Goal: Task Accomplishment & Management: Manage account settings

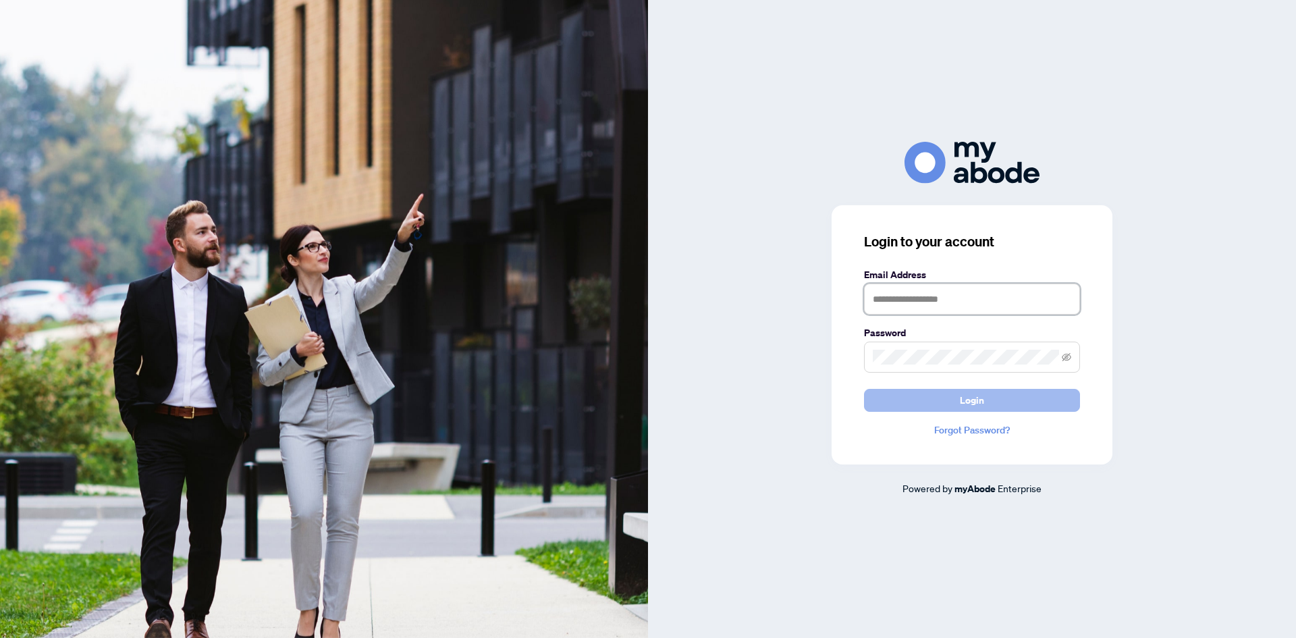
type input "**********"
click at [967, 401] on span "Login" at bounding box center [972, 401] width 24 height 22
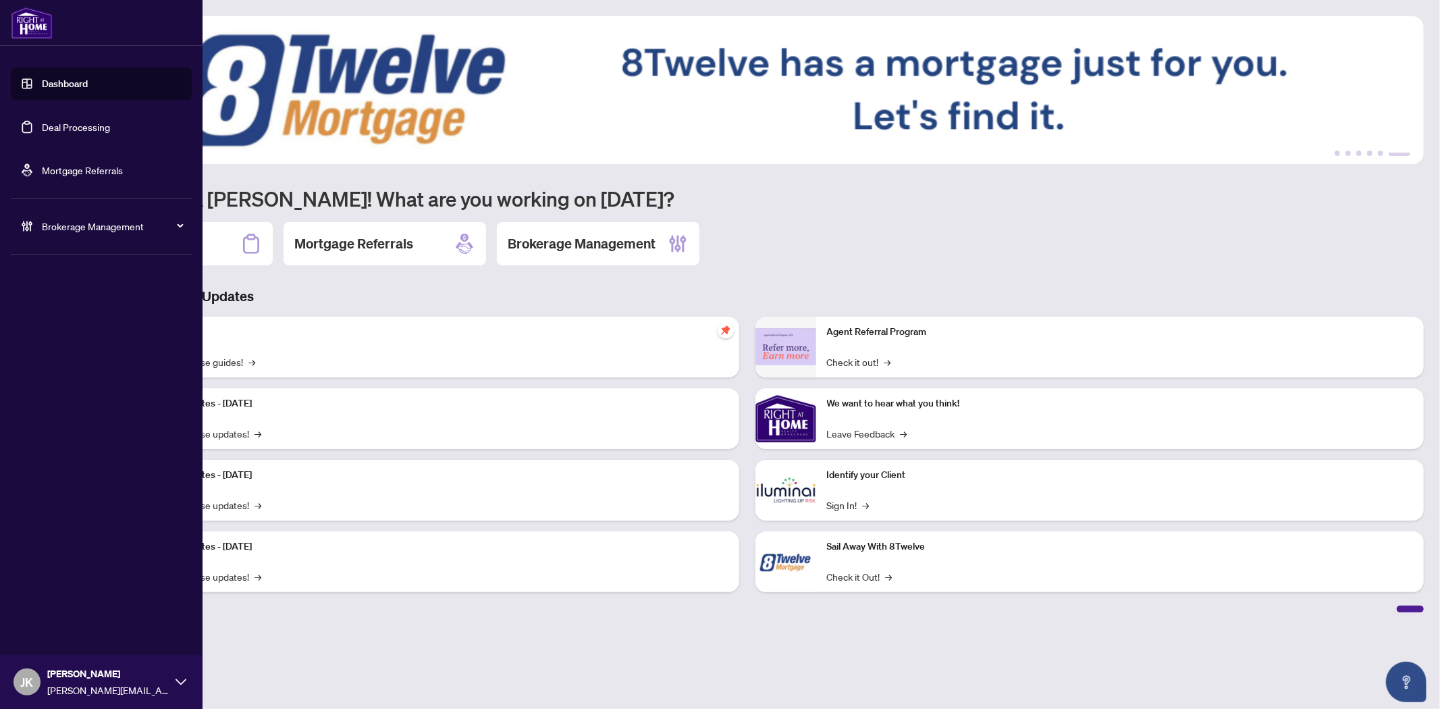
drag, startPoint x: 72, startPoint y: 116, endPoint x: 126, endPoint y: 122, distance: 55.0
click at [72, 121] on link "Deal Processing" at bounding box center [76, 127] width 68 height 12
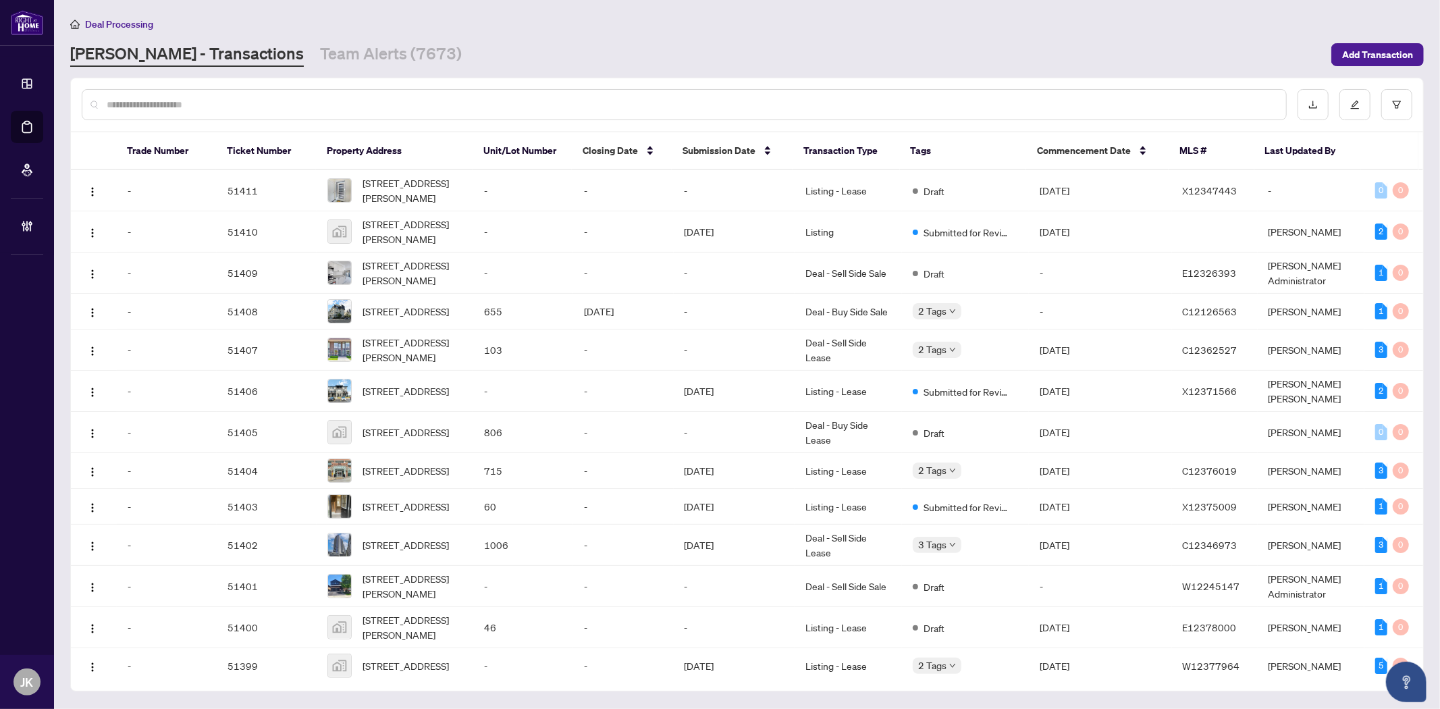
click at [258, 110] on input "text" at bounding box center [691, 104] width 1169 height 15
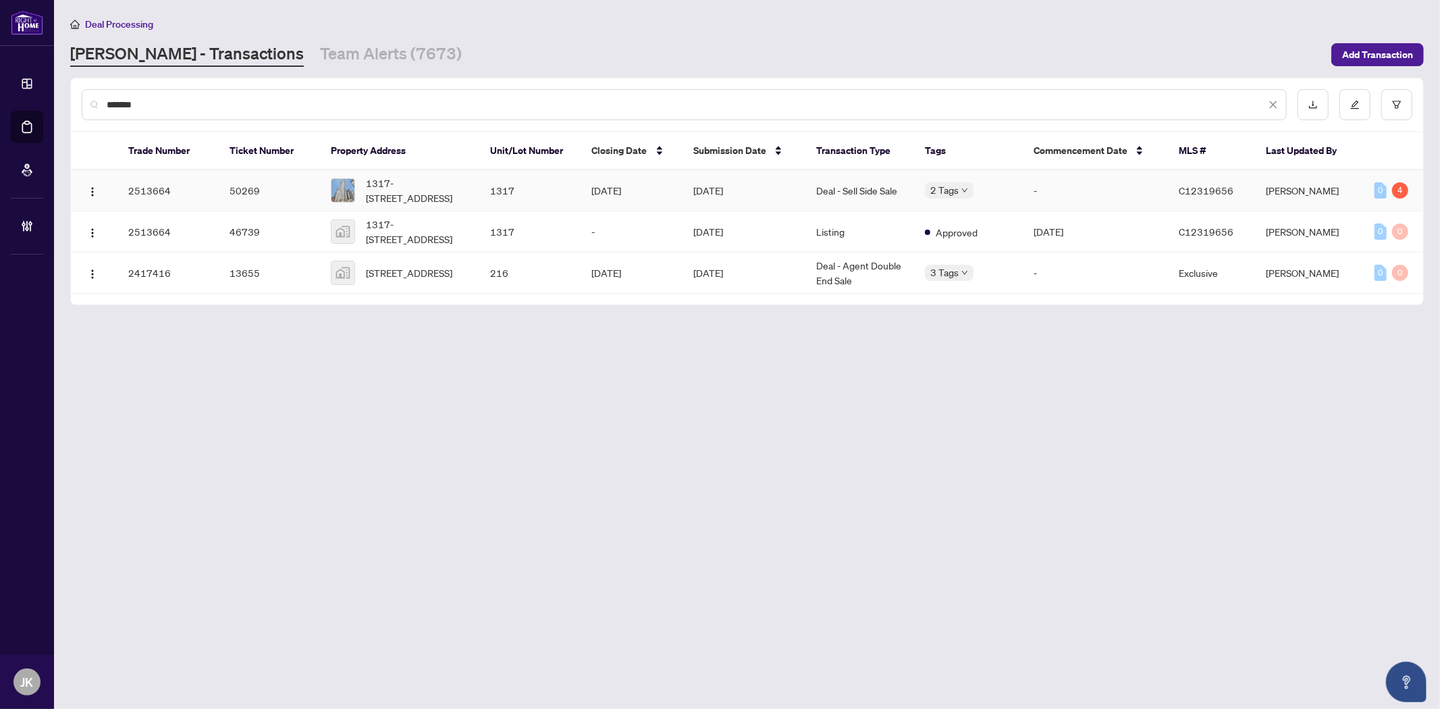
type input "*******"
click at [878, 186] on td "Deal - Sell Side Sale" at bounding box center [859, 190] width 109 height 41
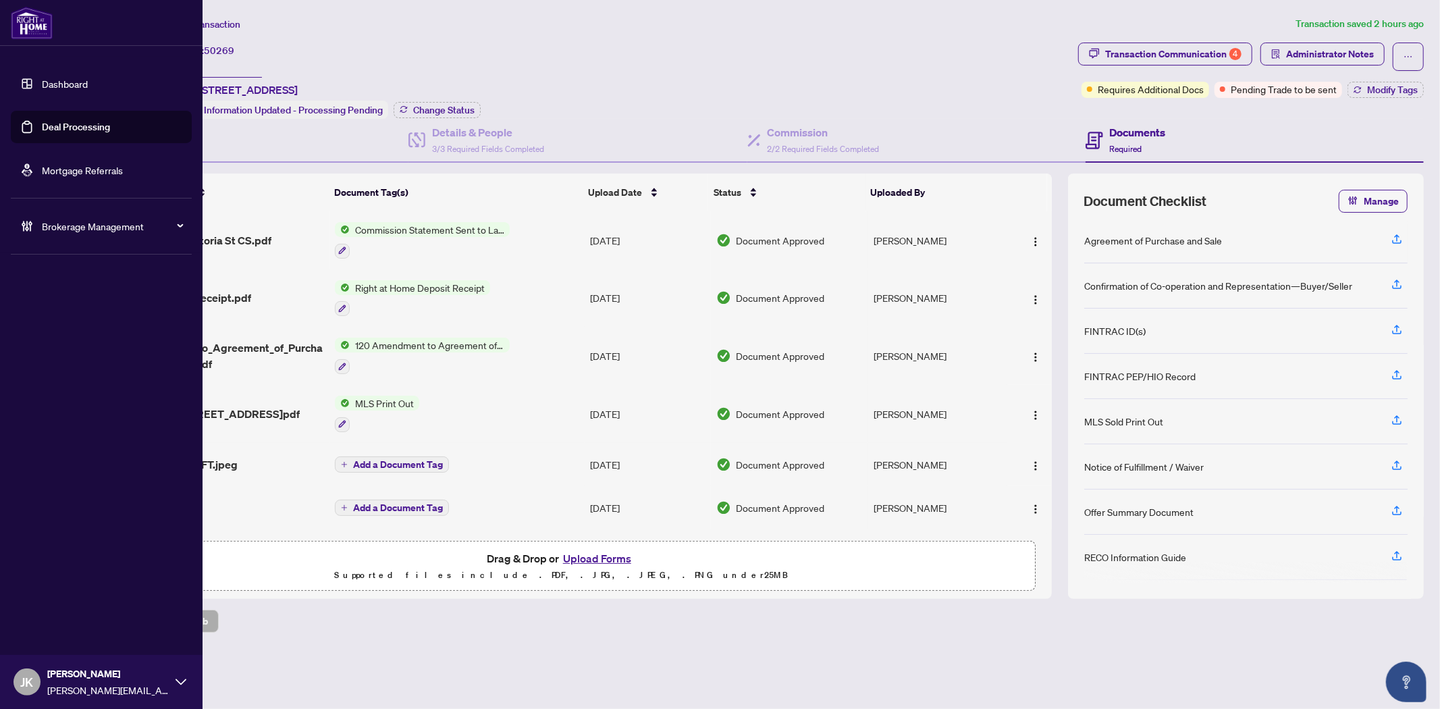
drag, startPoint x: 56, startPoint y: 131, endPoint x: 171, endPoint y: 124, distance: 115.0
click at [57, 131] on link "Deal Processing" at bounding box center [76, 127] width 68 height 12
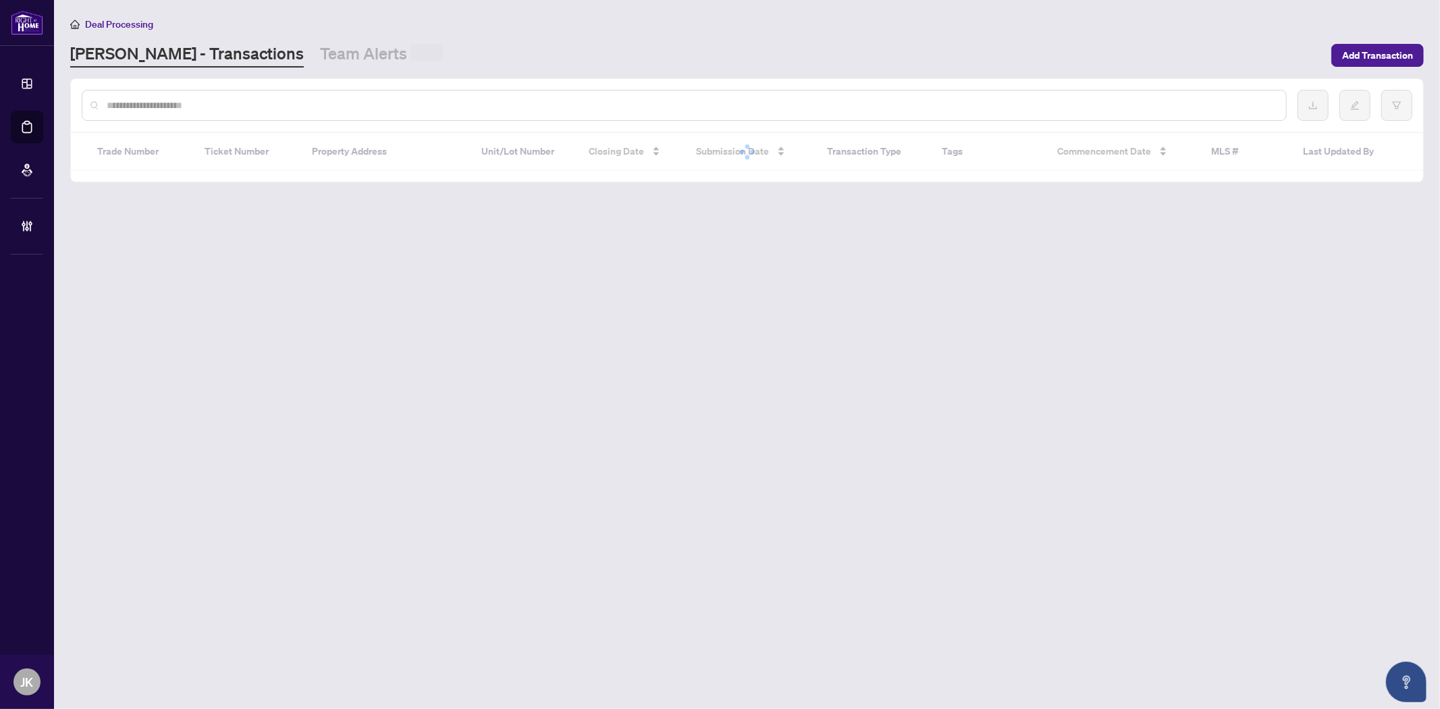
click at [277, 113] on div at bounding box center [684, 105] width 1205 height 31
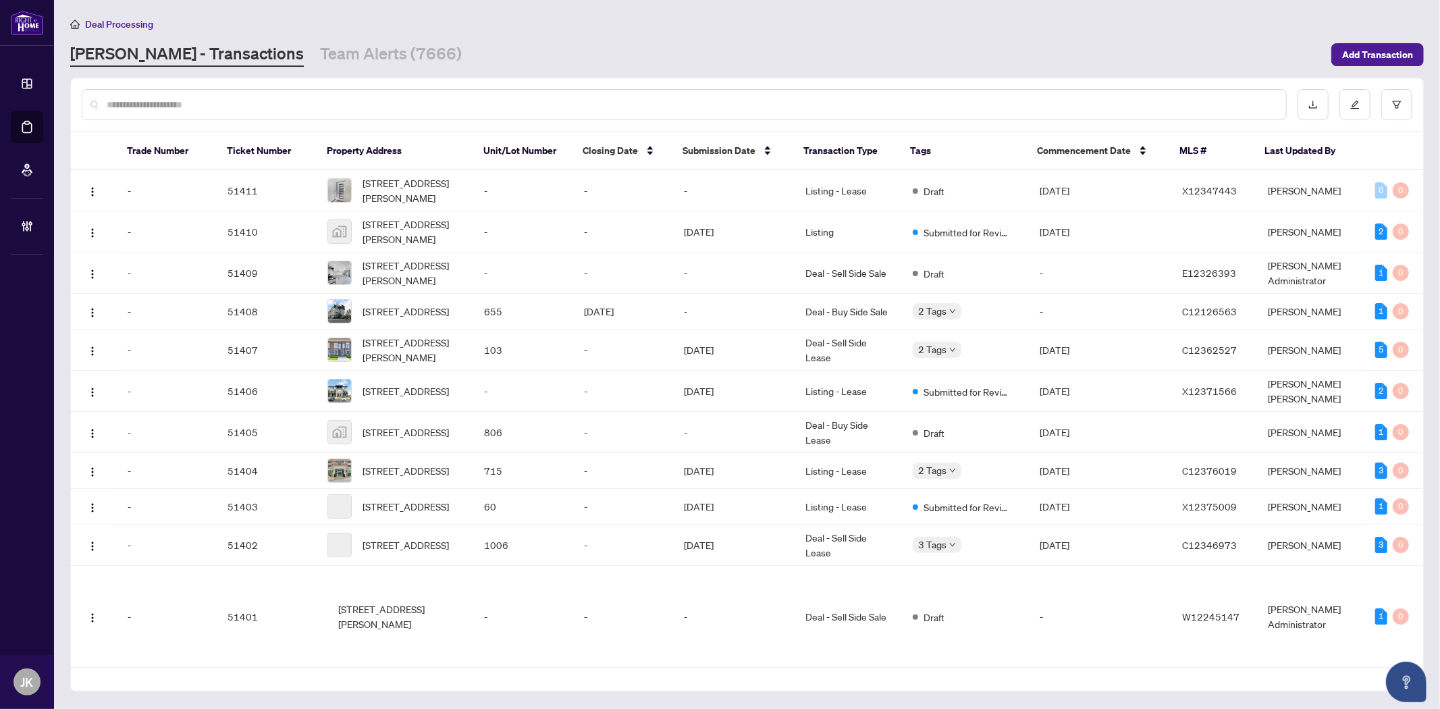
click at [271, 99] on input "text" at bounding box center [691, 104] width 1169 height 15
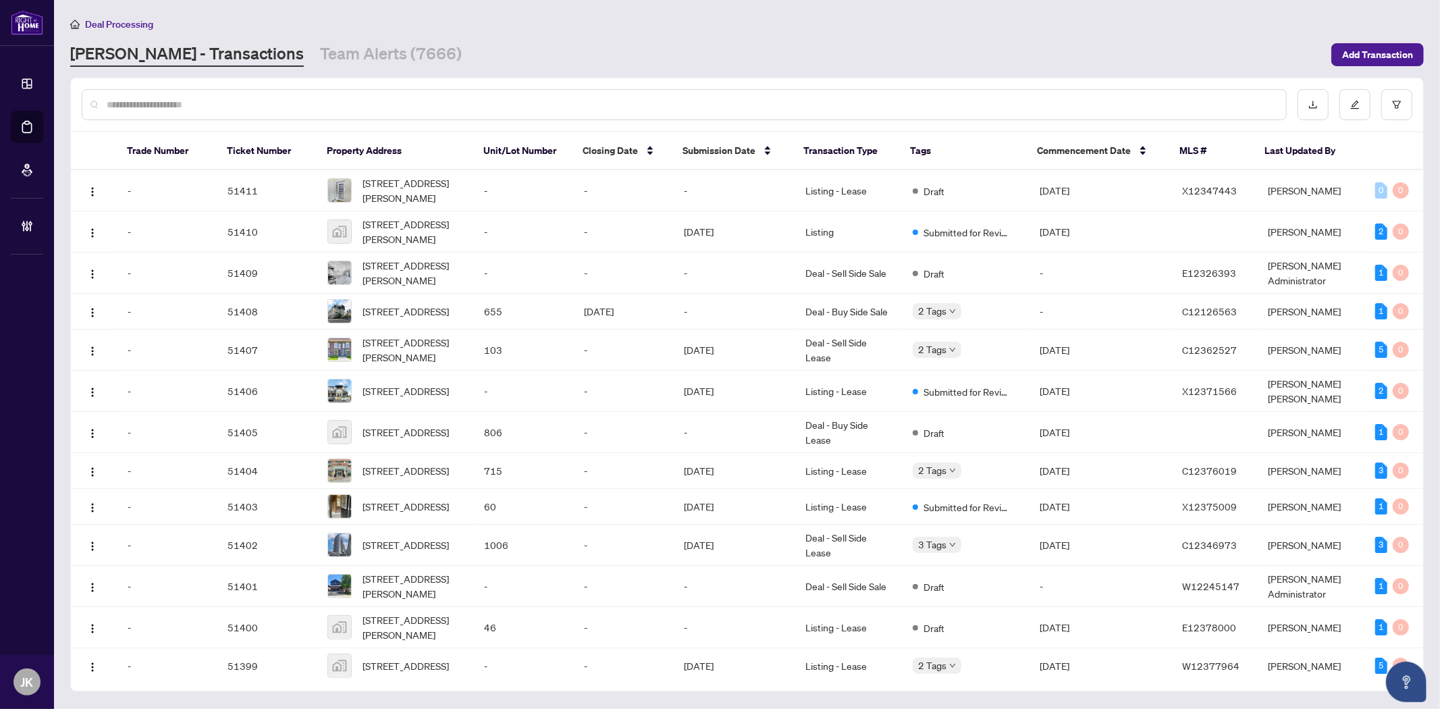
click at [271, 99] on input "text" at bounding box center [691, 104] width 1169 height 15
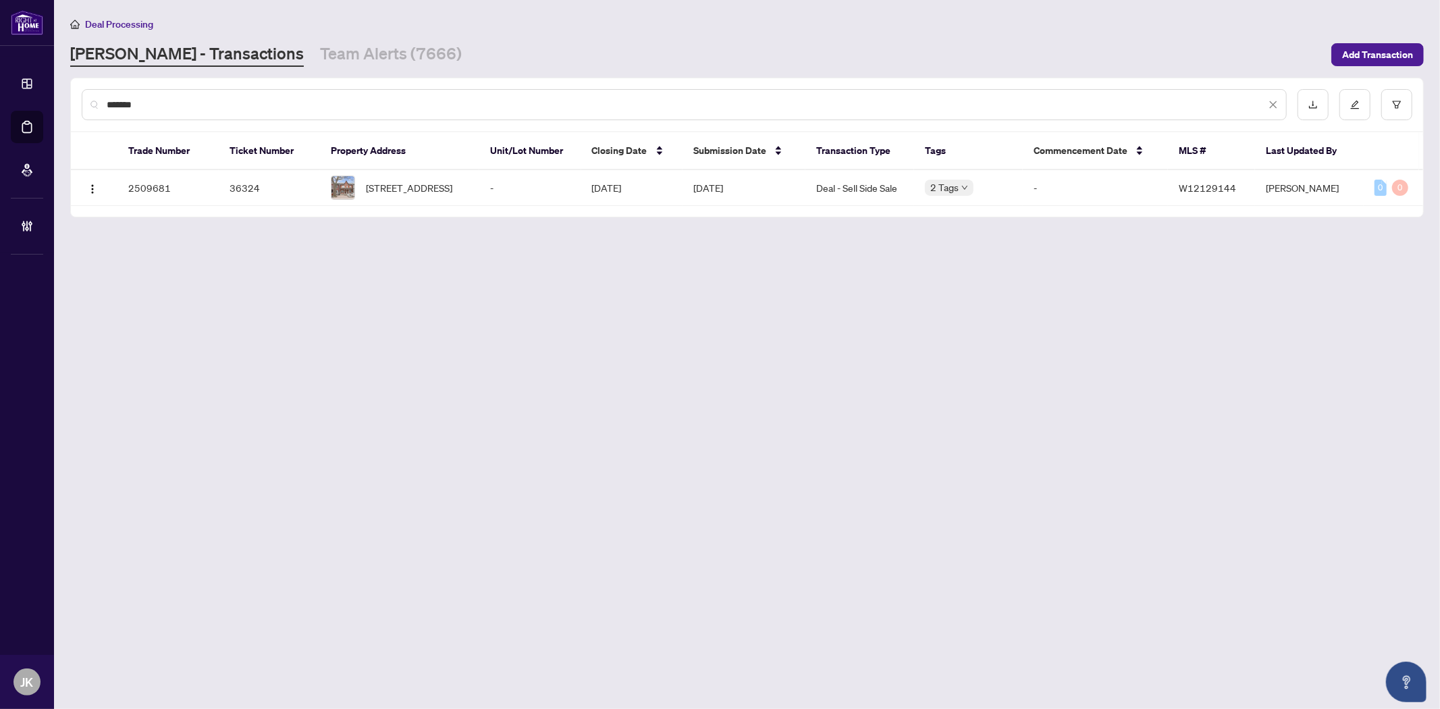
type input "*******"
click at [487, 193] on td "-" at bounding box center [529, 188] width 101 height 36
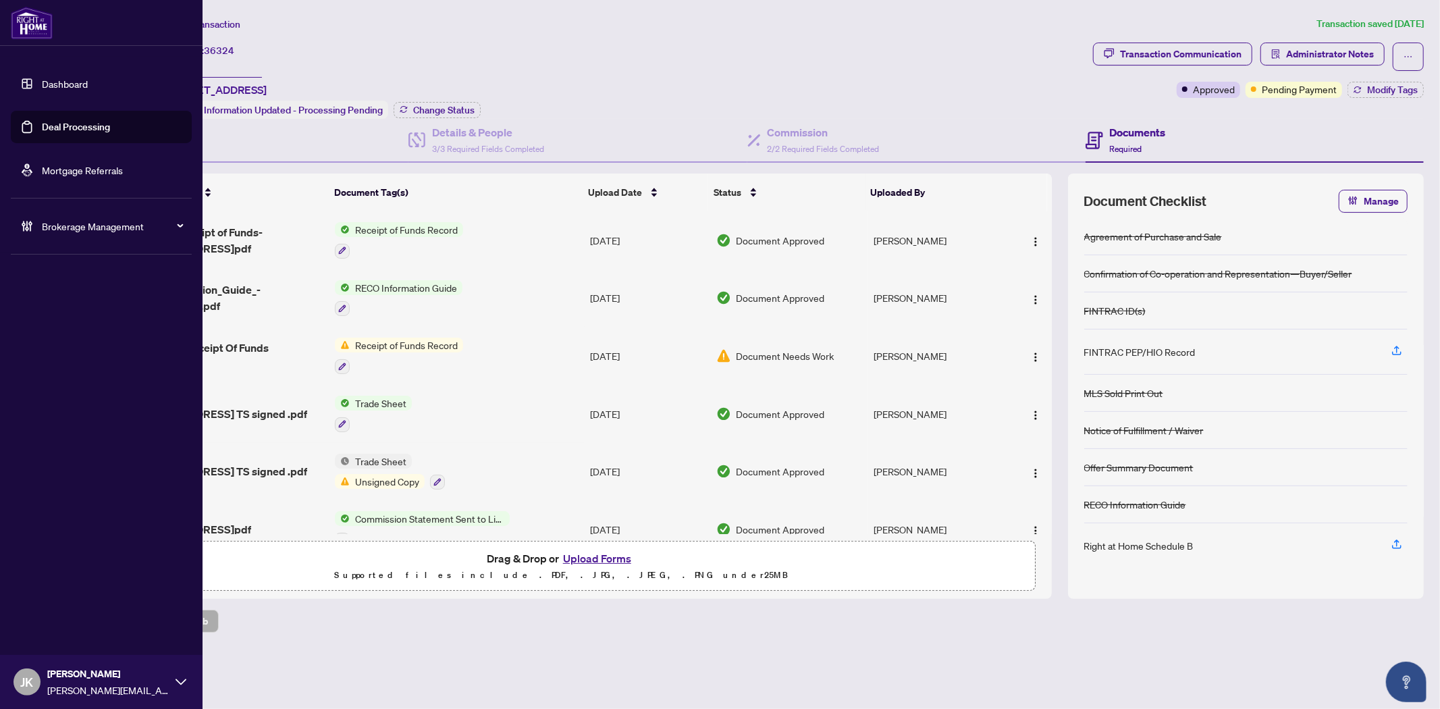
click at [100, 122] on link "Deal Processing" at bounding box center [76, 127] width 68 height 12
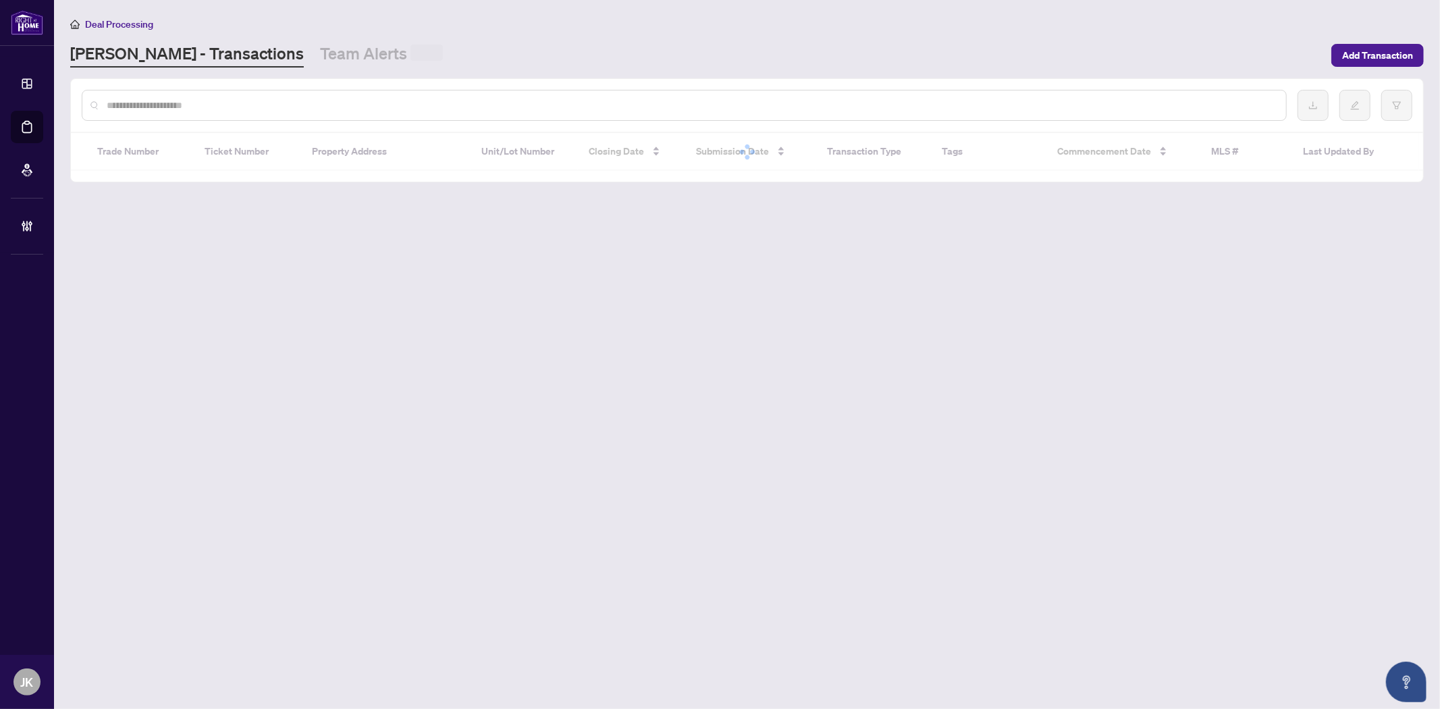
click at [300, 109] on input "text" at bounding box center [691, 105] width 1169 height 15
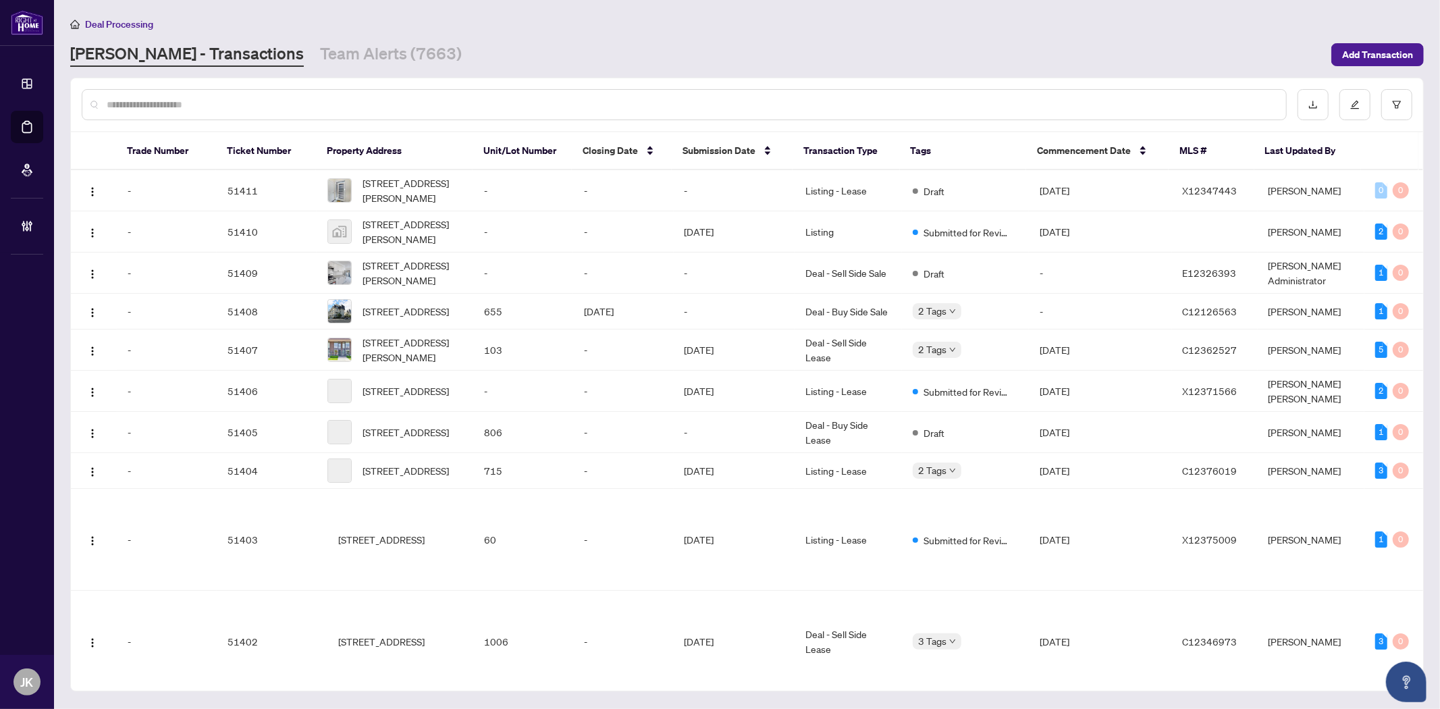
click at [300, 109] on input "text" at bounding box center [691, 104] width 1169 height 15
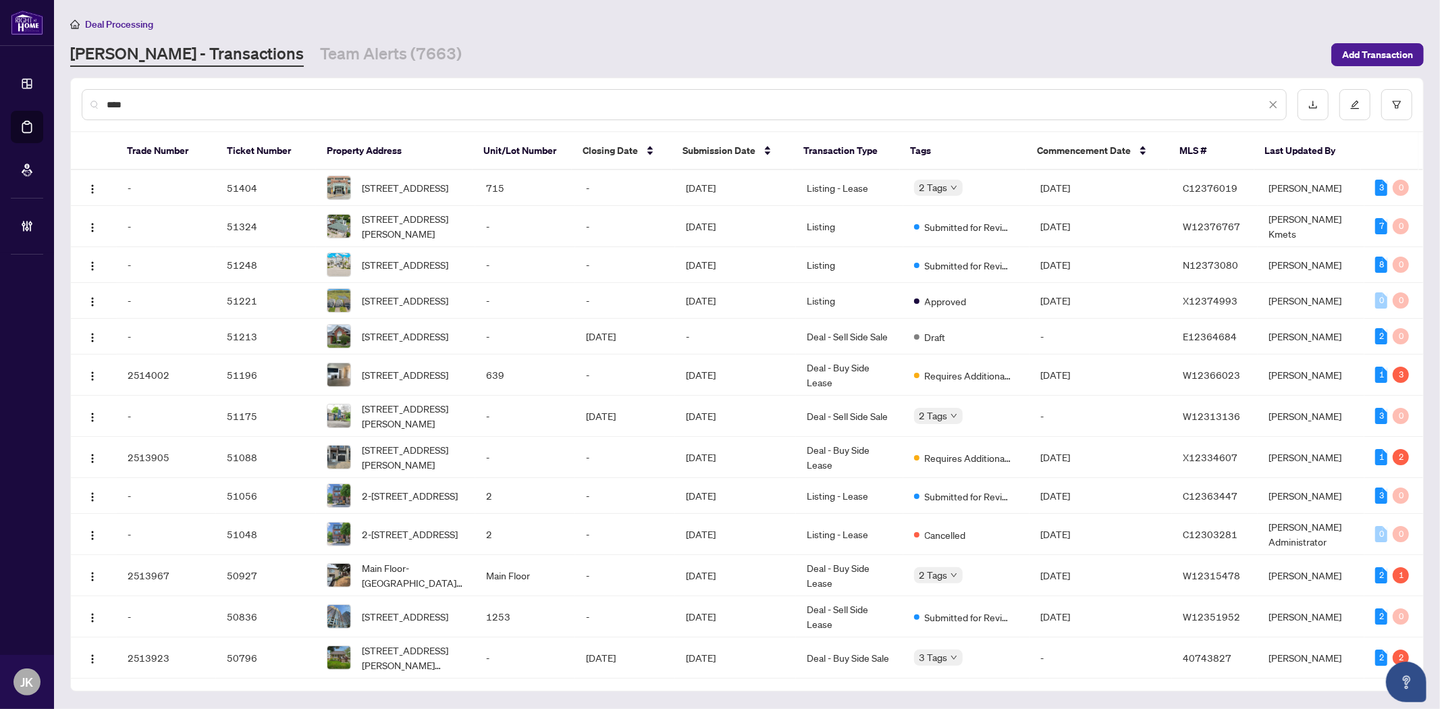
drag, startPoint x: 213, startPoint y: 93, endPoint x: 440, endPoint y: 96, distance: 226.2
click at [0, 103] on html "Dashboard Deal Processing Mortgage Referrals Brokerage Management JK Jaye Khosr…" at bounding box center [720, 354] width 1440 height 709
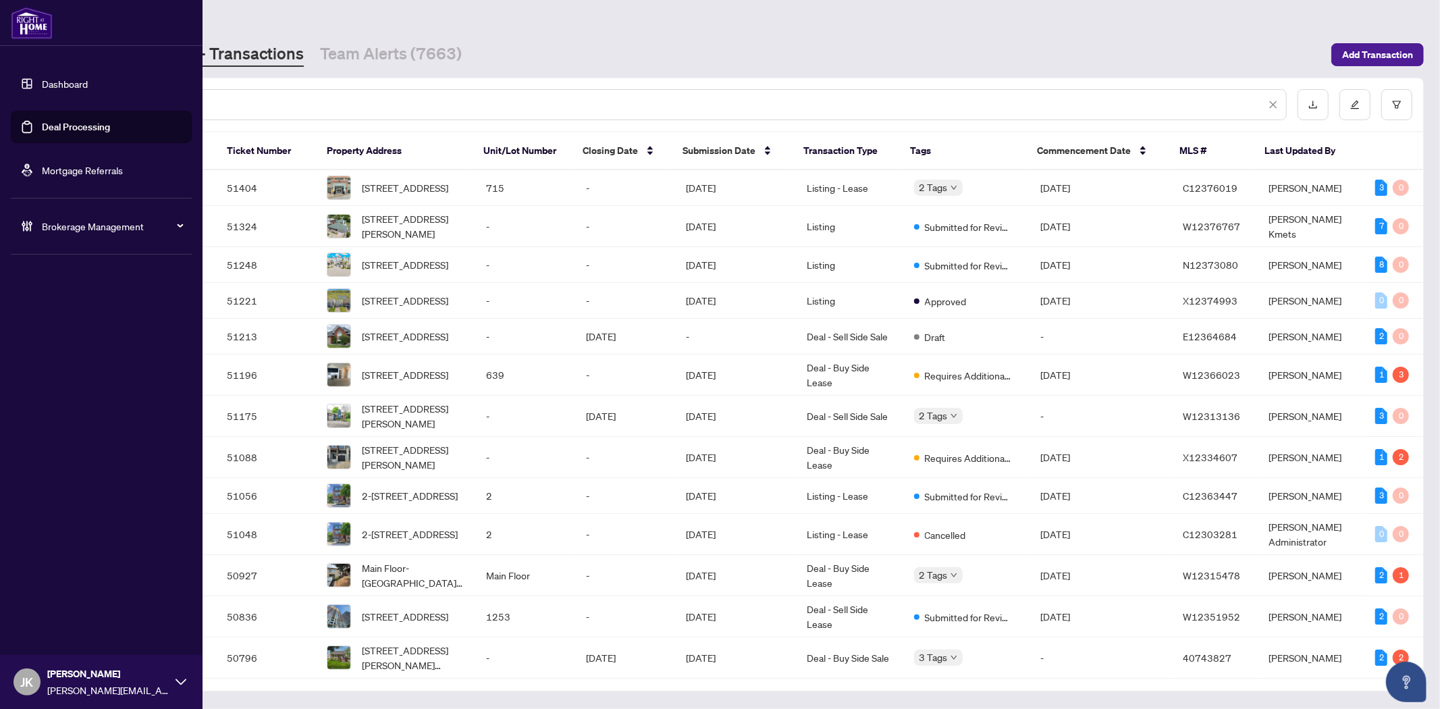
drag, startPoint x: 147, startPoint y: 105, endPoint x: 38, endPoint y: 103, distance: 108.7
click at [38, 103] on div "Dashboard Deal Processing Mortgage Referrals Brokerage Management JK Jaye Khosr…" at bounding box center [720, 354] width 1440 height 709
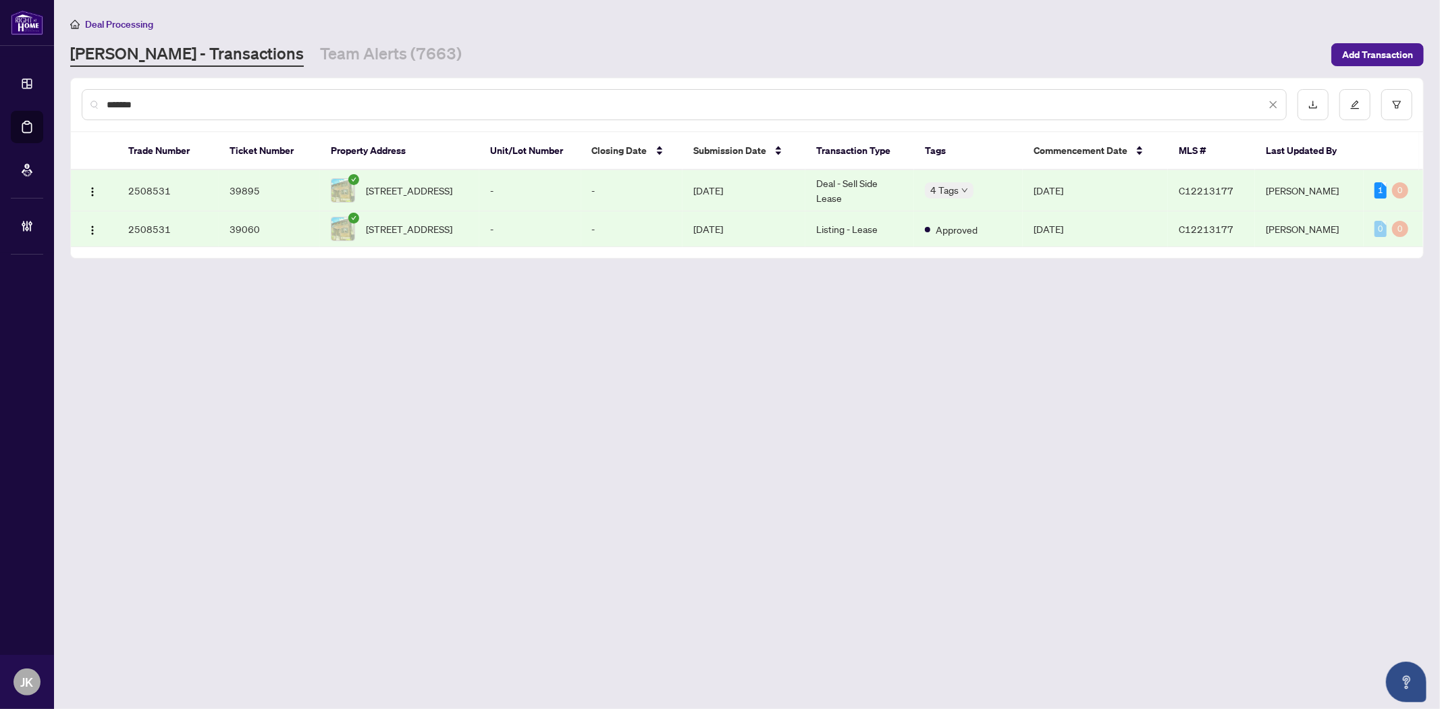
type input "*******"
click at [1103, 184] on td "[DATE]" at bounding box center [1095, 190] width 145 height 41
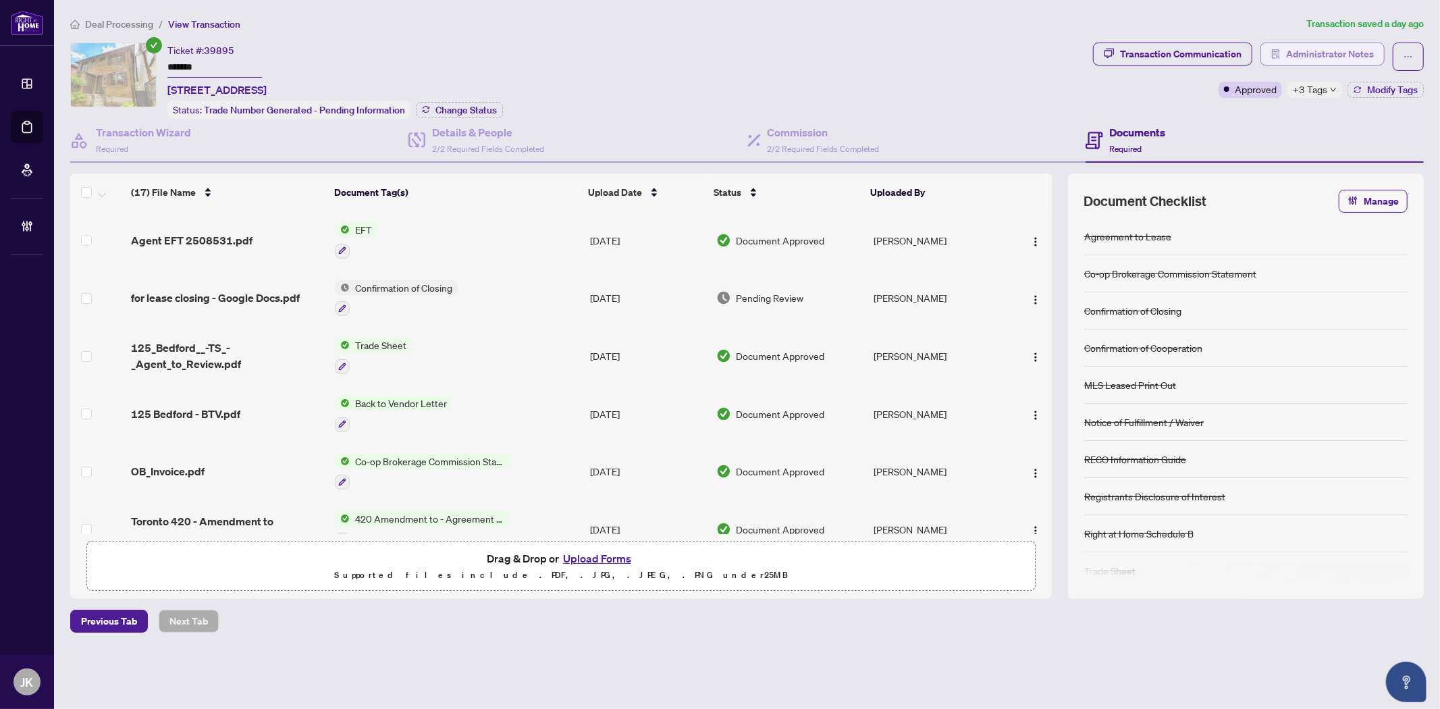
click at [1296, 43] on span "Administrator Notes" at bounding box center [1330, 54] width 88 height 22
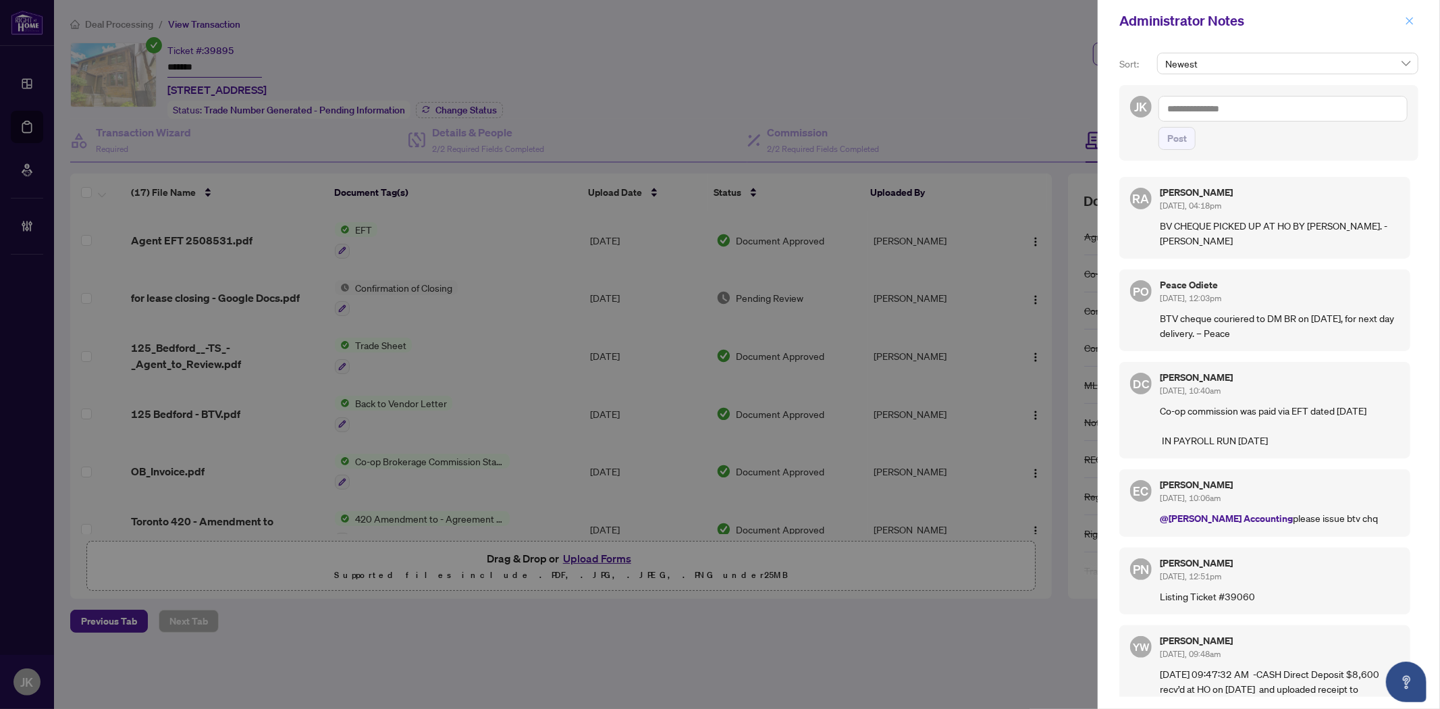
click at [1403, 21] on button "button" at bounding box center [1410, 21] width 18 height 16
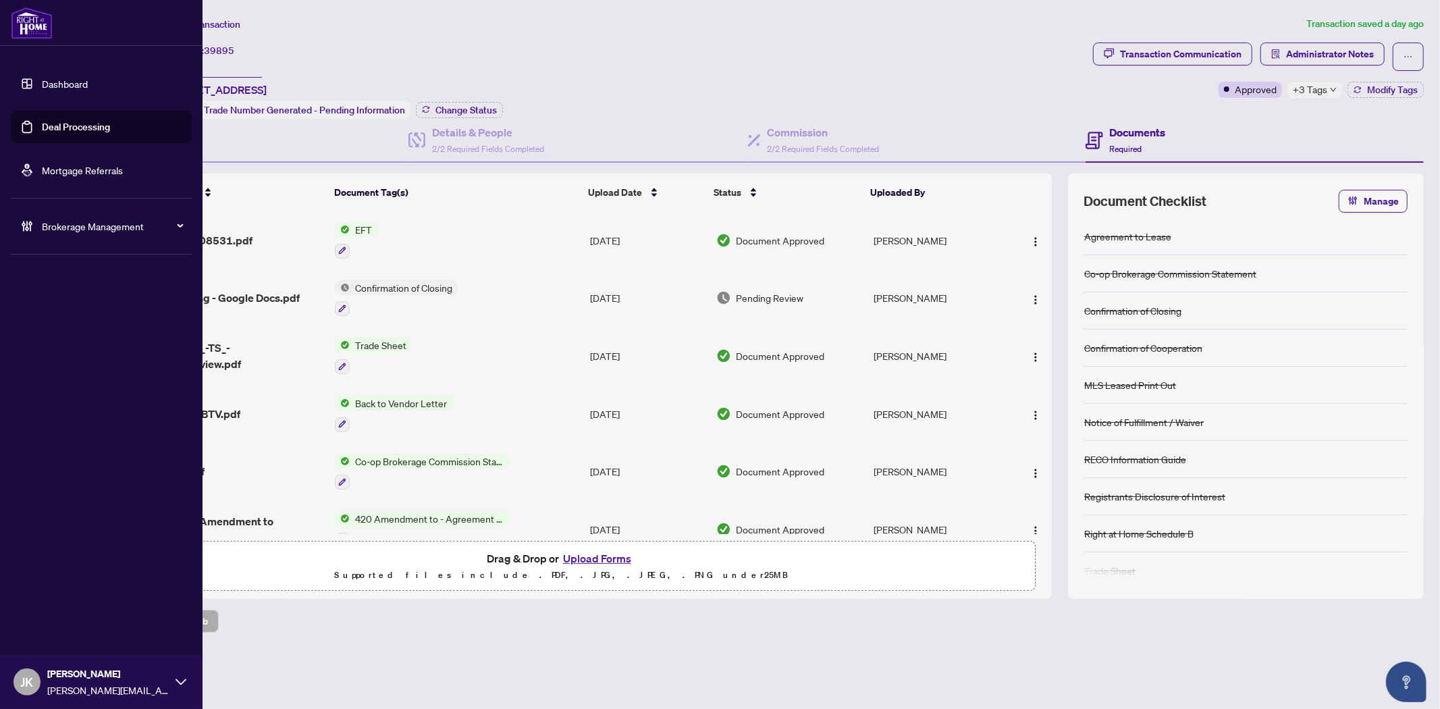
click at [65, 121] on link "Deal Processing" at bounding box center [76, 127] width 68 height 12
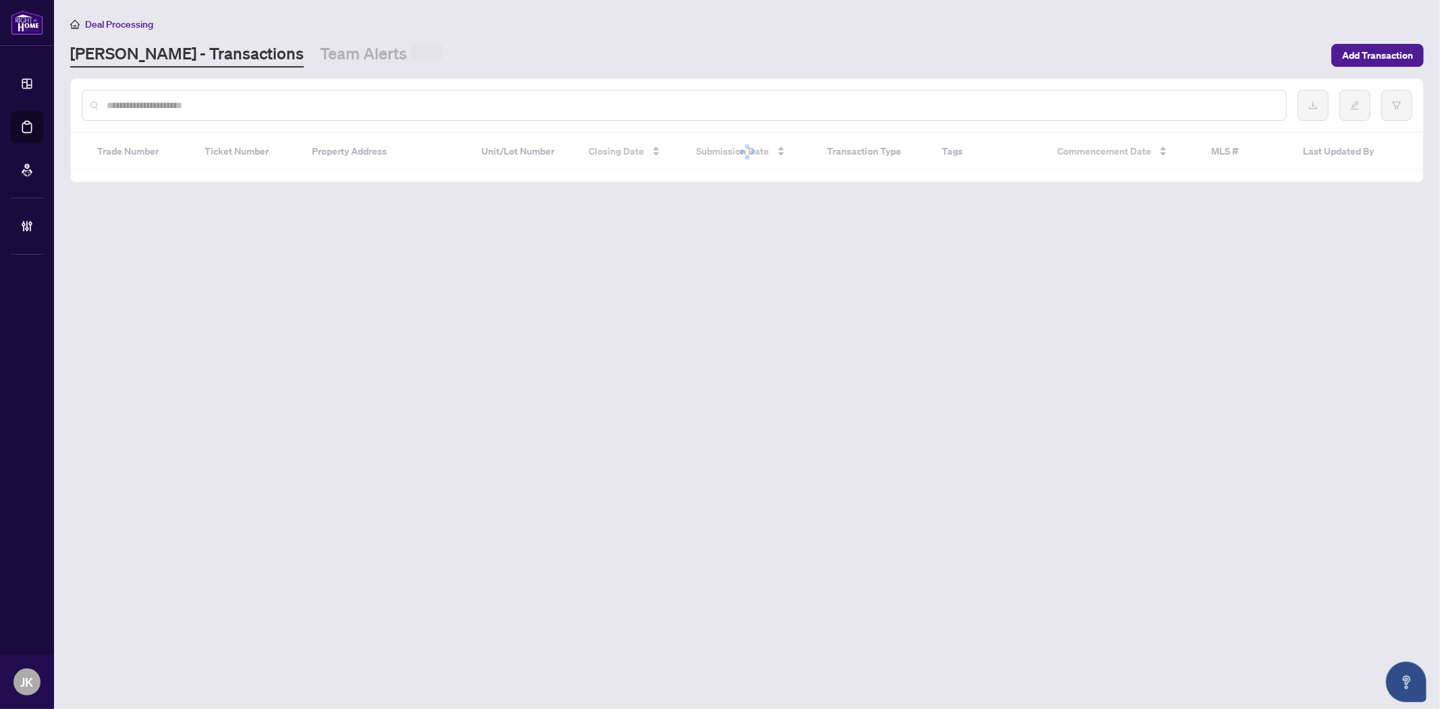
click at [238, 111] on input "text" at bounding box center [691, 105] width 1169 height 15
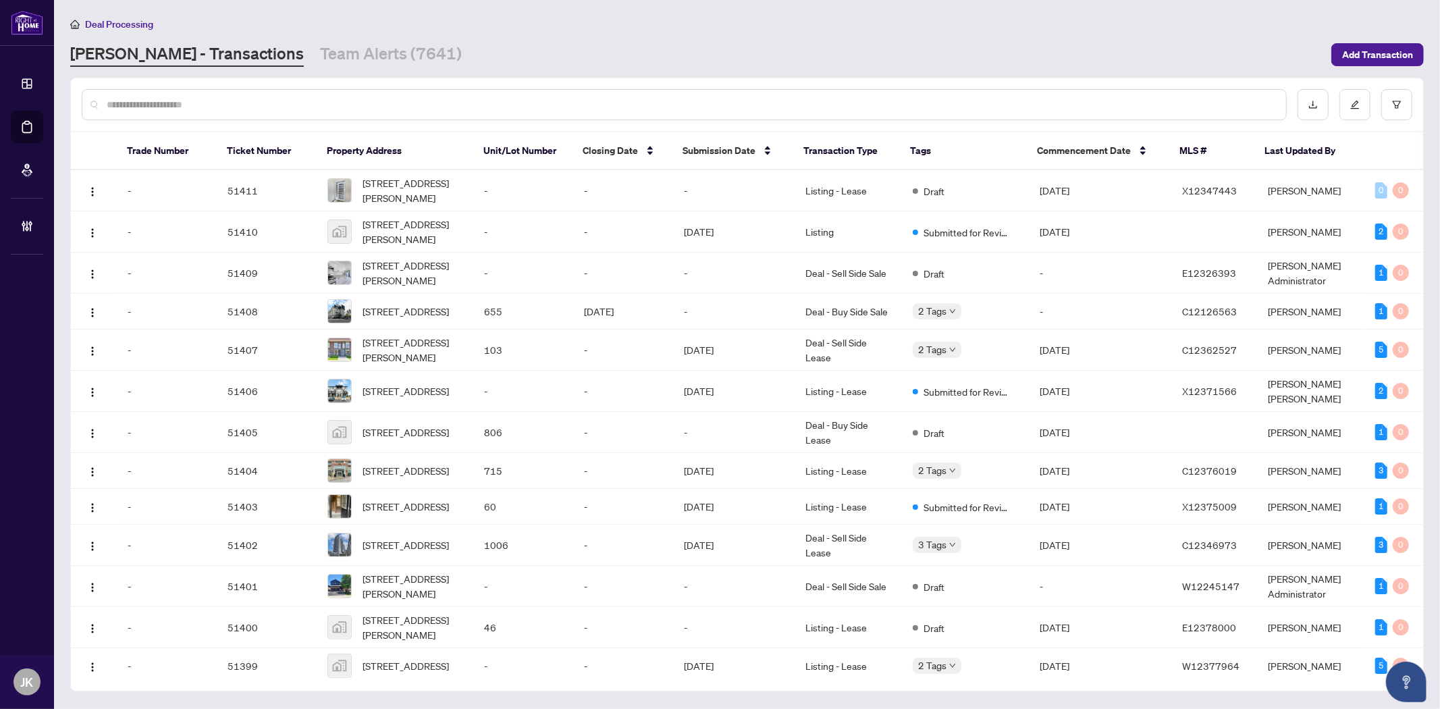
click at [234, 111] on div at bounding box center [684, 104] width 1205 height 31
click at [220, 100] on input "text" at bounding box center [691, 104] width 1169 height 15
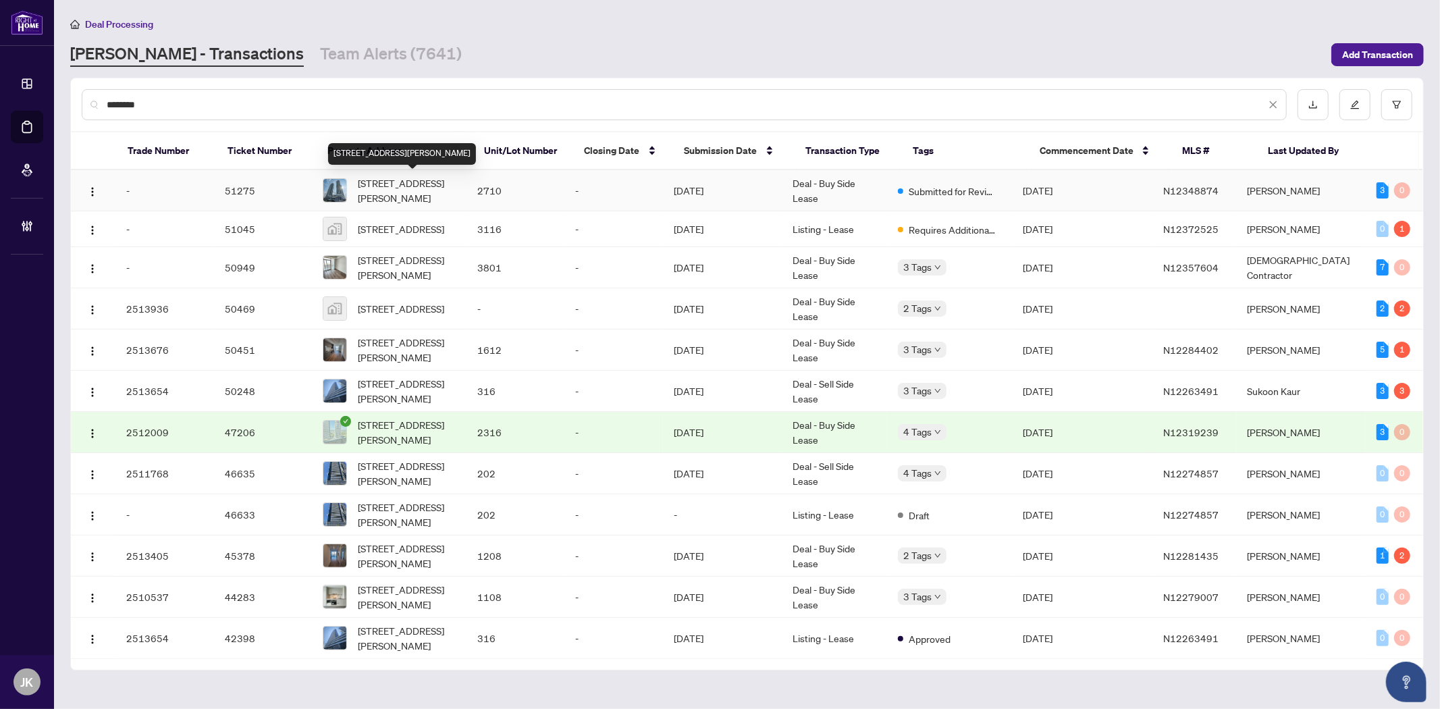
type input "********"
click at [401, 189] on span "2710-28 Interchange Way, Vaughan, Ontario L4K 0P8, Canada" at bounding box center [407, 191] width 98 height 30
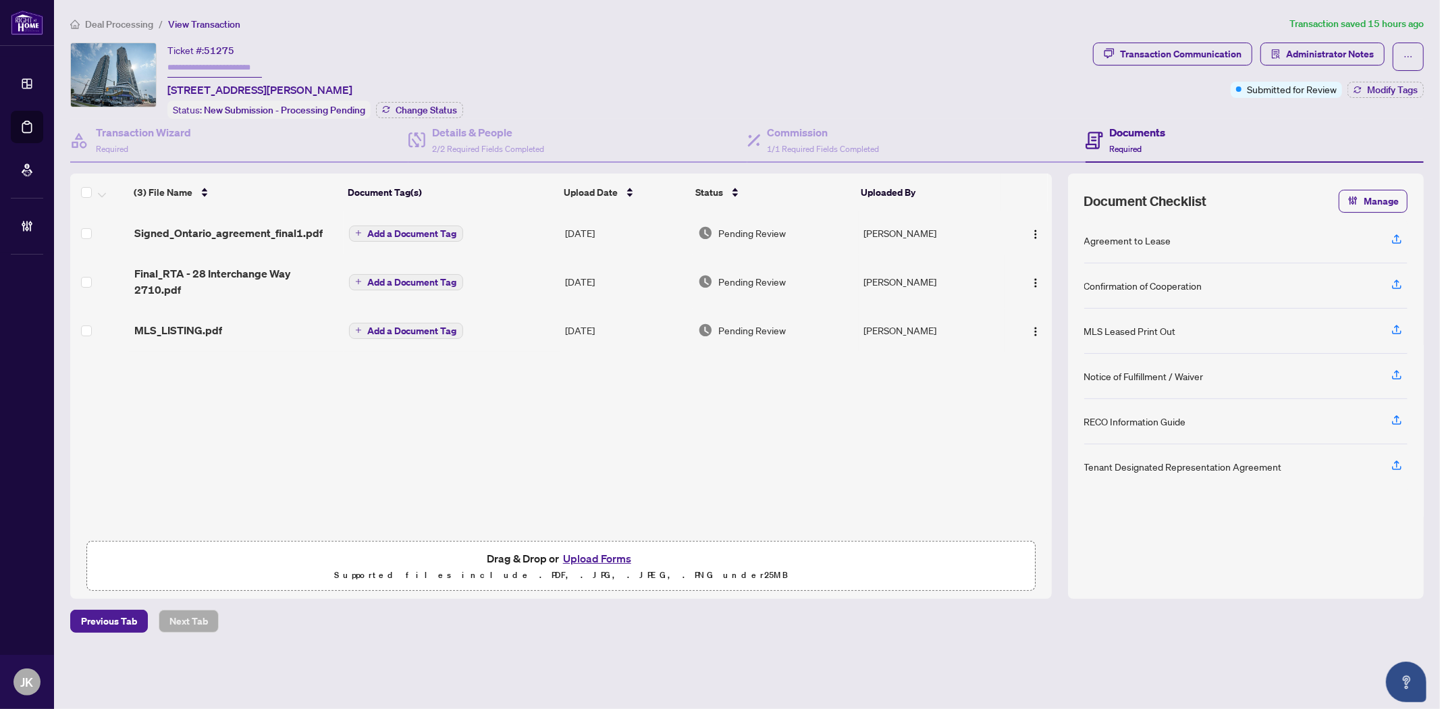
click at [1171, 680] on main "Deal Processing / View Transaction Transaction saved 15 hours ago Ticket #: 512…" at bounding box center [747, 354] width 1386 height 709
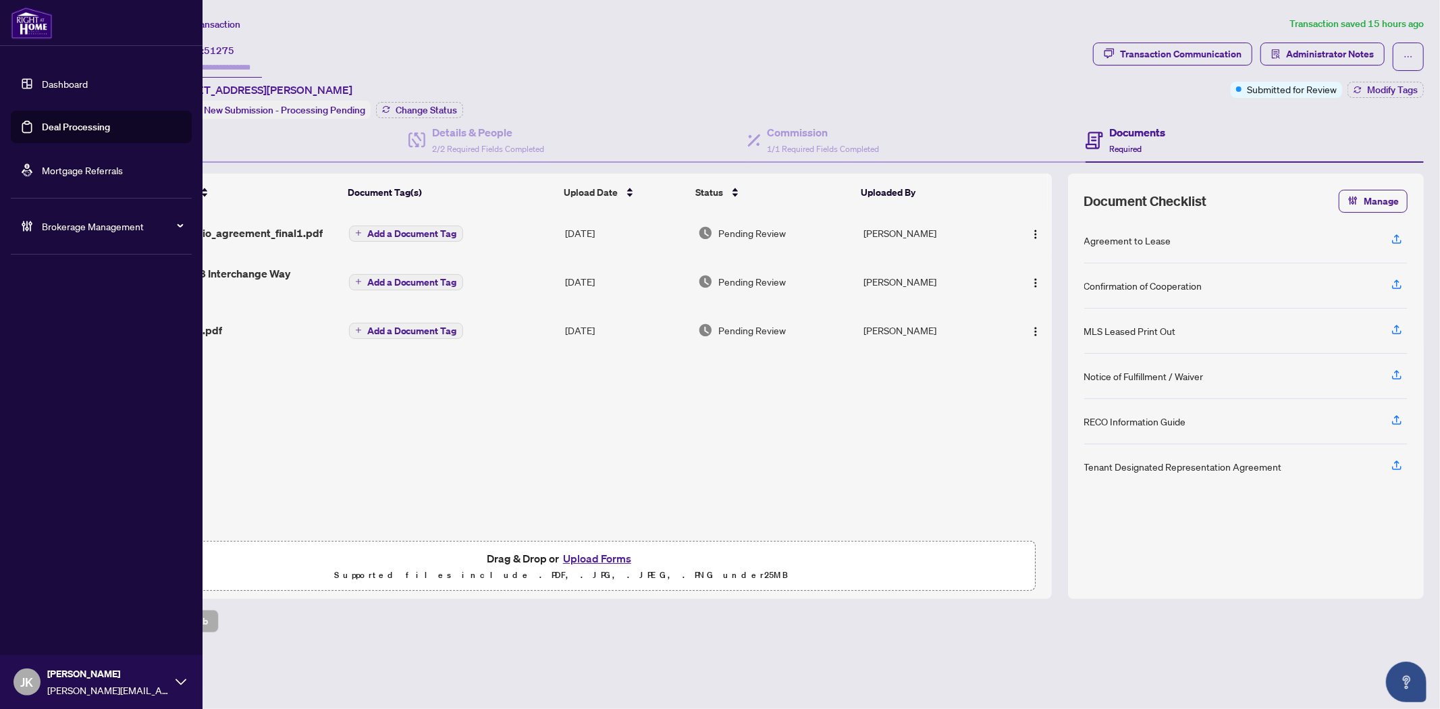
click at [57, 125] on link "Deal Processing" at bounding box center [76, 127] width 68 height 12
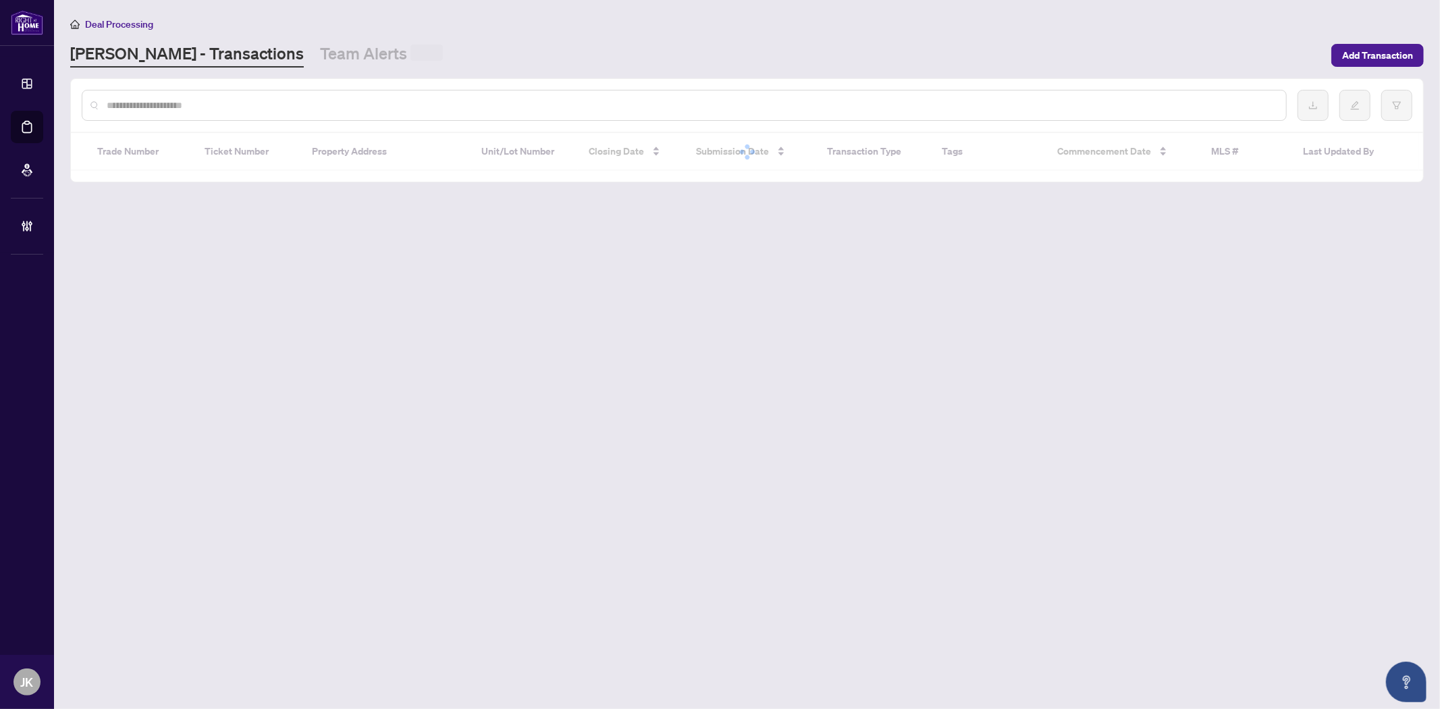
click at [284, 95] on div at bounding box center [684, 105] width 1205 height 31
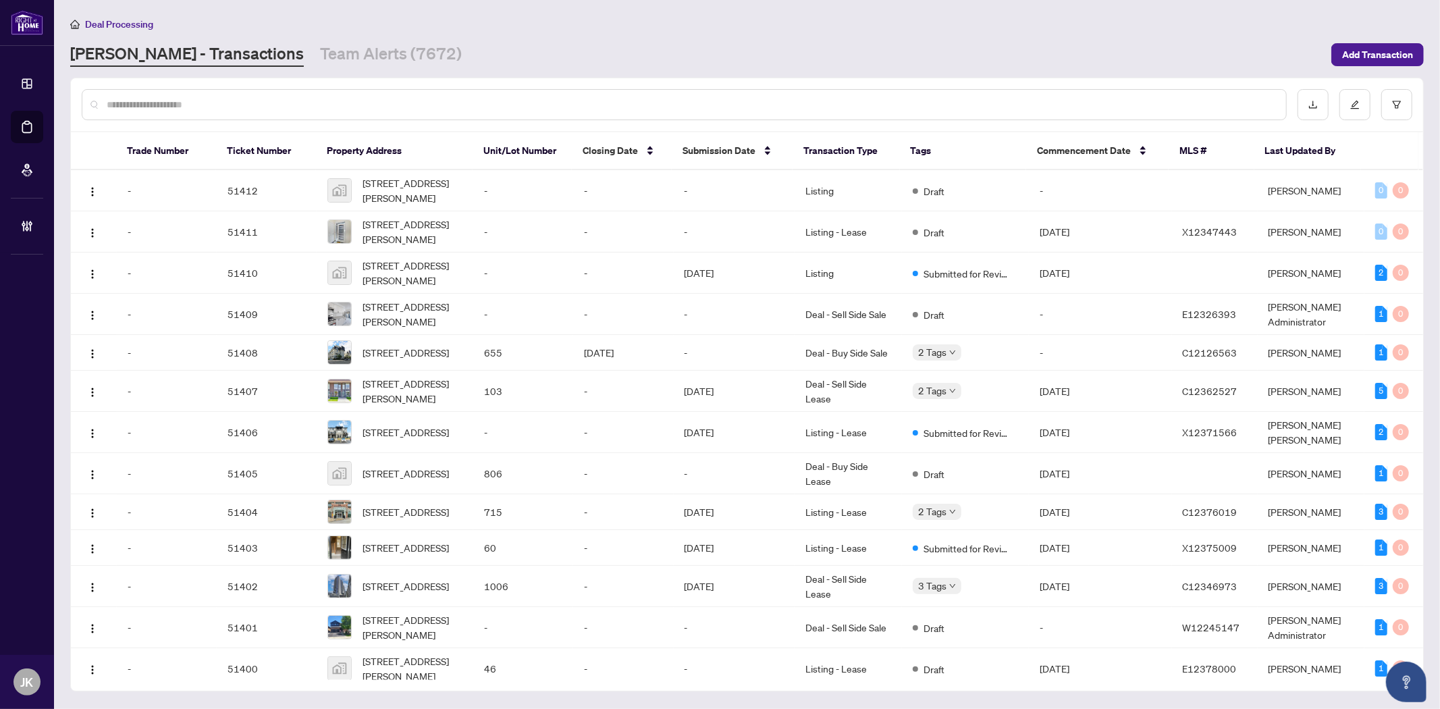
click at [284, 99] on input "text" at bounding box center [691, 104] width 1169 height 15
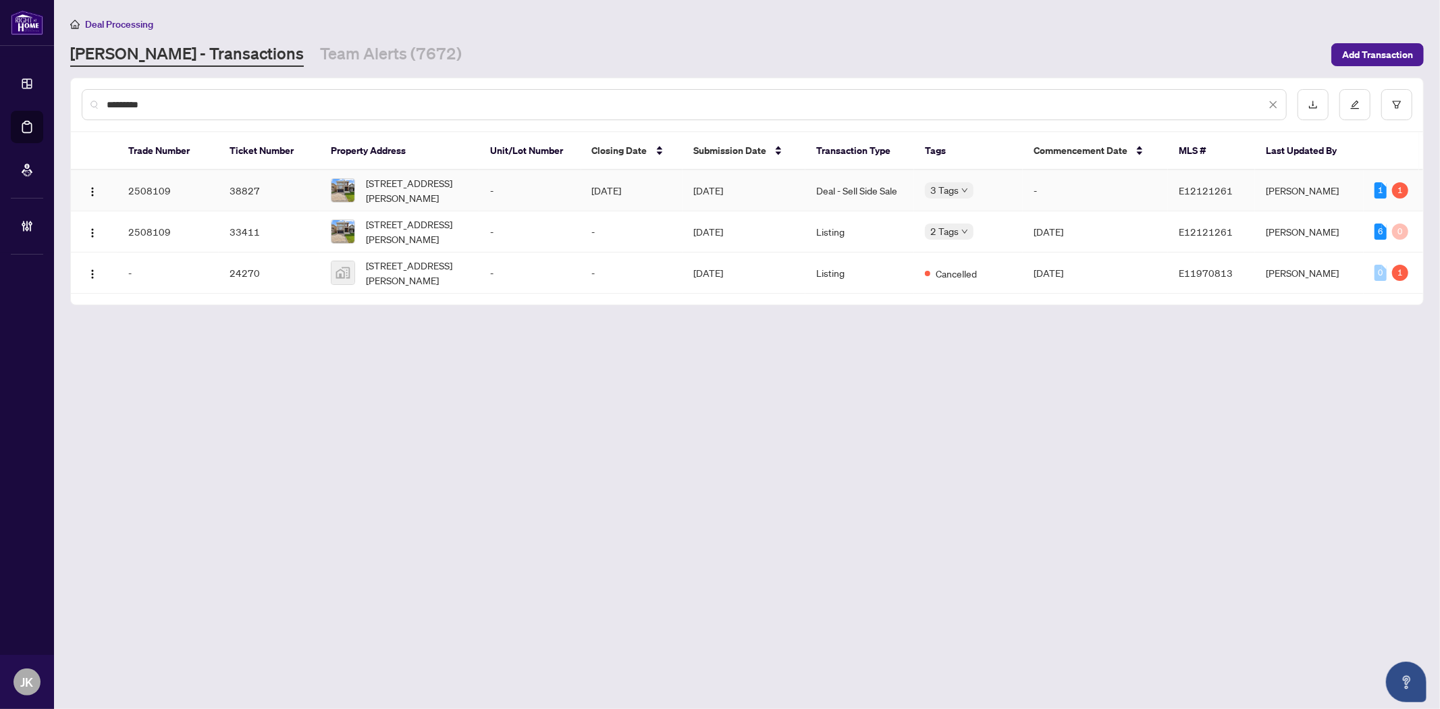
type input "*********"
click at [551, 192] on td "-" at bounding box center [529, 190] width 101 height 41
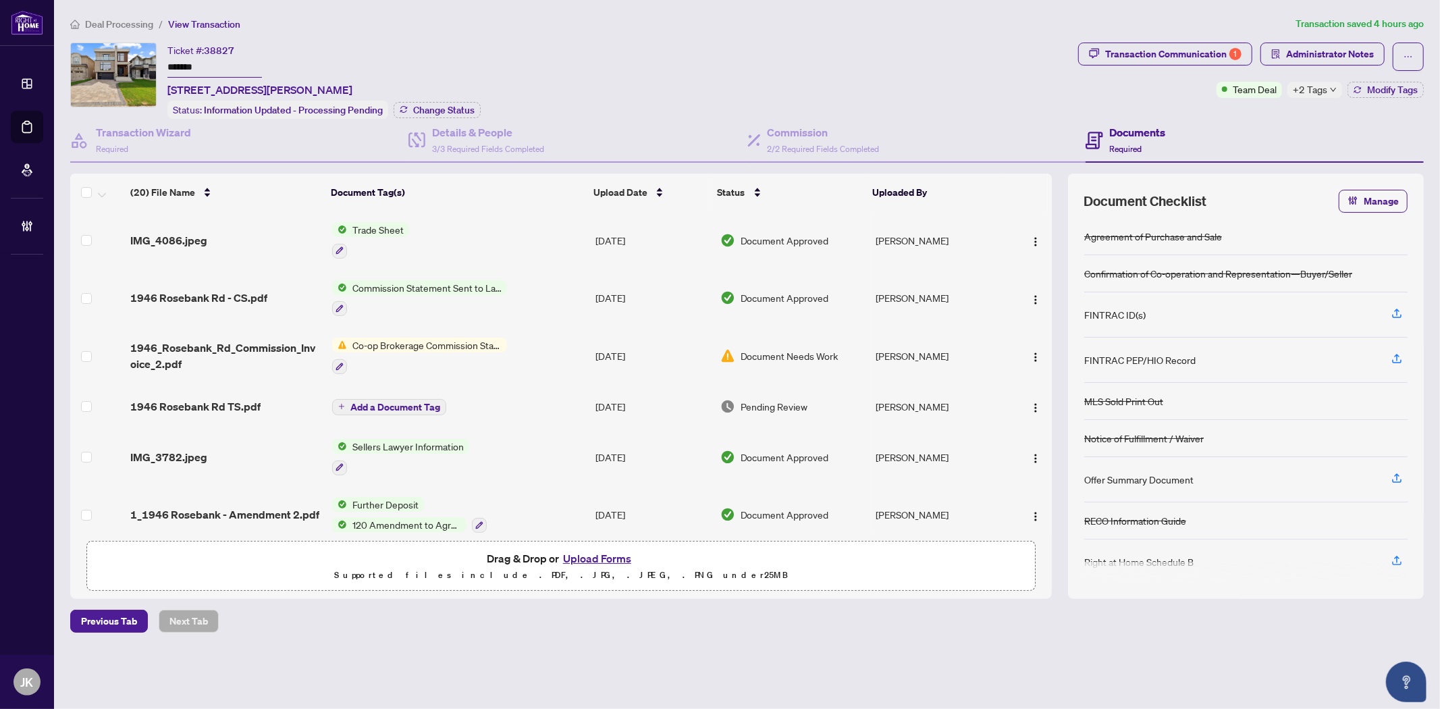
click at [1298, 146] on div "Documents Required" at bounding box center [1255, 141] width 338 height 44
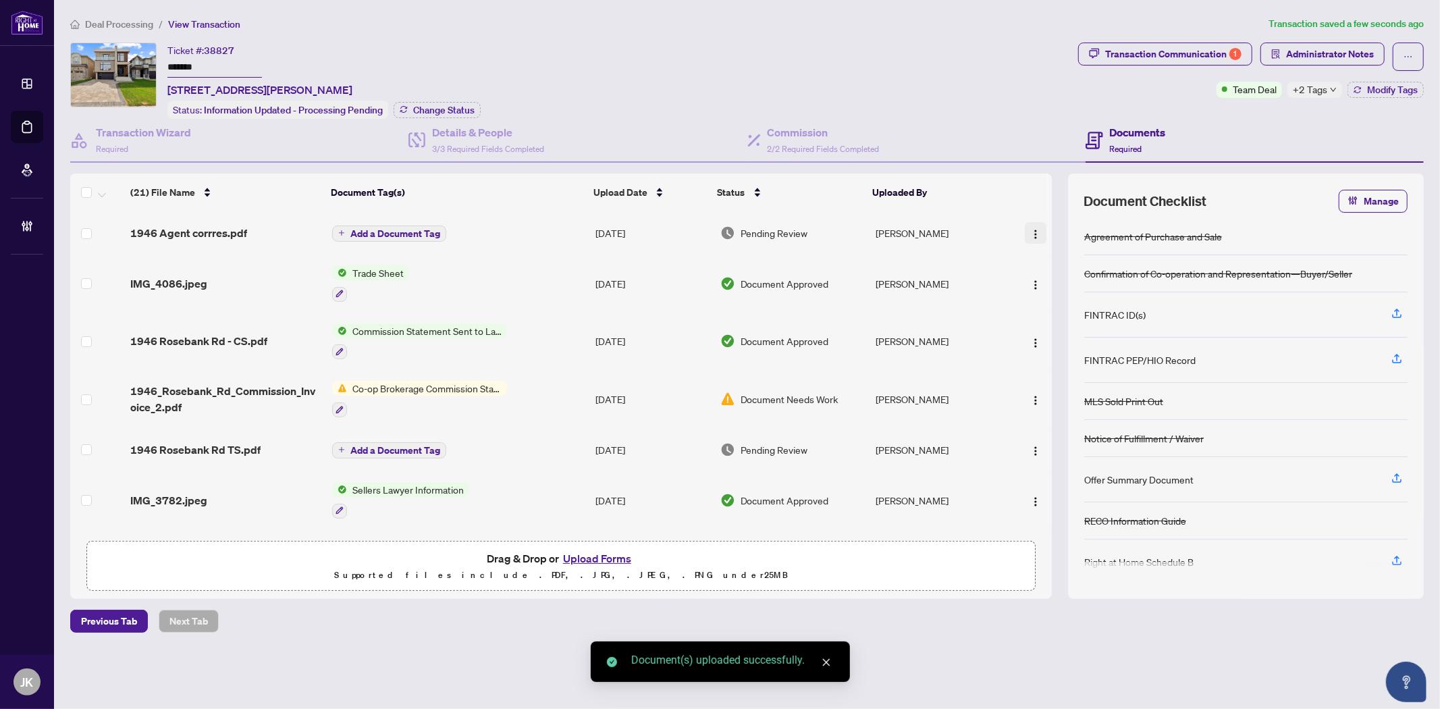
click at [1031, 229] on img "button" at bounding box center [1035, 234] width 11 height 11
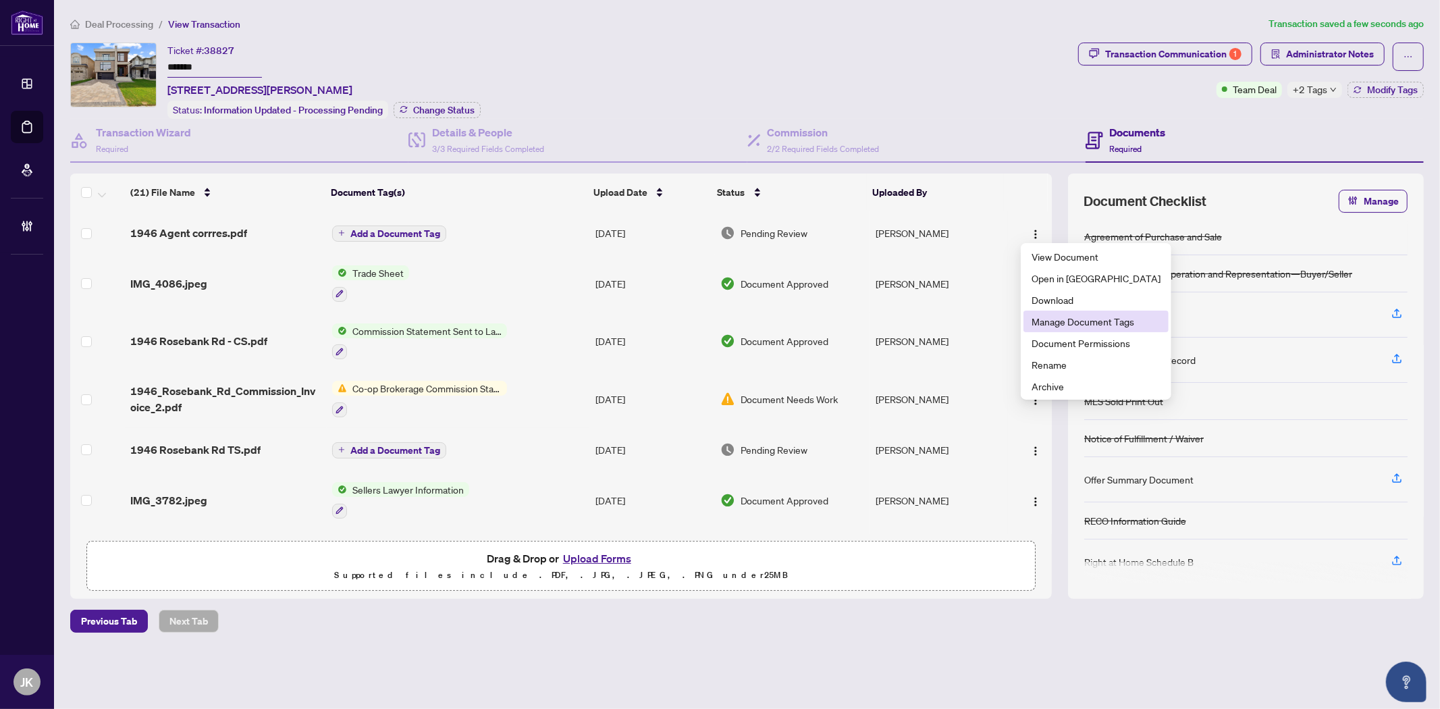
click at [1096, 319] on span "Manage Document Tags" at bounding box center [1096, 321] width 129 height 15
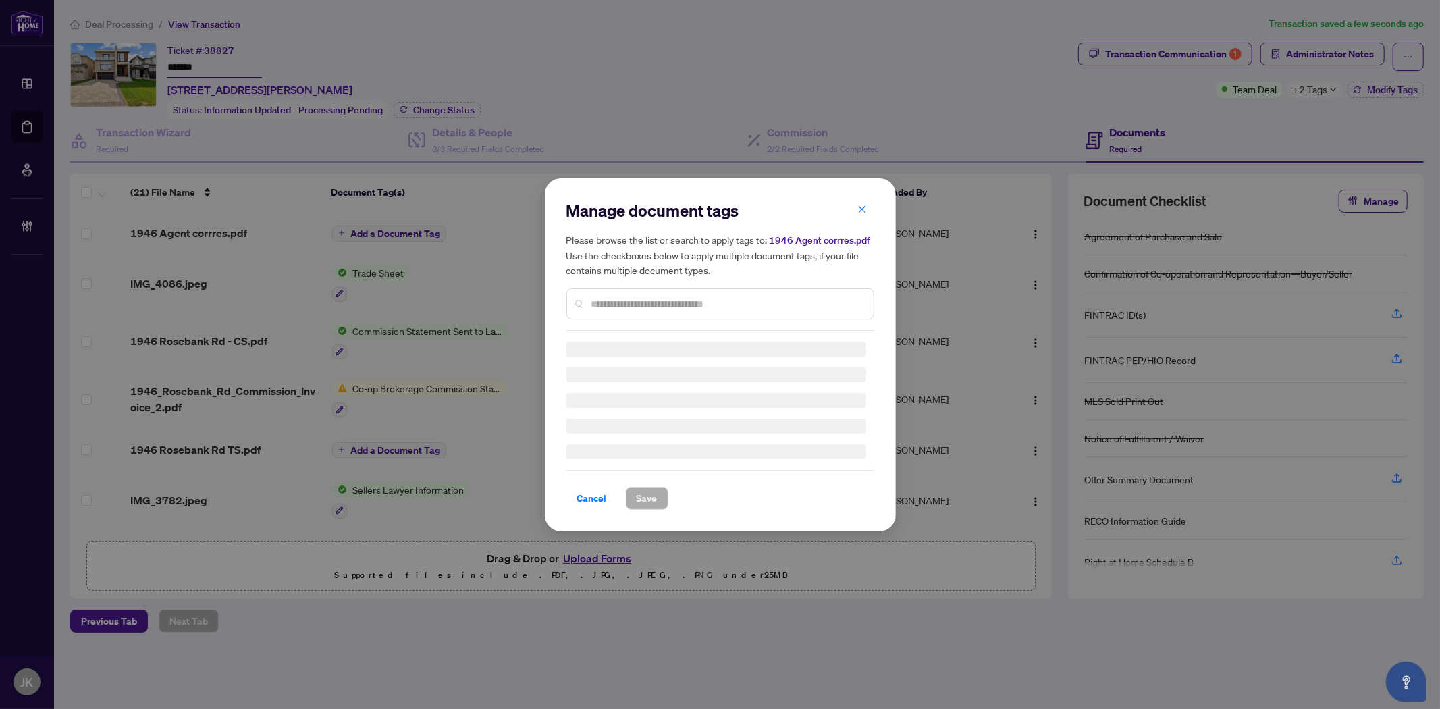
click at [658, 300] on div "Manage document tags Please browse the list or search to apply tags to: 1946 Ag…" at bounding box center [720, 265] width 308 height 131
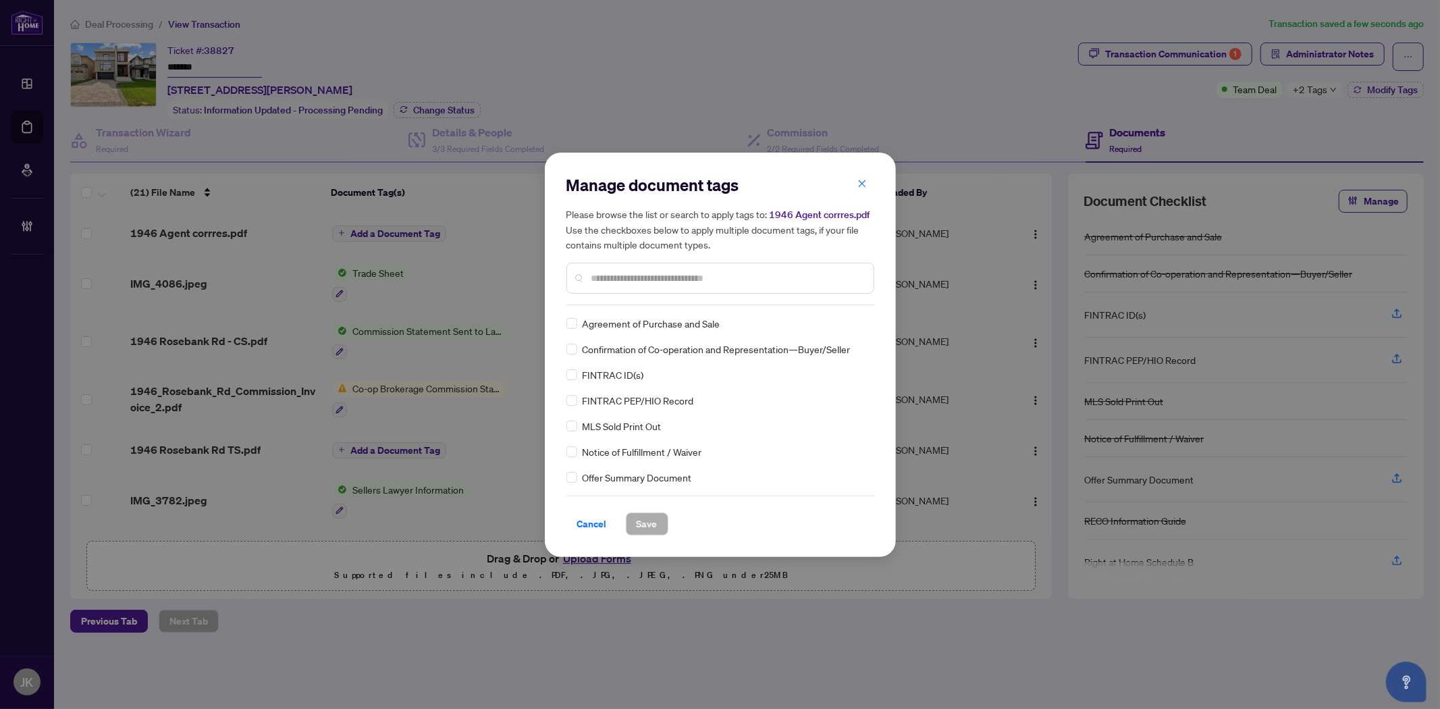
click at [645, 275] on input "text" at bounding box center [726, 278] width 271 height 15
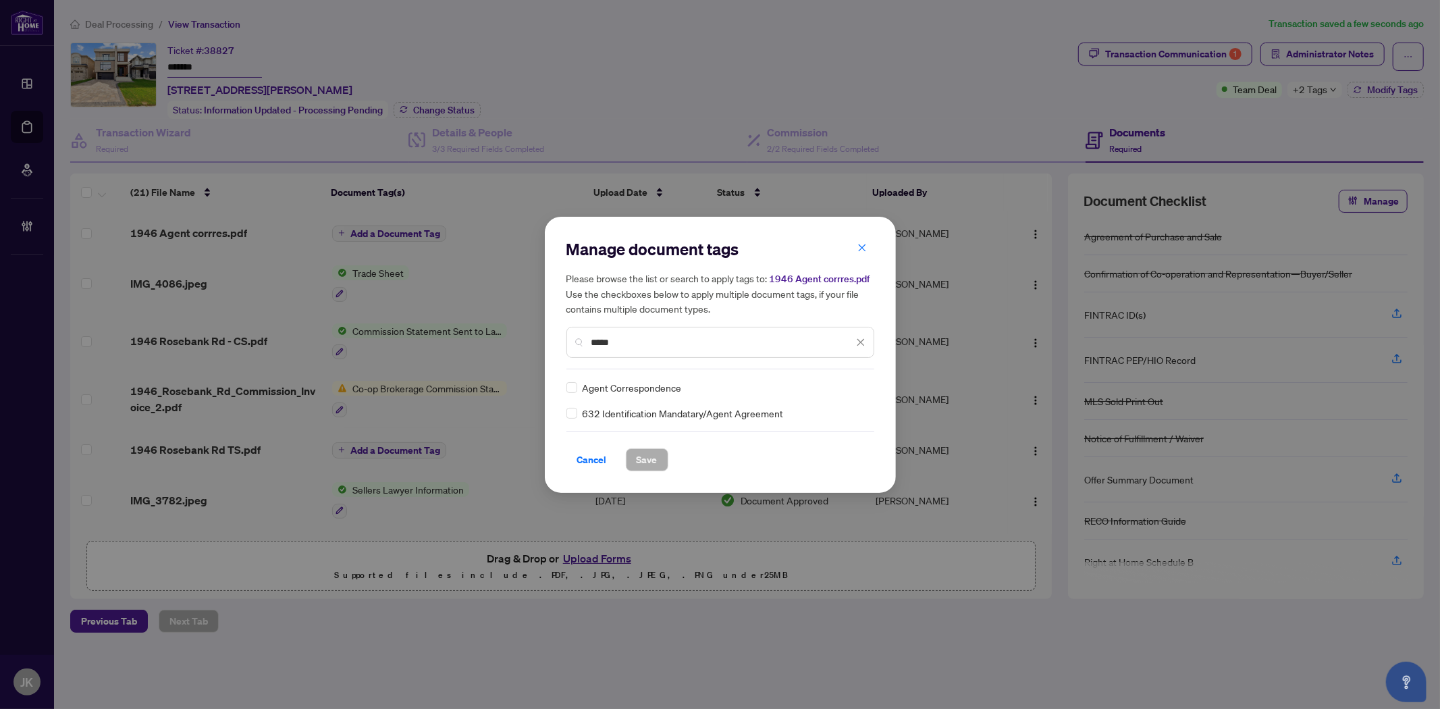
type input "*****"
click at [851, 392] on img at bounding box center [847, 388] width 14 height 14
click at [830, 457] on div "Approved" at bounding box center [811, 453] width 86 height 15
click at [637, 456] on span "Save" at bounding box center [647, 460] width 21 height 22
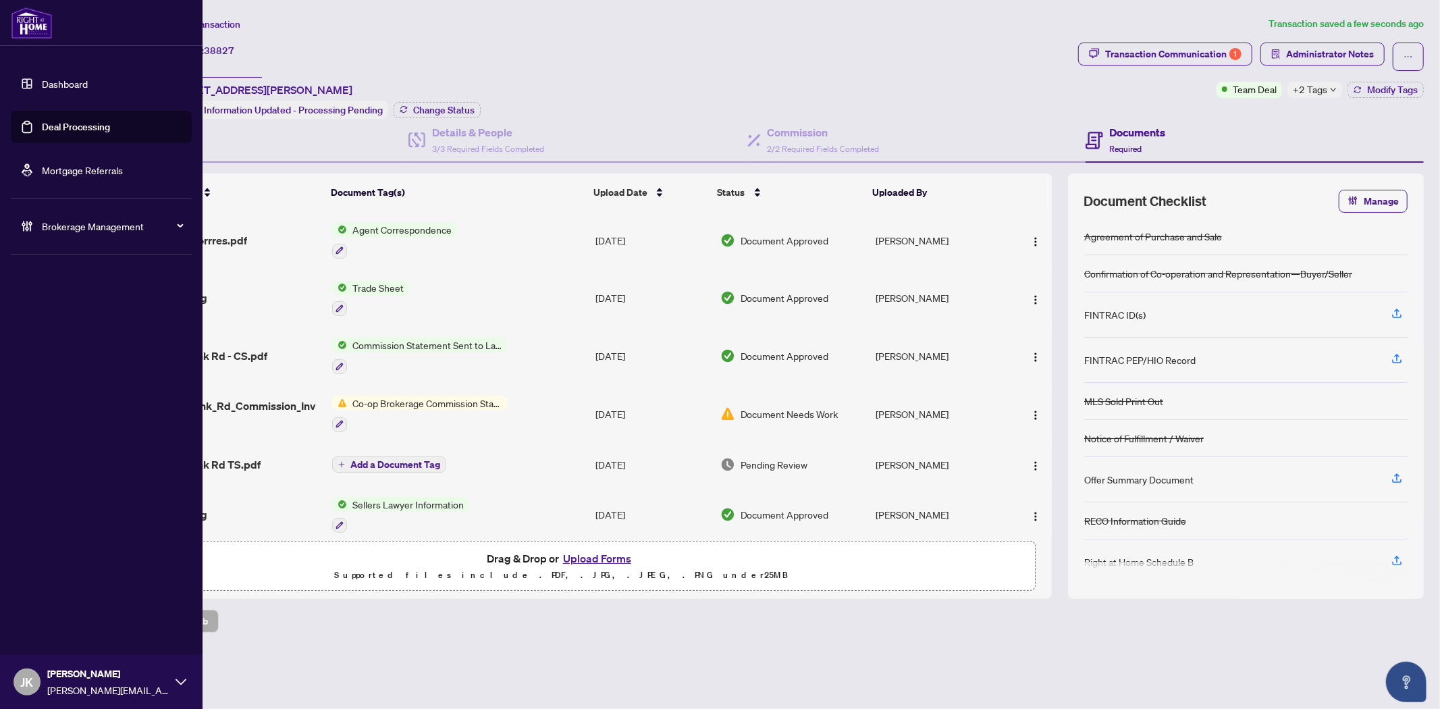
click at [76, 126] on link "Deal Processing" at bounding box center [76, 127] width 68 height 12
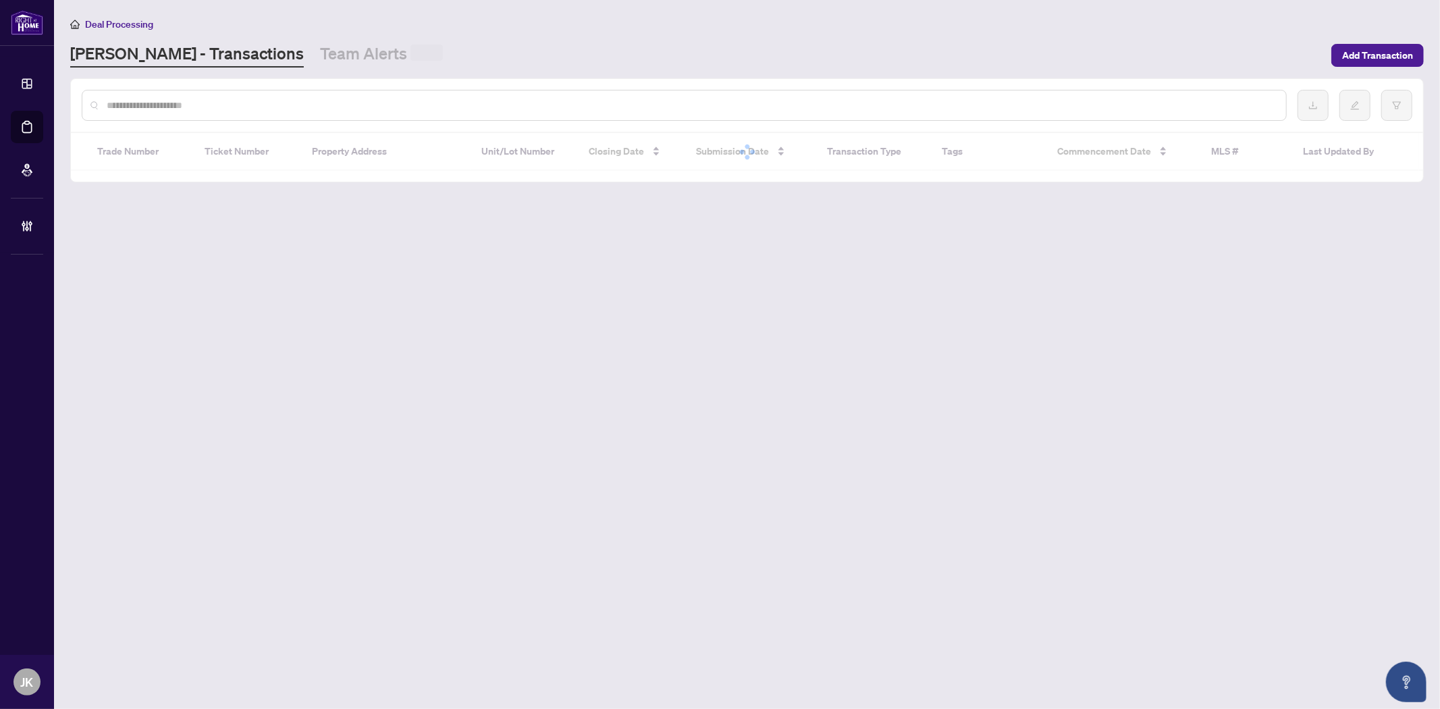
click at [278, 108] on input "text" at bounding box center [691, 105] width 1169 height 15
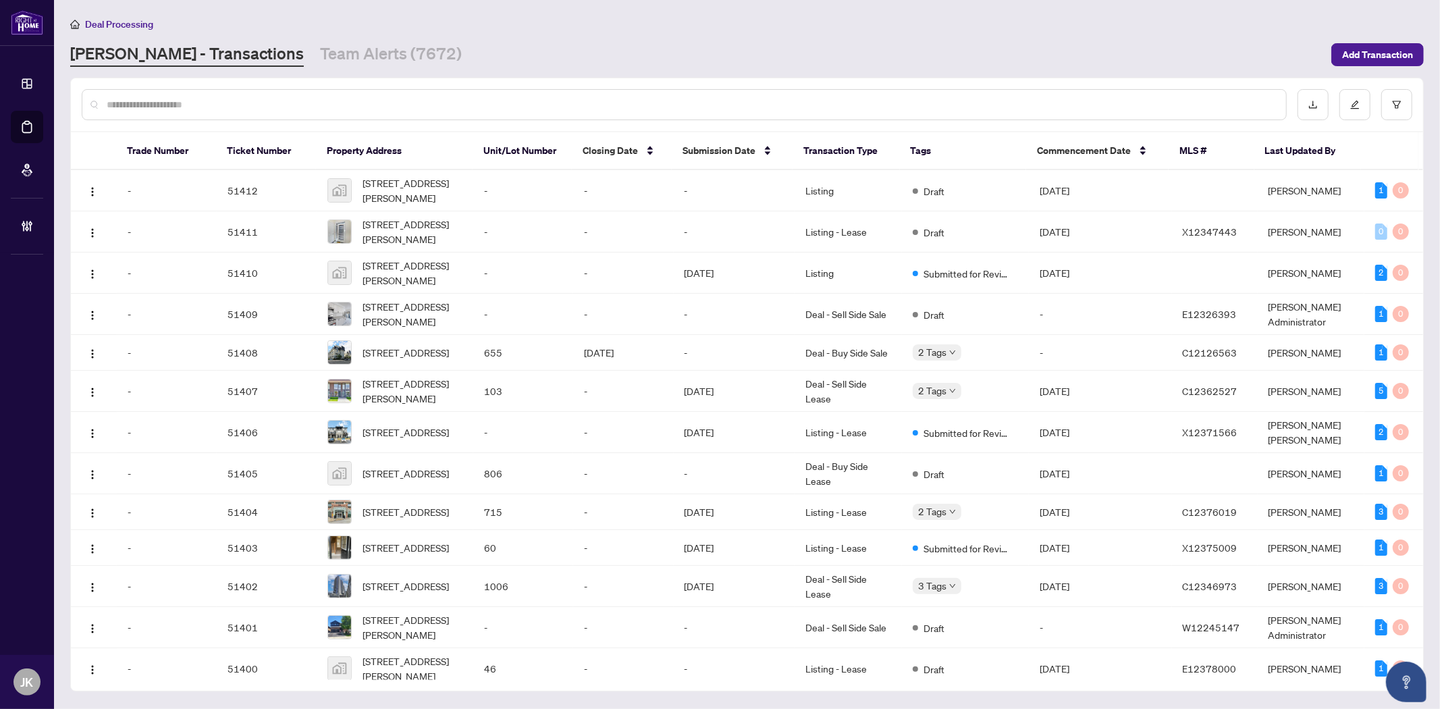
click at [279, 107] on input "text" at bounding box center [691, 104] width 1169 height 15
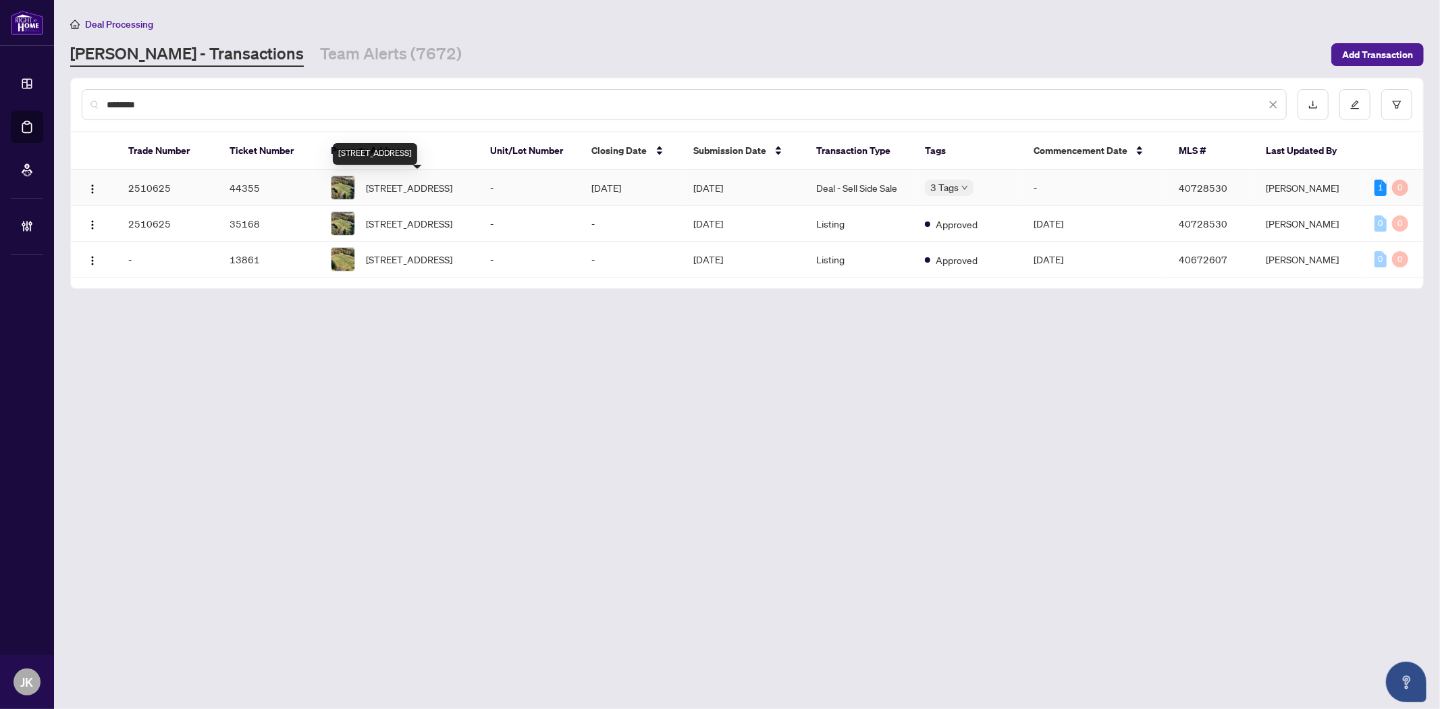
type input "********"
click at [447, 193] on span "1396 Progreston Road, Carlisle, ON L0R 1H3, Canada" at bounding box center [409, 187] width 86 height 15
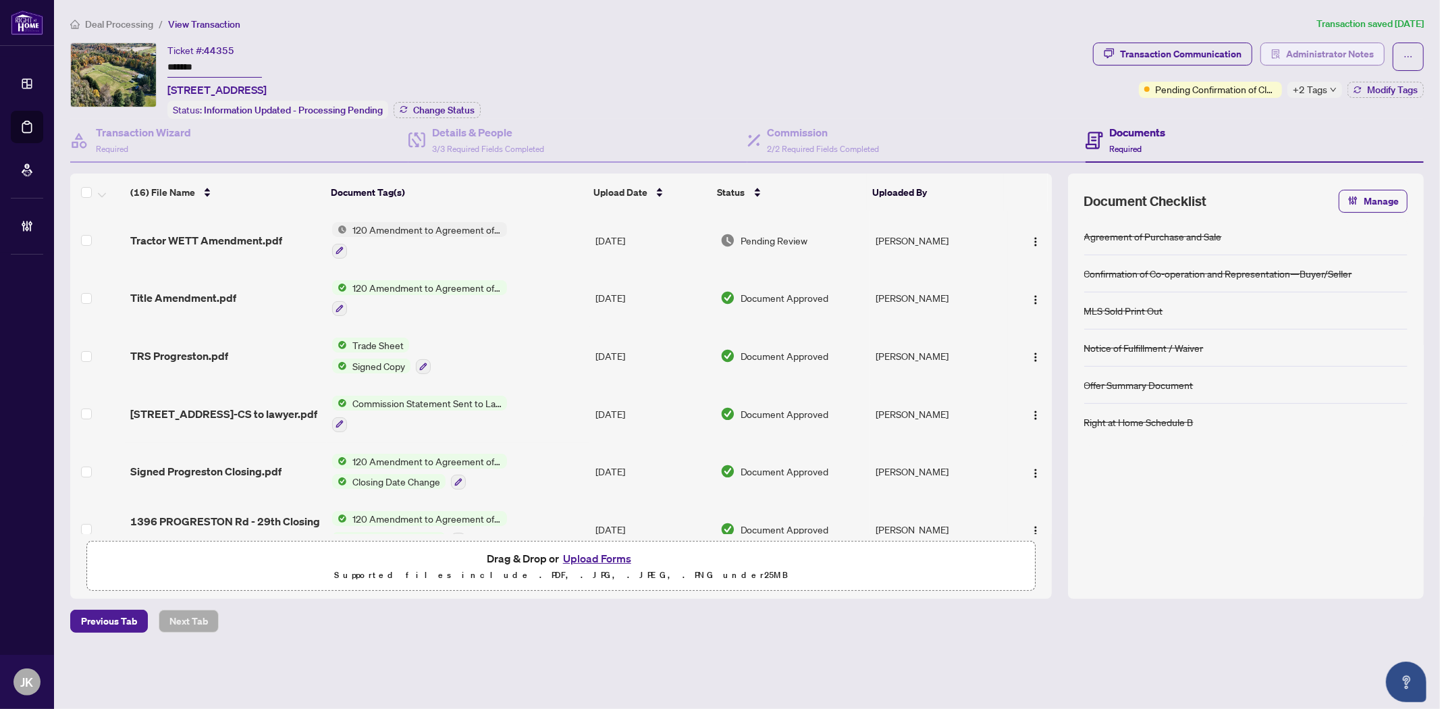
click at [1348, 49] on span "Administrator Notes" at bounding box center [1330, 54] width 88 height 22
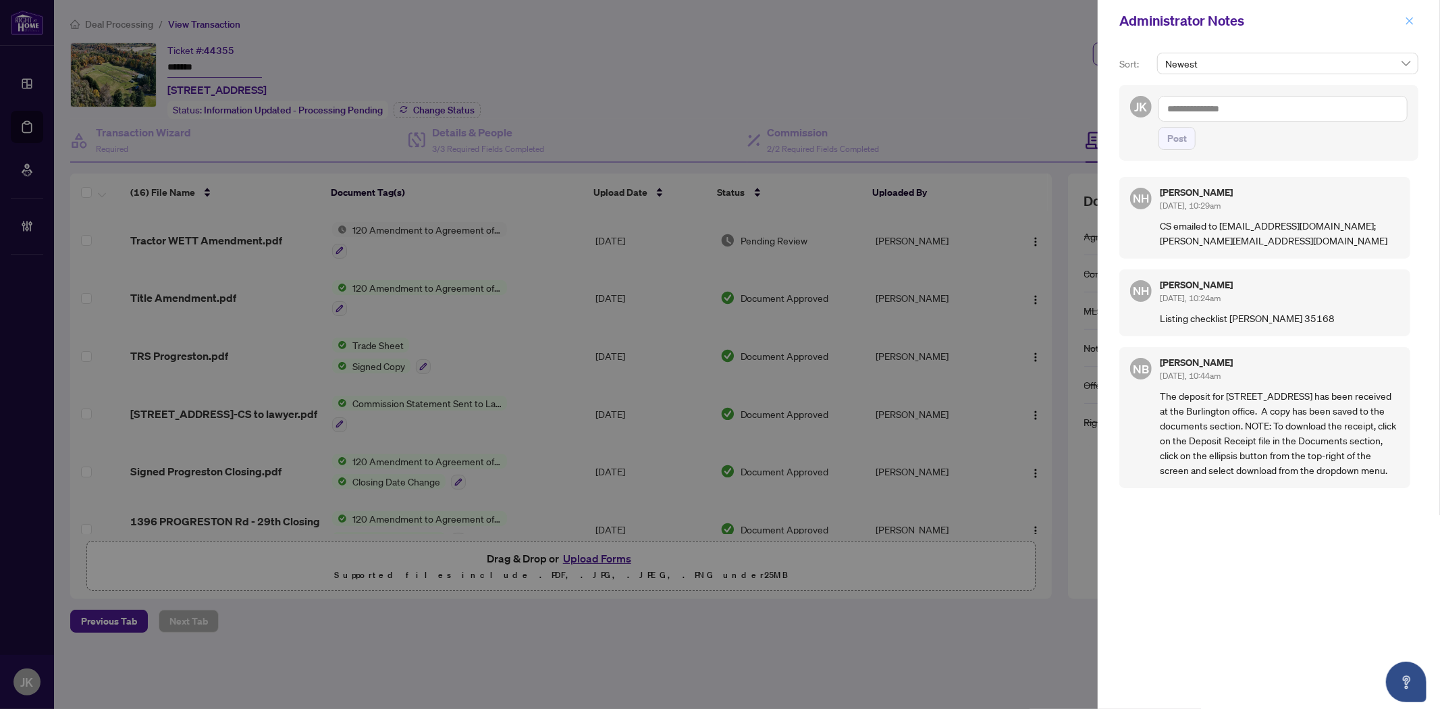
click at [1415, 18] on button "button" at bounding box center [1410, 21] width 18 height 16
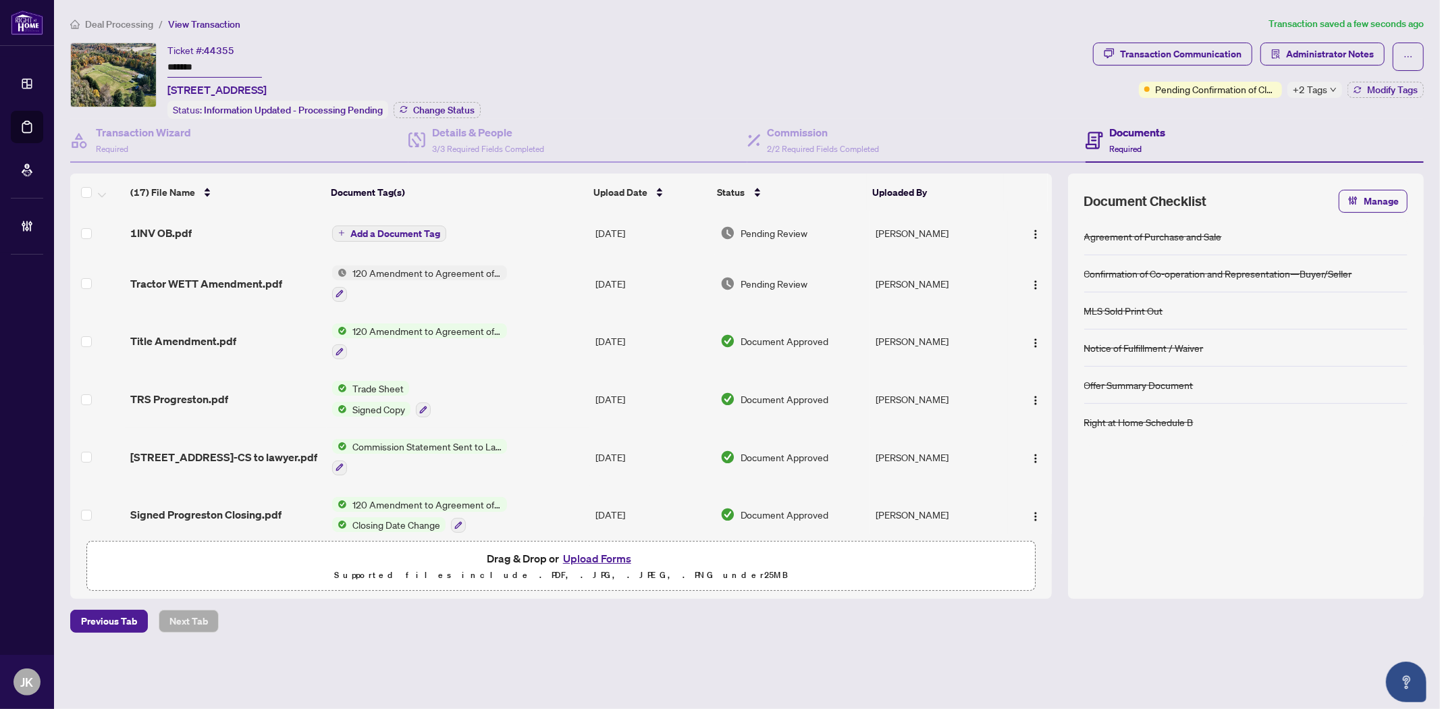
click at [172, 226] on span "1INV OB.pdf" at bounding box center [160, 233] width 61 height 16
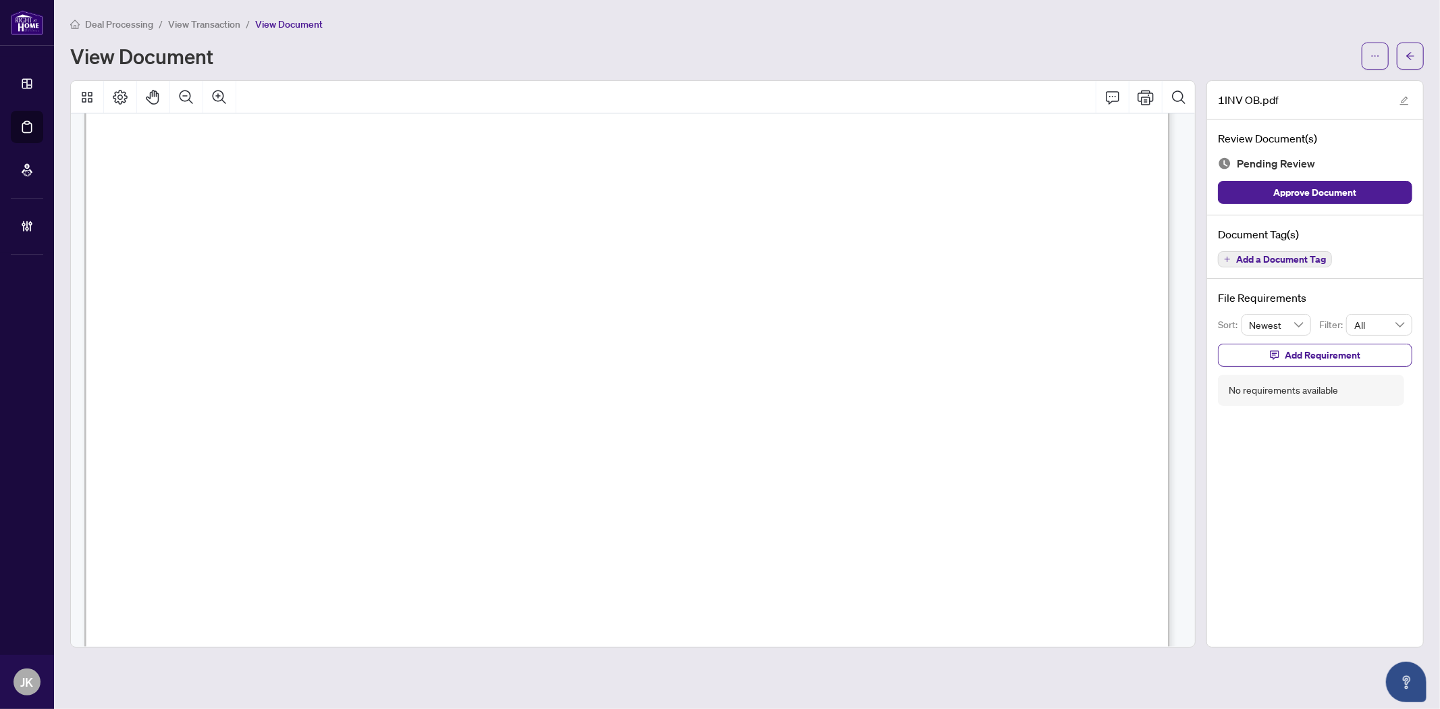
scroll to position [225, 0]
click at [1279, 259] on span "Add a Document Tag" at bounding box center [1281, 259] width 90 height 9
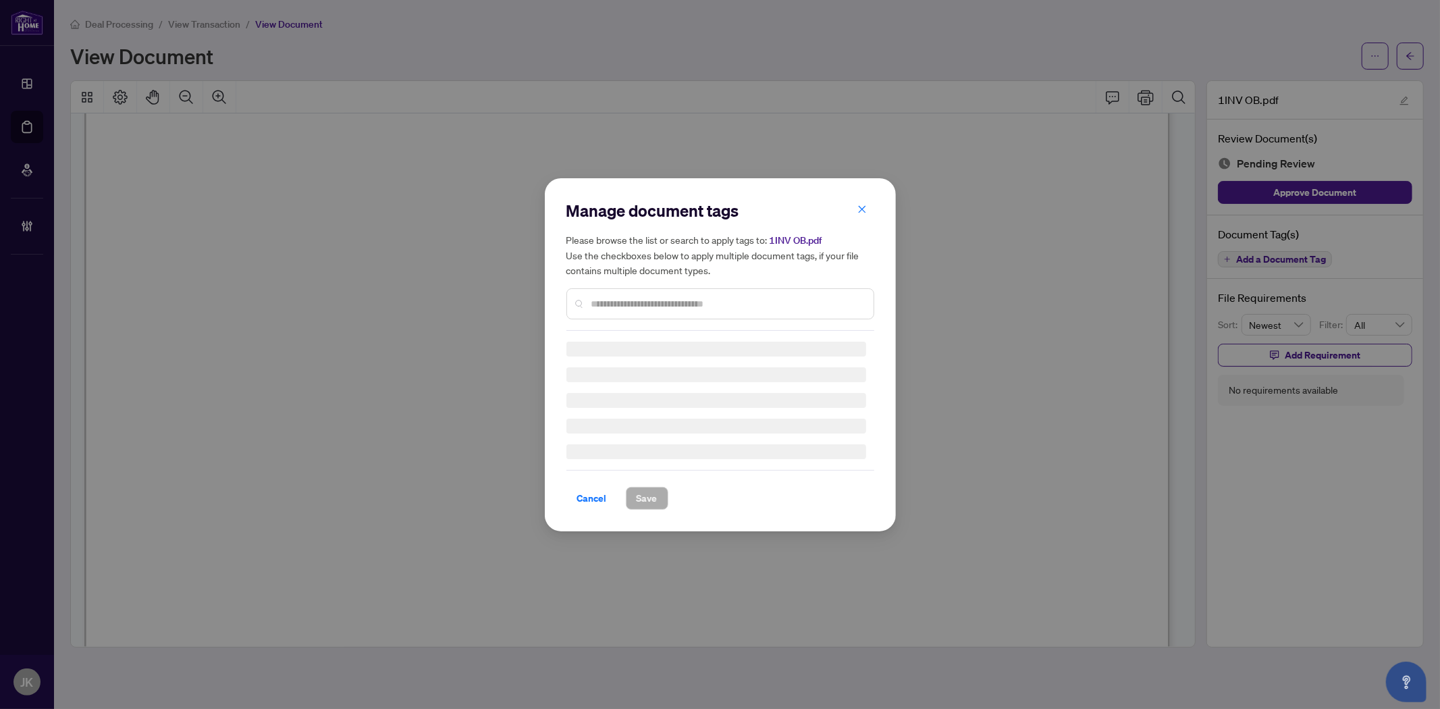
click at [631, 306] on div "Manage document tags Please browse the list or search to apply tags to: 1INV OB…" at bounding box center [720, 355] width 308 height 310
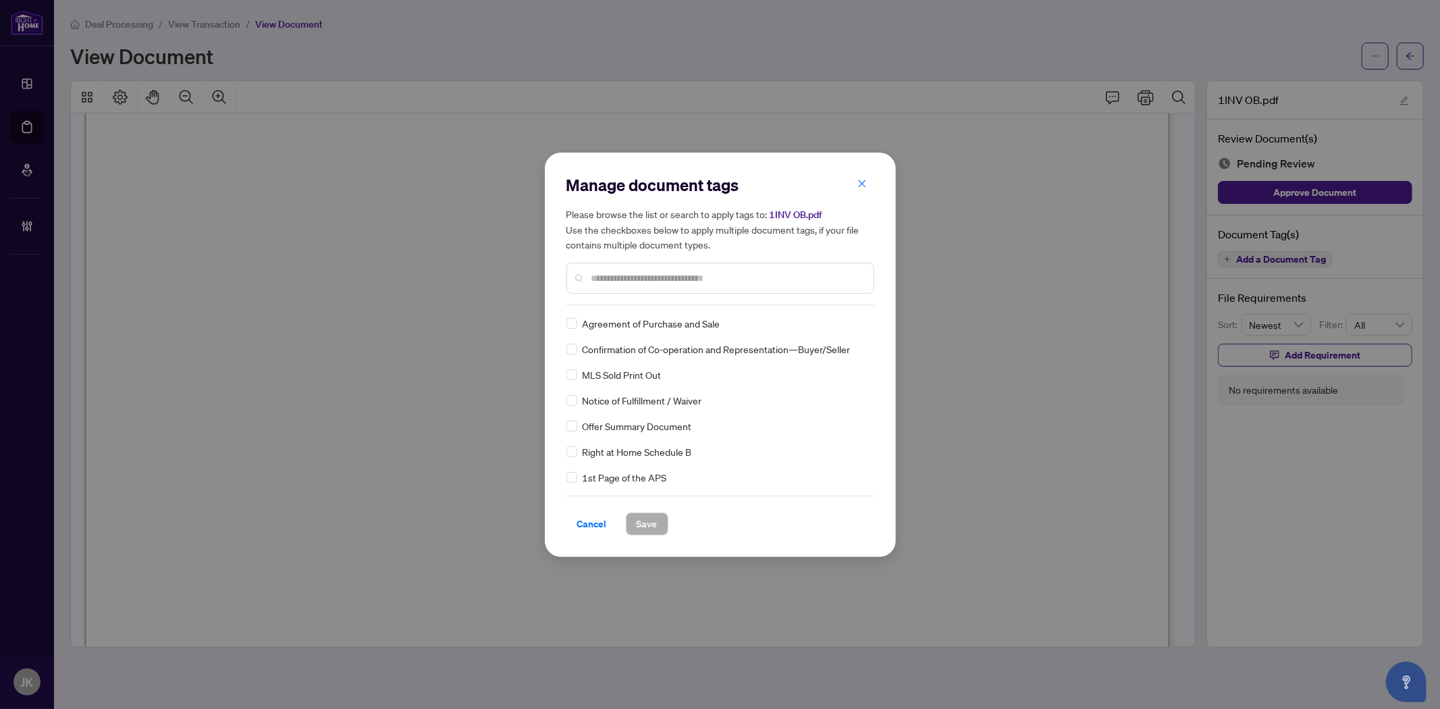
click at [635, 286] on div at bounding box center [720, 278] width 308 height 31
click at [631, 280] on input "text" at bounding box center [726, 278] width 271 height 15
type input "*******"
click at [847, 325] on img at bounding box center [847, 324] width 14 height 14
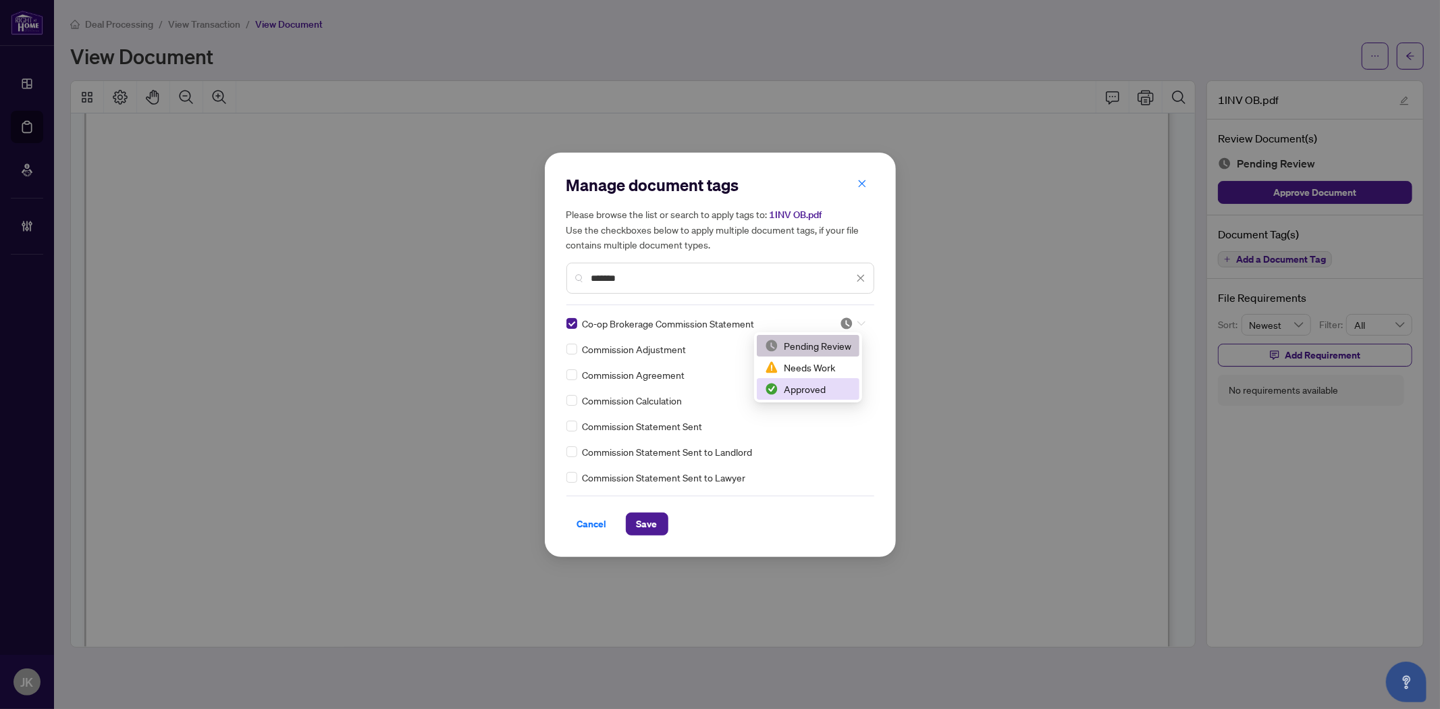
click at [818, 384] on div "Approved" at bounding box center [808, 388] width 86 height 15
click at [633, 523] on button "Save" at bounding box center [647, 523] width 43 height 23
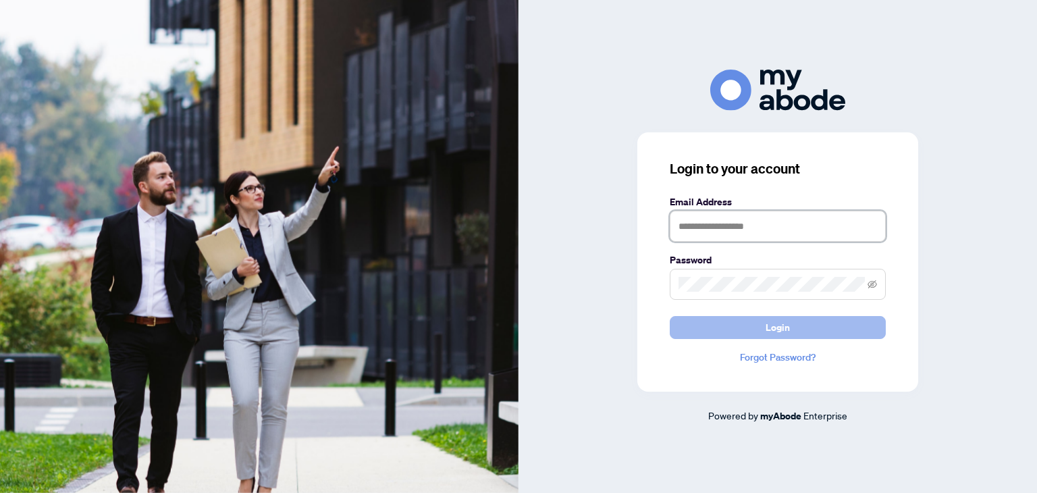
type input "**********"
click at [737, 323] on button "Login" at bounding box center [778, 327] width 216 height 23
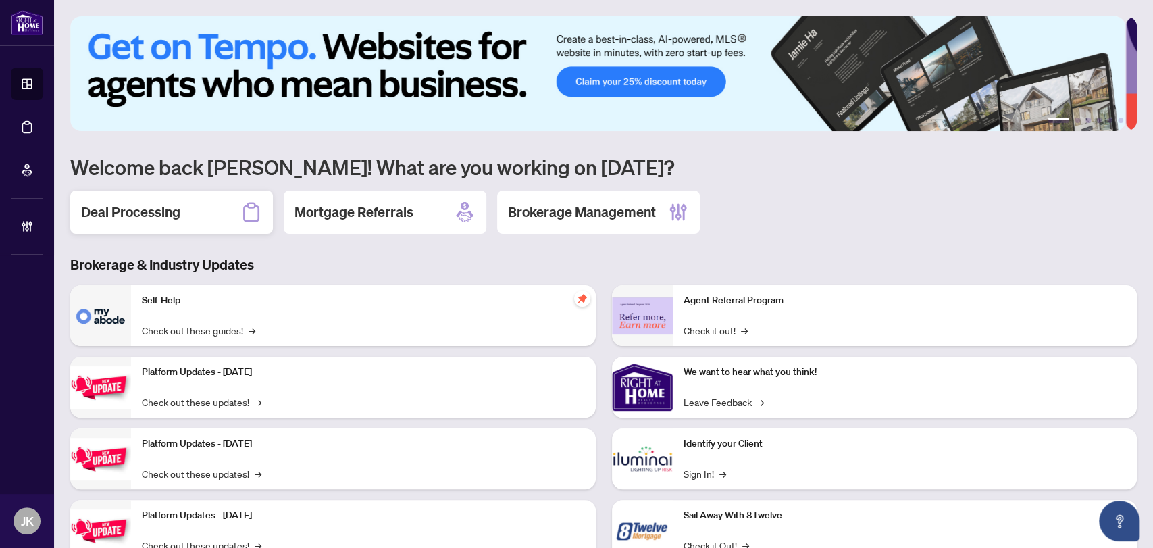
click at [191, 221] on div "Deal Processing" at bounding box center [171, 211] width 203 height 43
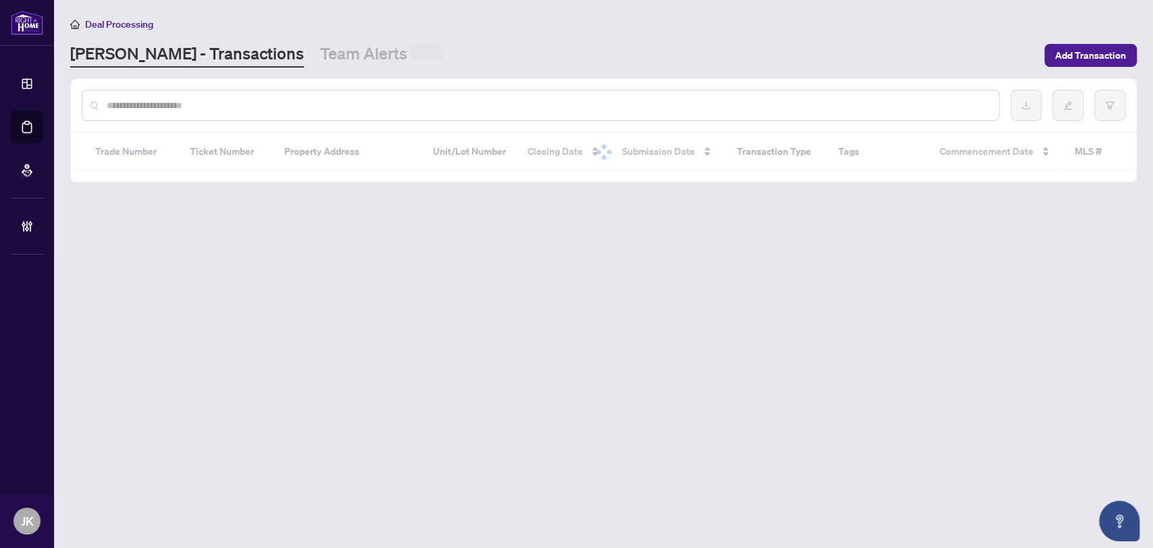
click at [182, 107] on input "text" at bounding box center [547, 105] width 881 height 15
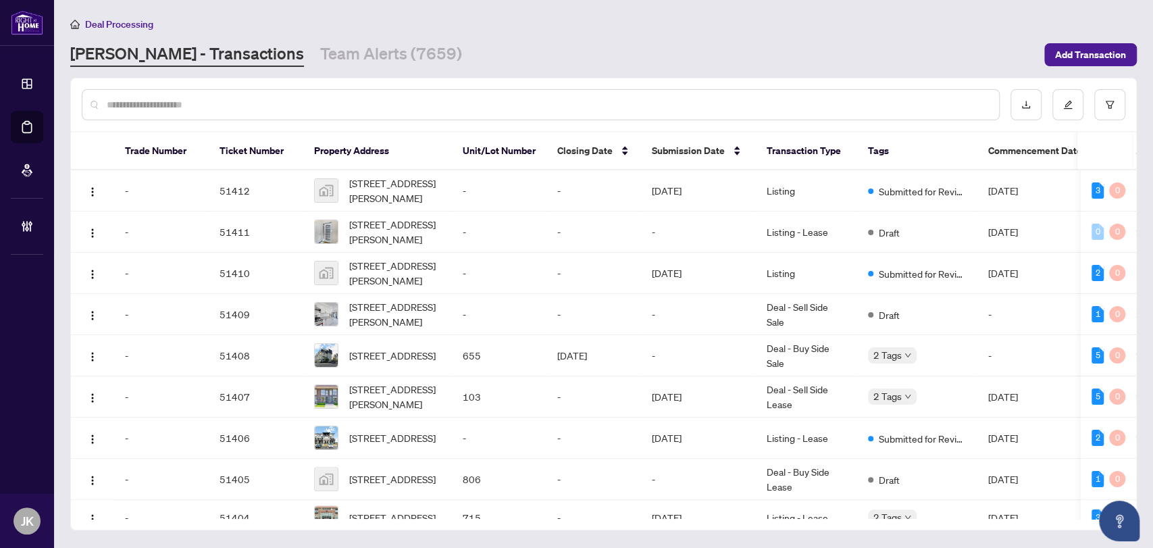
click at [181, 107] on input "text" at bounding box center [547, 104] width 881 height 15
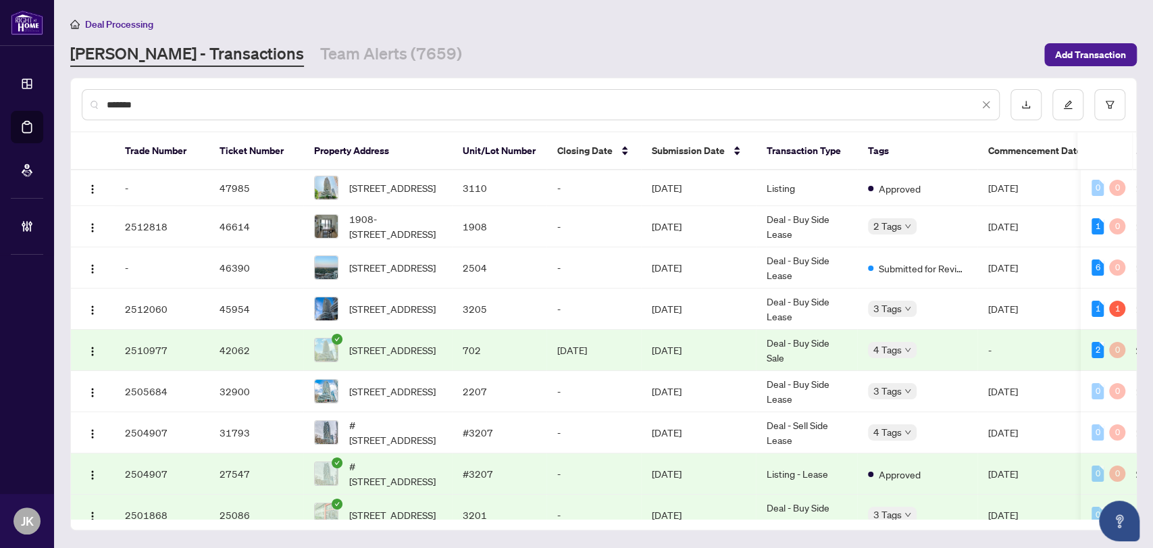
drag, startPoint x: 476, startPoint y: 115, endPoint x: 178, endPoint y: 122, distance: 297.9
click at [438, 109] on div "*******" at bounding box center [541, 104] width 918 height 31
drag, startPoint x: 164, startPoint y: 97, endPoint x: 92, endPoint y: 105, distance: 72.7
click at [92, 105] on div "*******" at bounding box center [541, 104] width 918 height 31
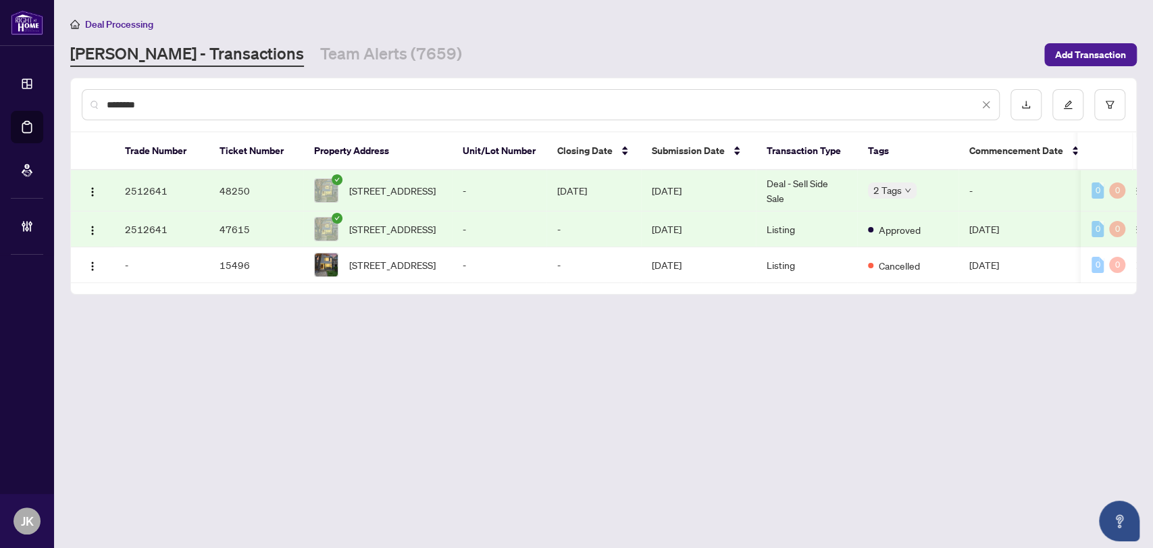
type input "********"
click at [754, 192] on td "[DATE]" at bounding box center [698, 190] width 115 height 41
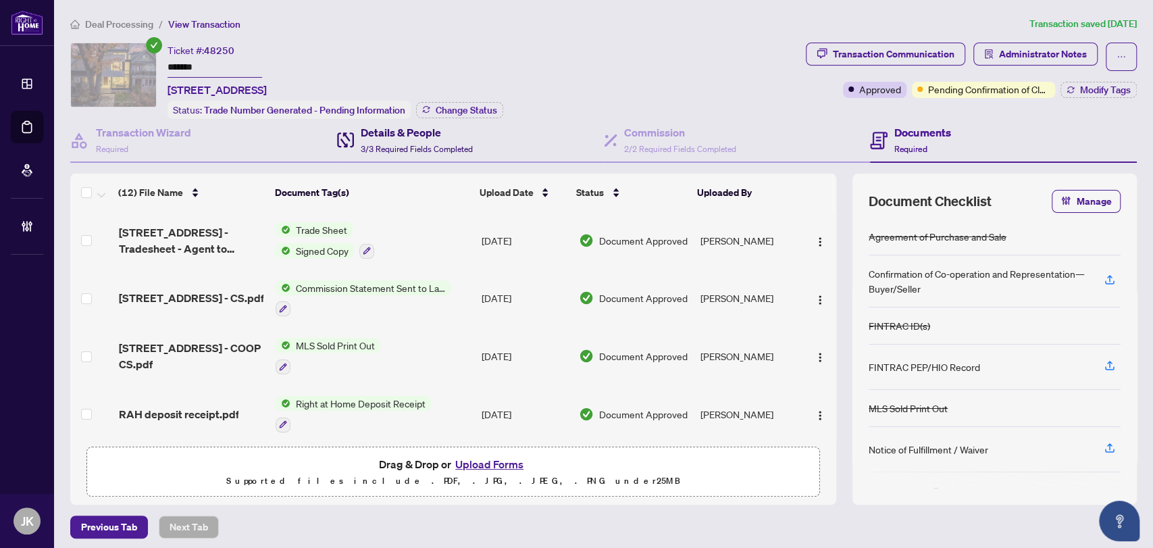
click at [367, 131] on h4 "Details & People" at bounding box center [417, 132] width 112 height 16
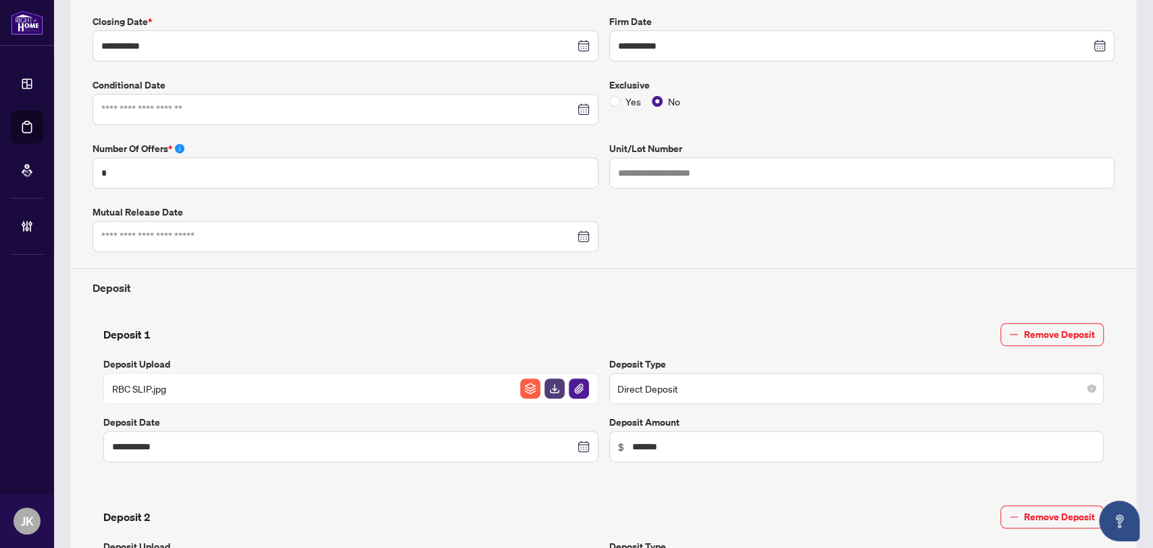
type input "**********"
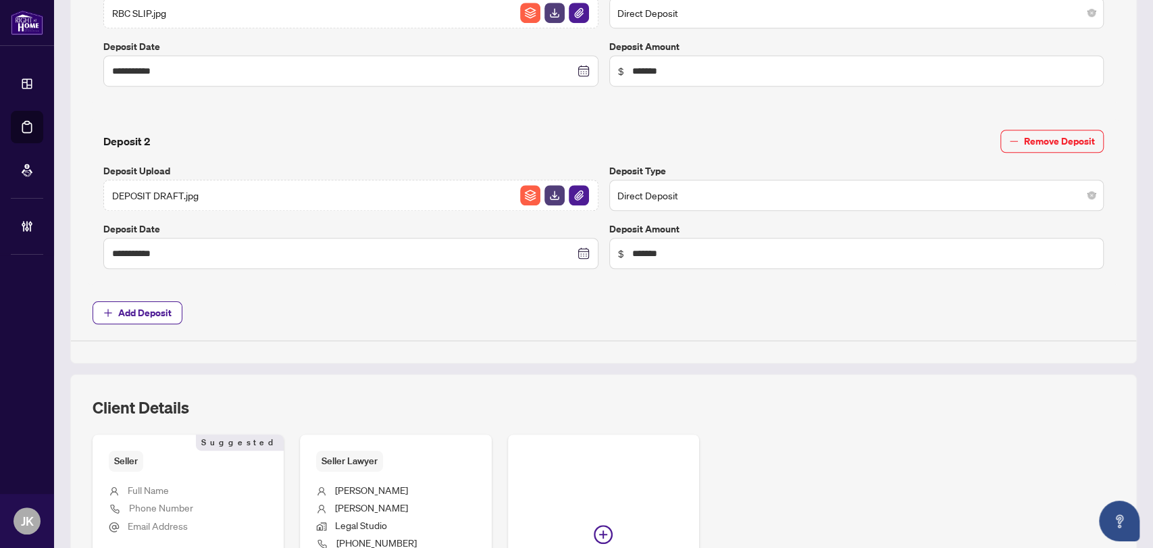
scroll to position [815, 0]
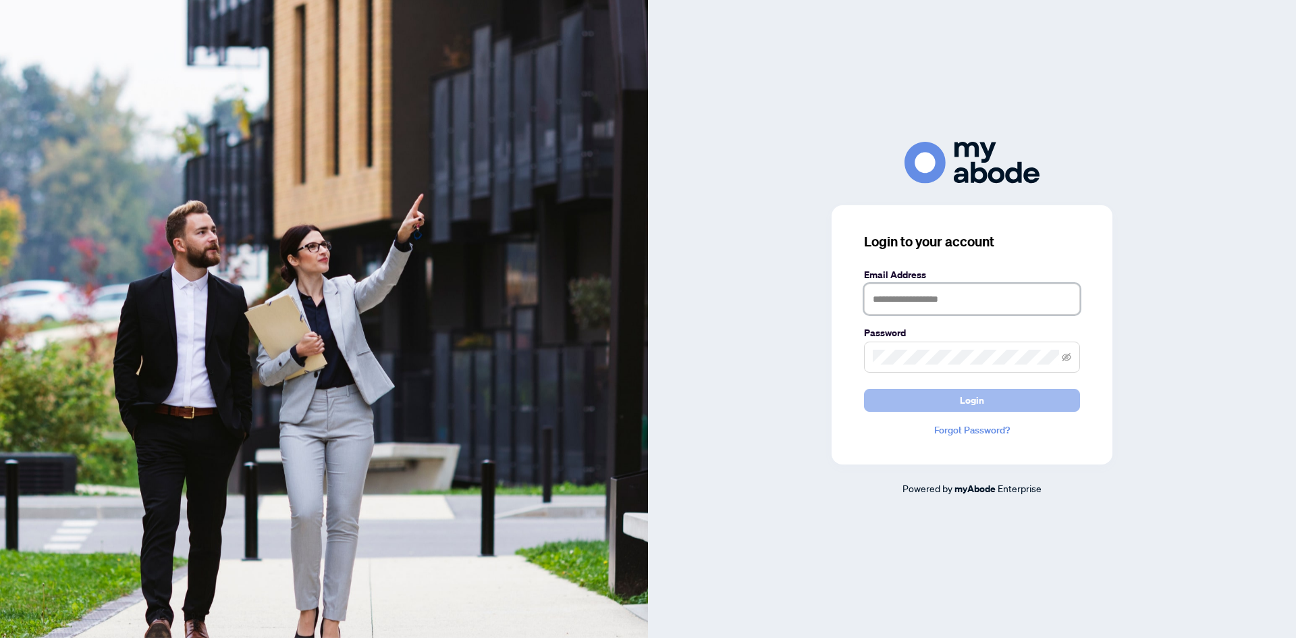
type input "**********"
click at [978, 404] on span "Login" at bounding box center [972, 401] width 24 height 22
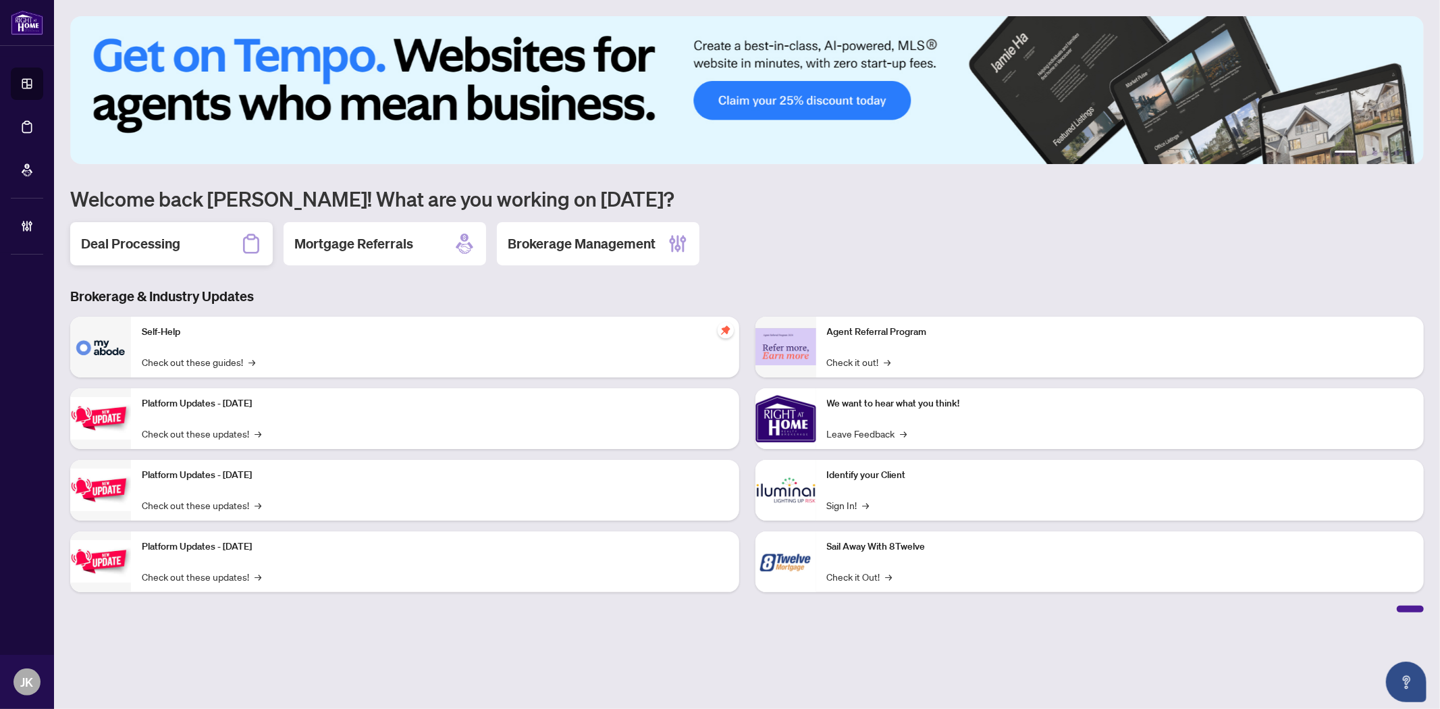
click at [136, 250] on h2 "Deal Processing" at bounding box center [130, 243] width 99 height 19
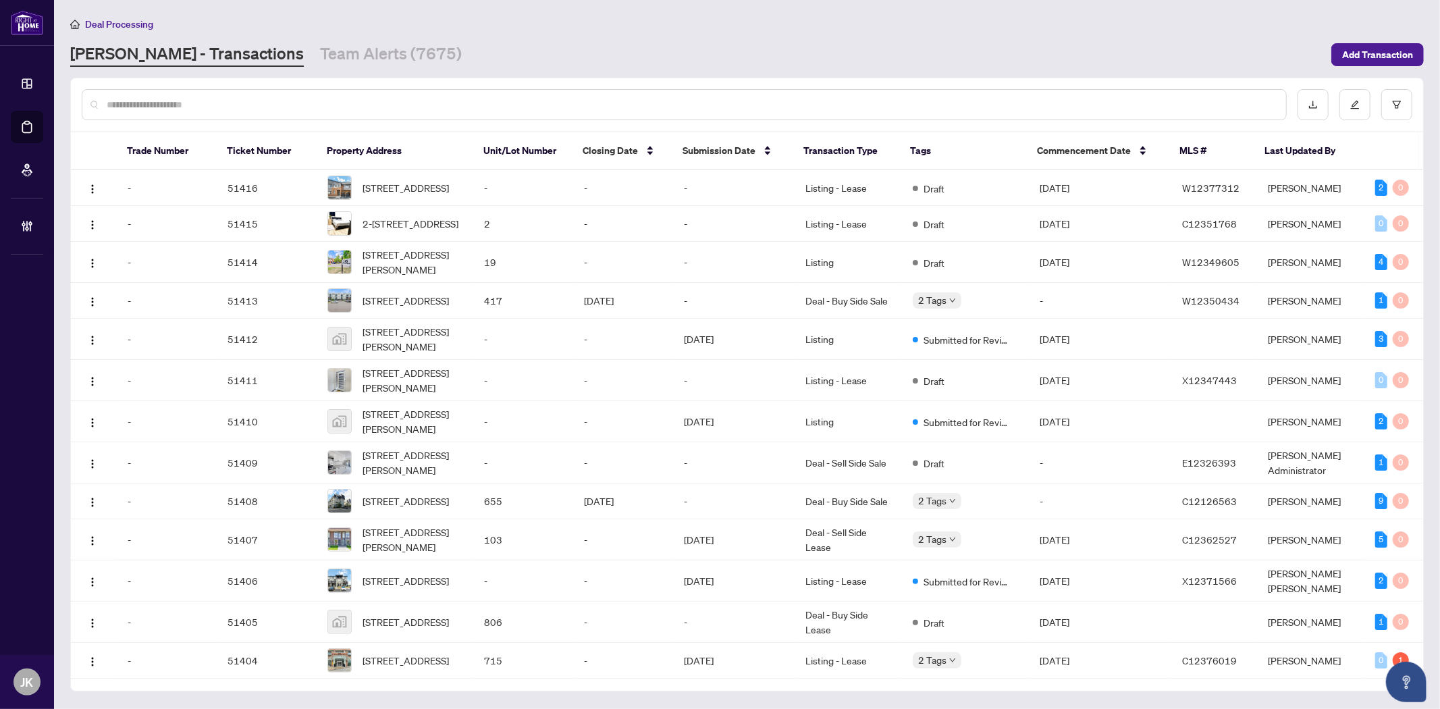
click at [145, 99] on input "text" at bounding box center [691, 104] width 1169 height 15
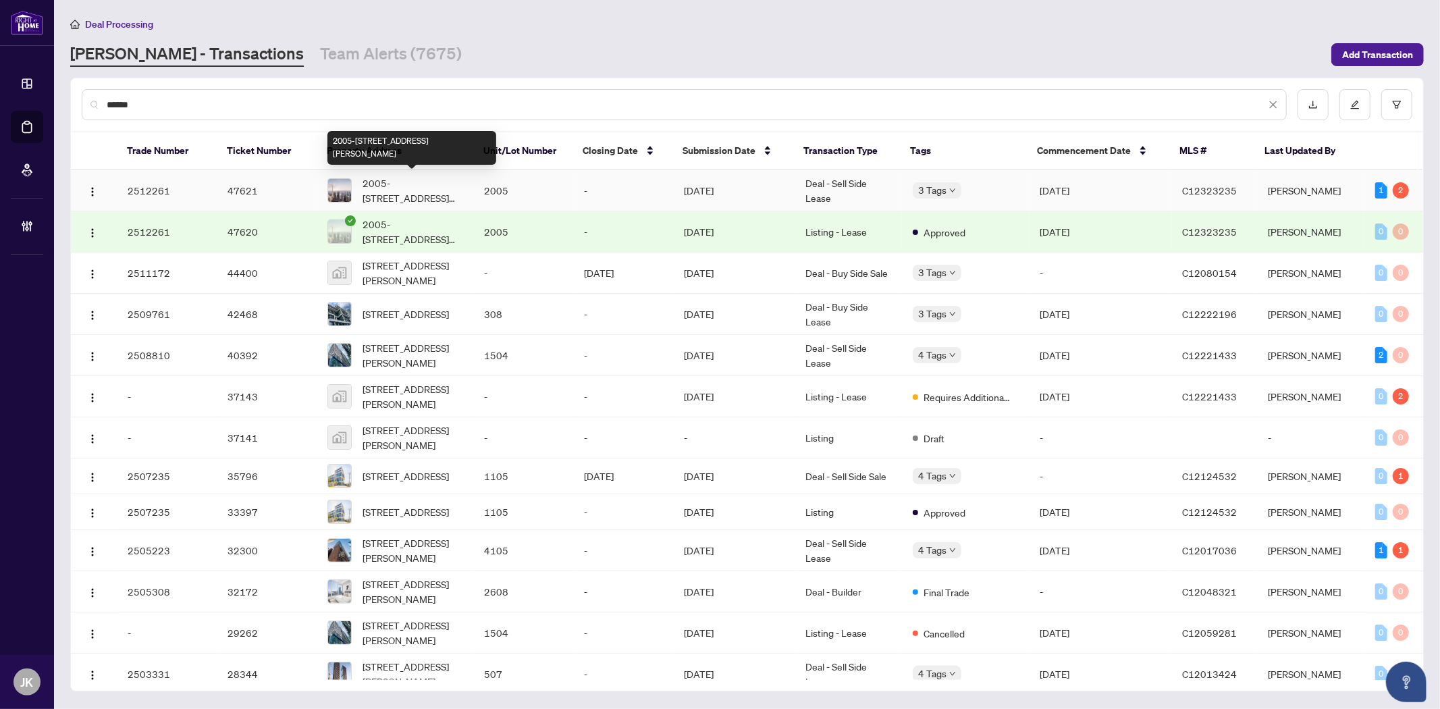
type input "******"
click at [459, 179] on span "2005-[STREET_ADDRESS][PERSON_NAME]" at bounding box center [413, 191] width 101 height 30
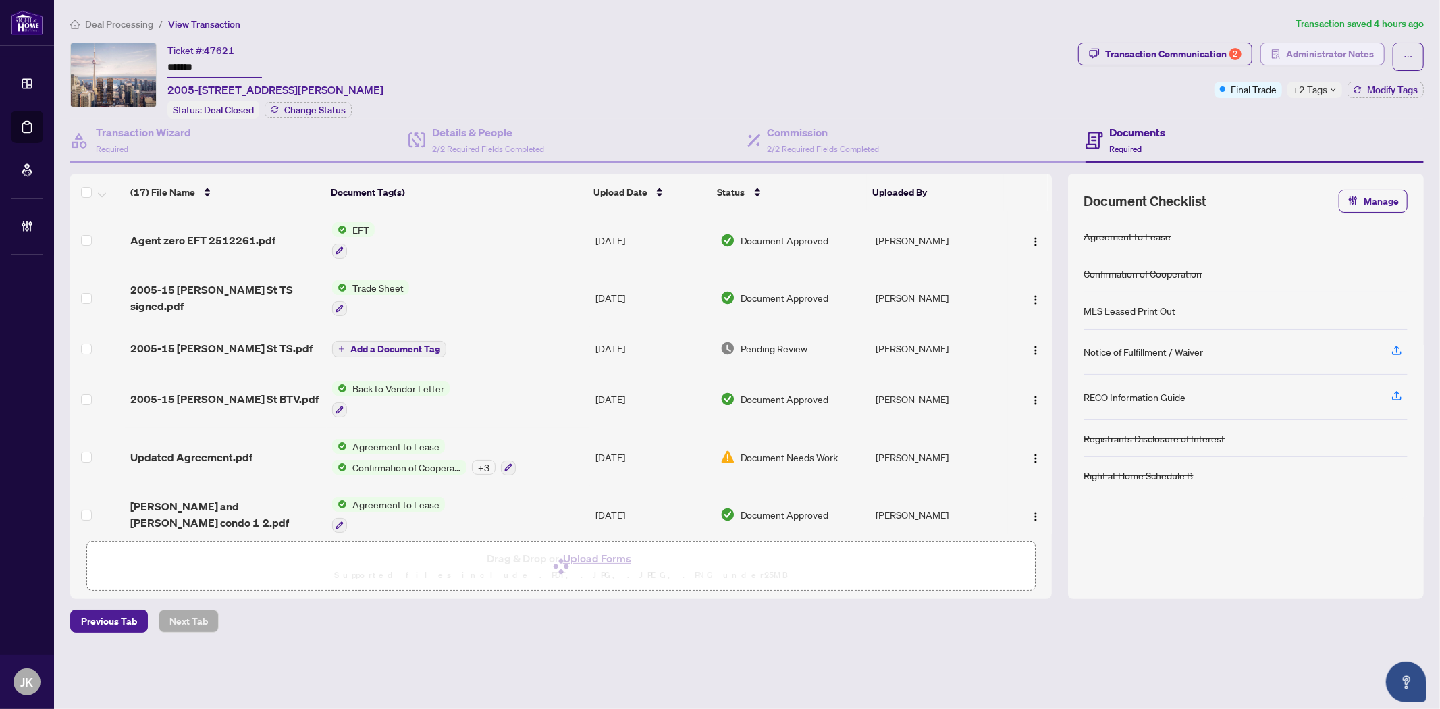
click at [1336, 49] on span "Administrator Notes" at bounding box center [1330, 54] width 88 height 22
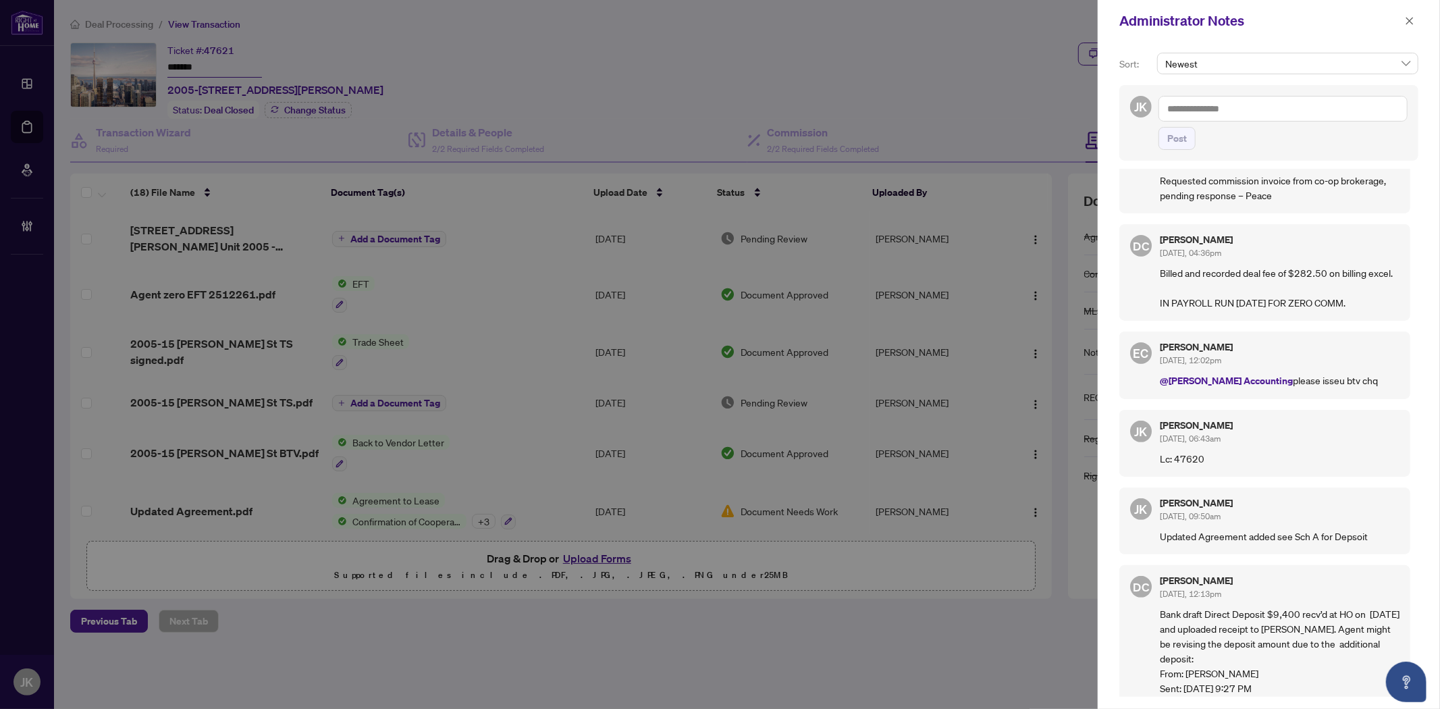
scroll to position [450, 0]
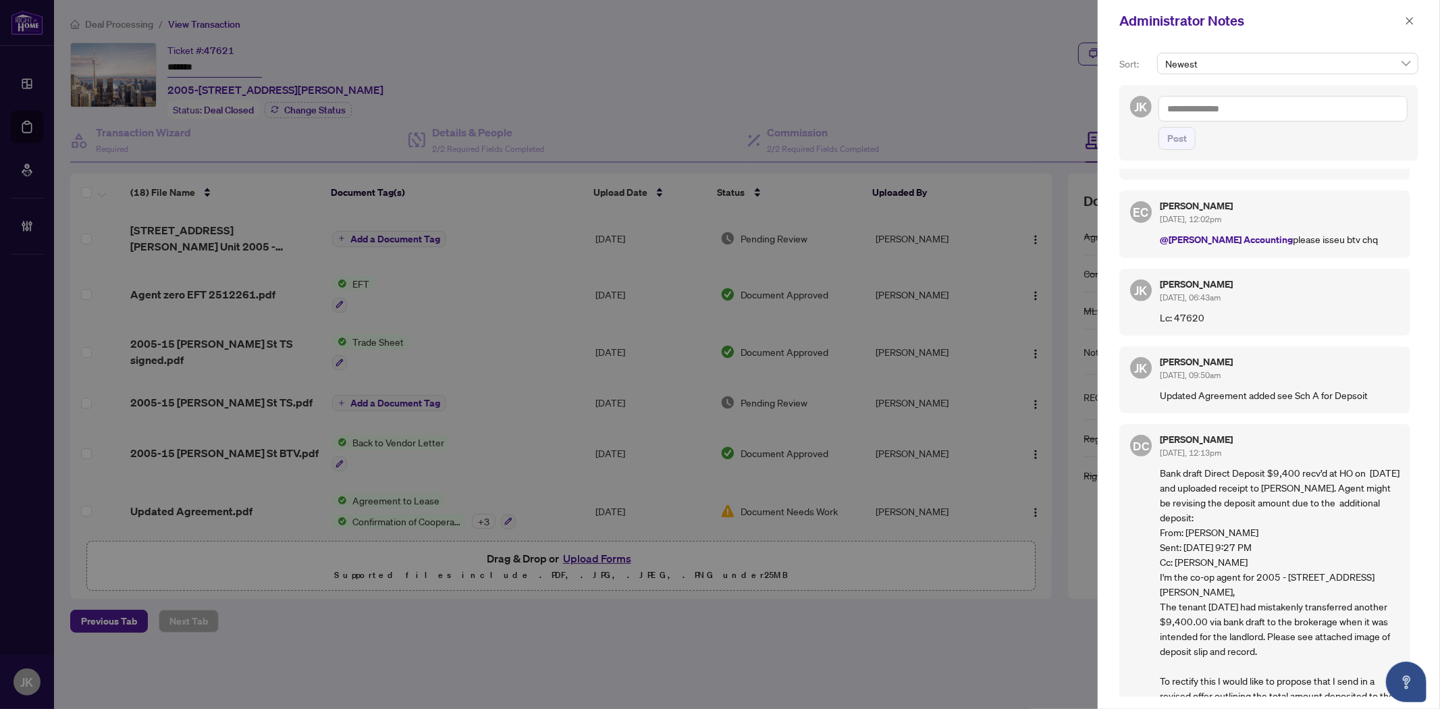
click at [1034, 225] on div at bounding box center [720, 354] width 1440 height 709
click at [1049, 59] on div at bounding box center [720, 354] width 1440 height 709
click at [1402, 23] on button "button" at bounding box center [1410, 21] width 18 height 16
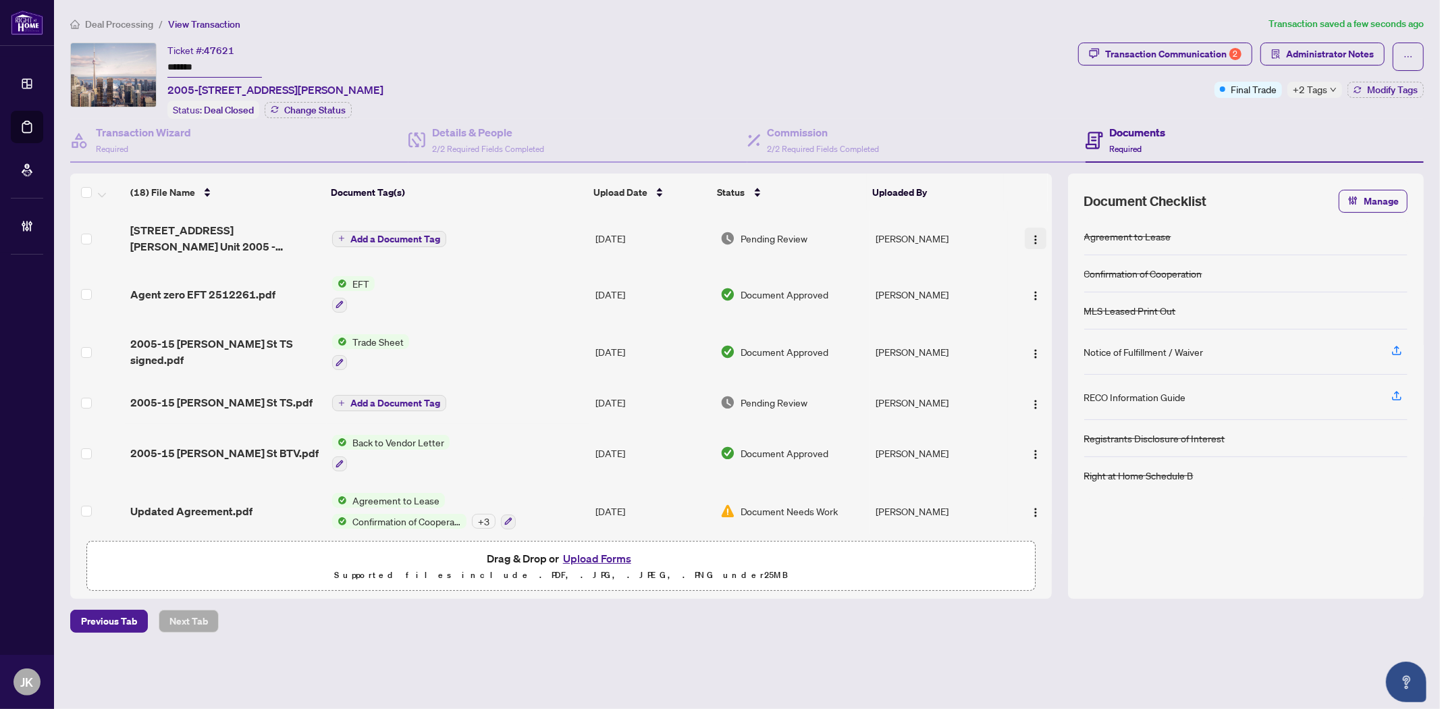
click at [1036, 234] on img "button" at bounding box center [1035, 239] width 11 height 11
click at [1081, 320] on span "Manage Document Tags" at bounding box center [1096, 321] width 129 height 15
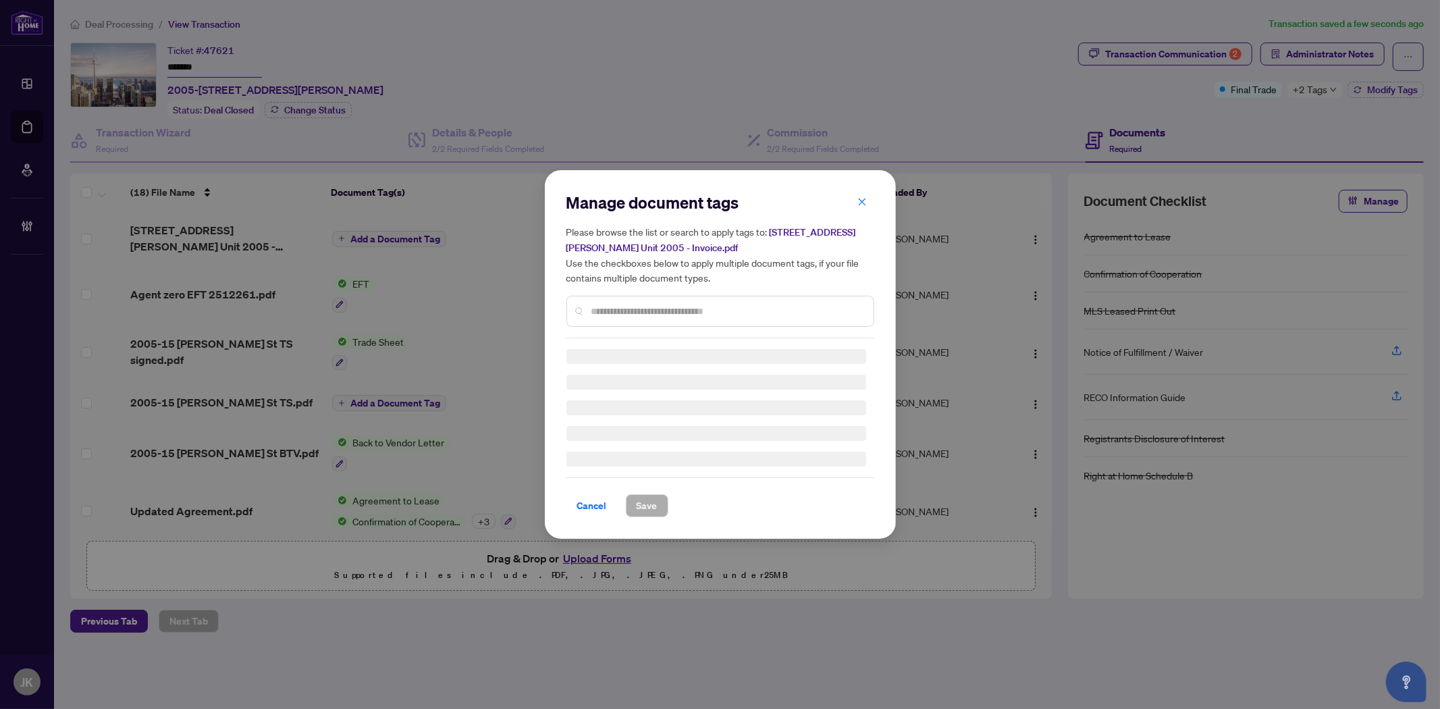
click at [603, 304] on input "text" at bounding box center [726, 311] width 271 height 15
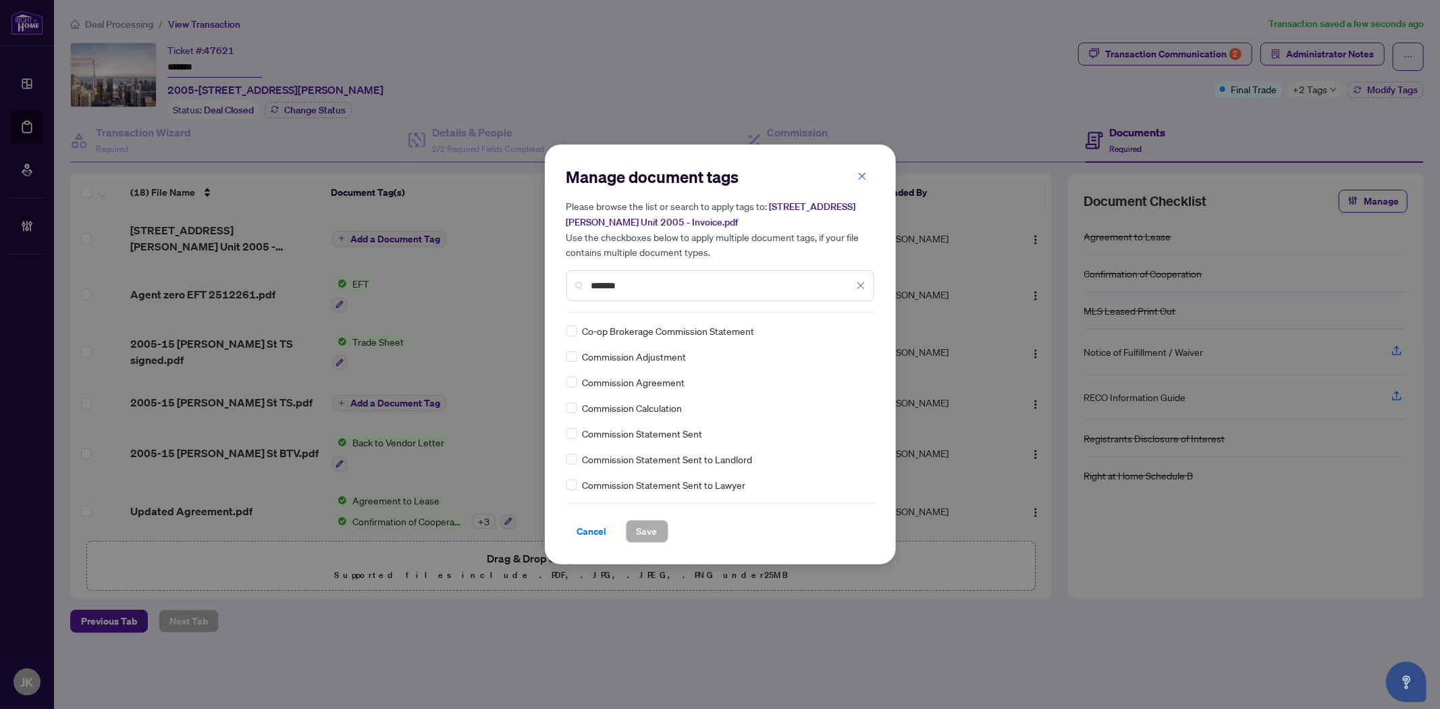
type input "*******"
click at [847, 332] on img at bounding box center [847, 331] width 14 height 14
click at [838, 401] on div "Approved" at bounding box center [808, 396] width 86 height 15
click at [638, 531] on span "Save" at bounding box center [647, 532] width 21 height 22
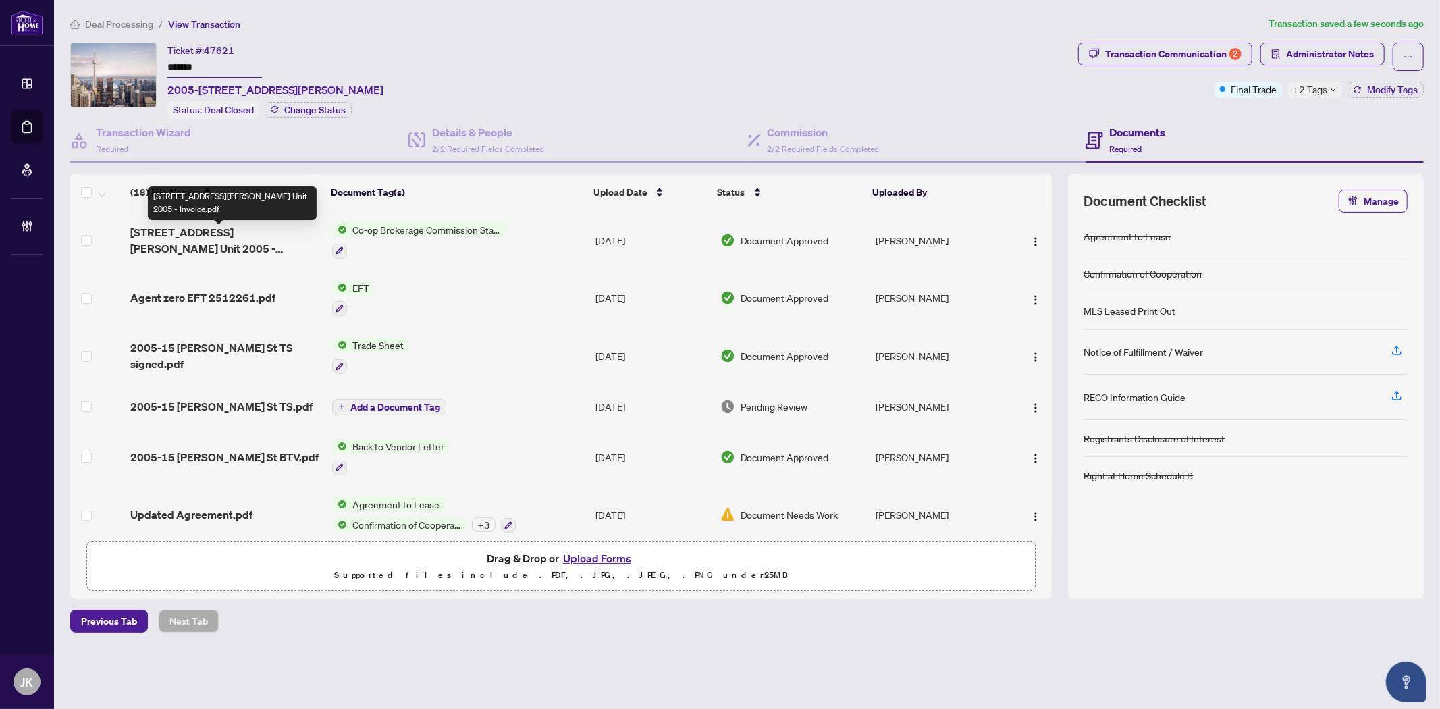
click at [226, 234] on span "[STREET_ADDRESS][PERSON_NAME] Unit 2005 - Invoice.pdf" at bounding box center [225, 240] width 190 height 32
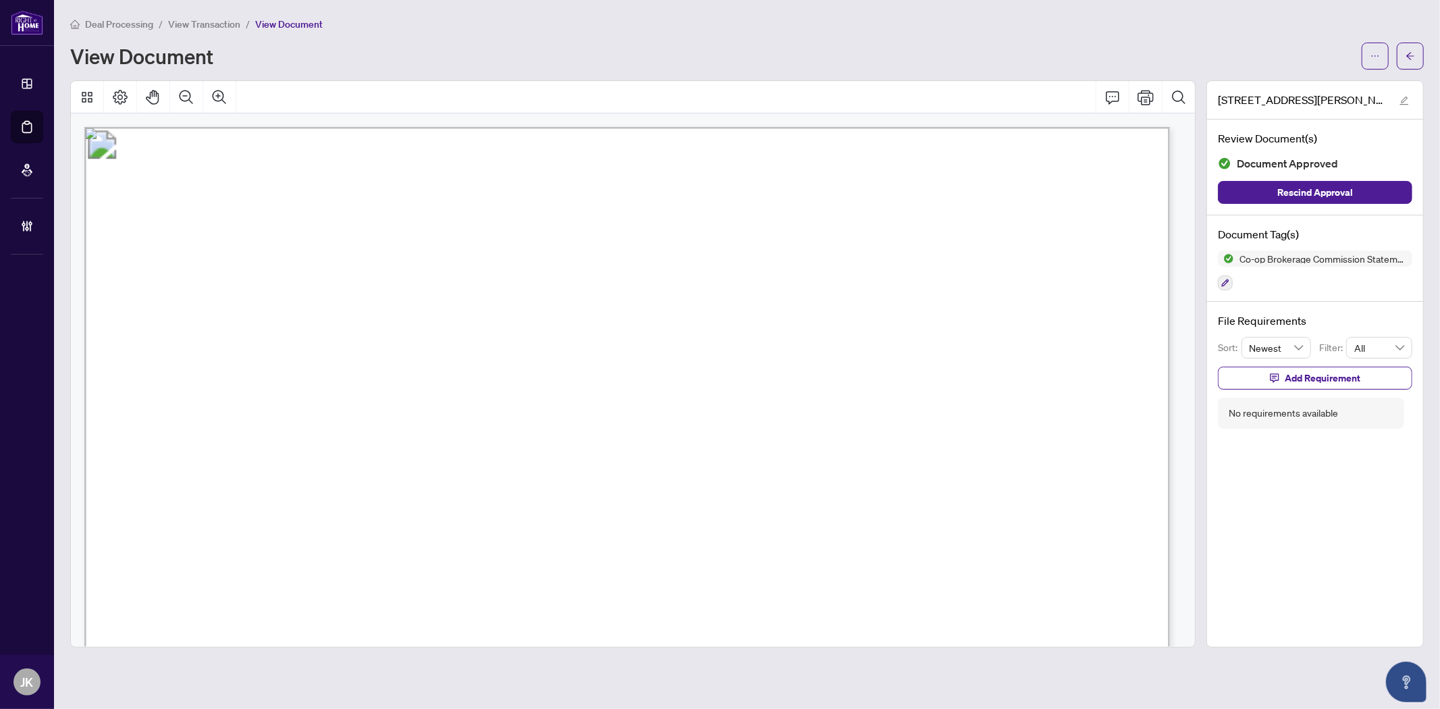
scroll to position [300, 0]
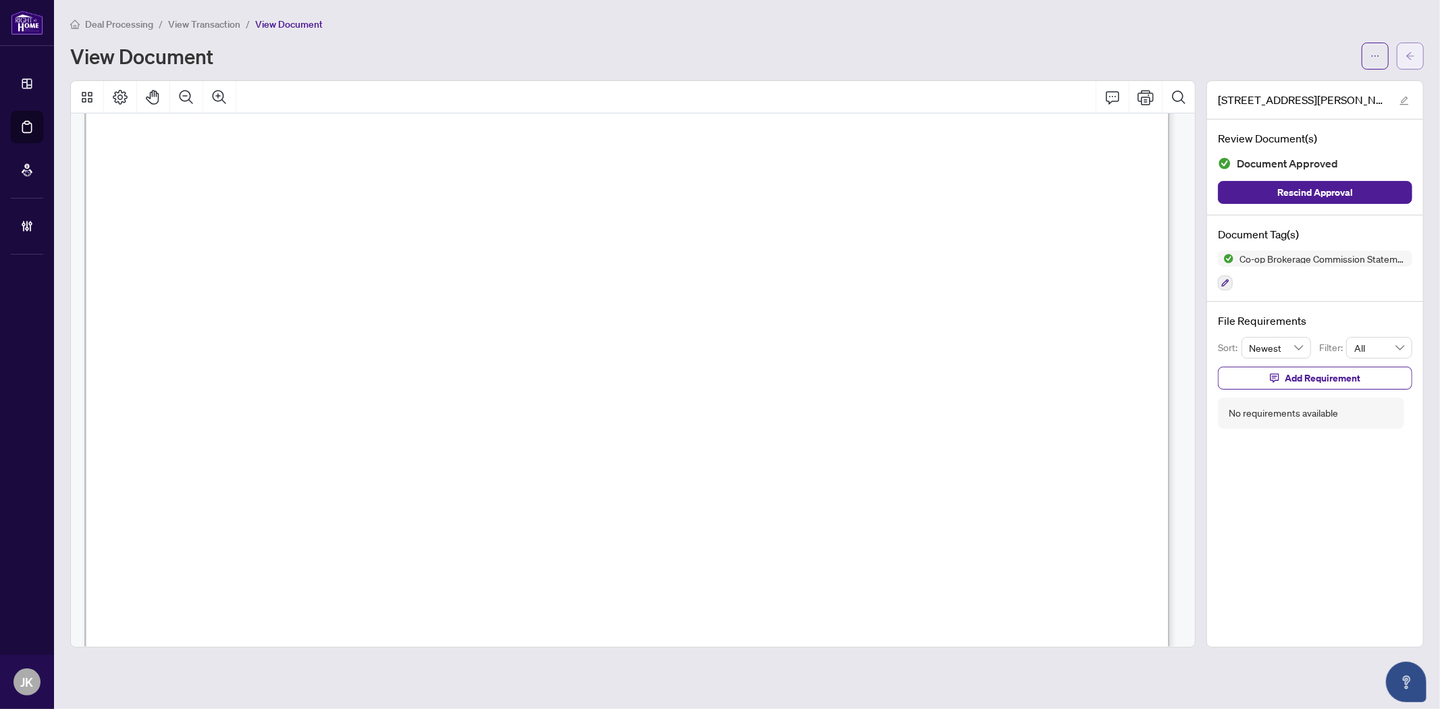
click at [1413, 51] on icon "arrow-left" at bounding box center [1410, 55] width 9 height 9
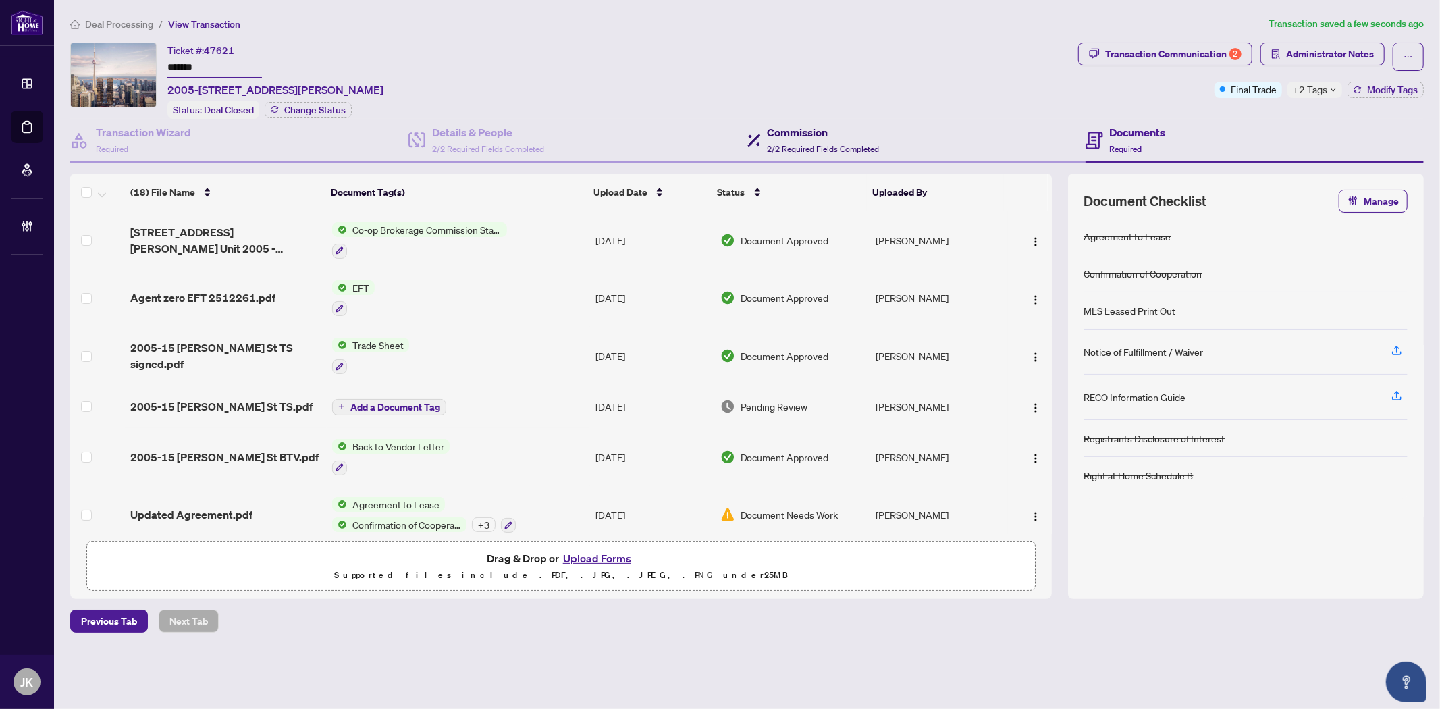
click at [808, 128] on h4 "Commission" at bounding box center [824, 132] width 112 height 16
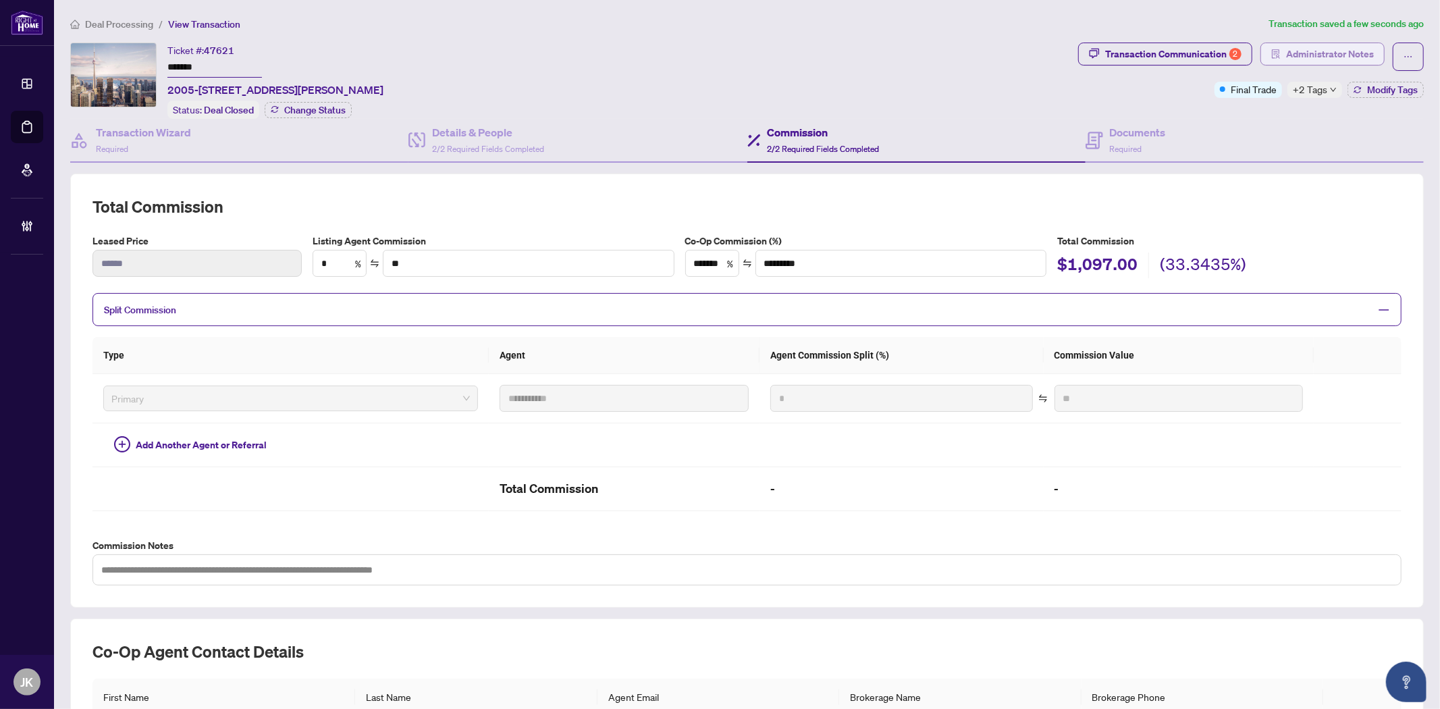
click at [1327, 54] on span "Administrator Notes" at bounding box center [1330, 54] width 88 height 22
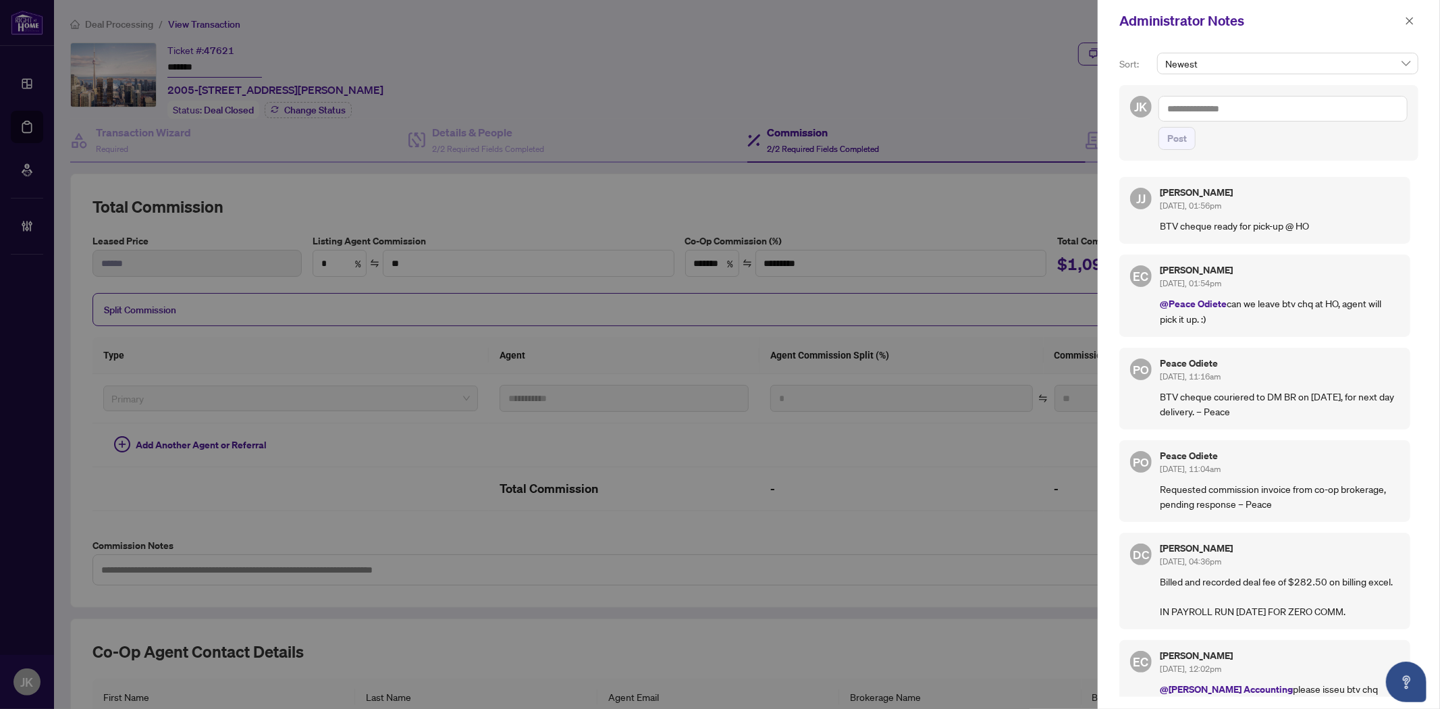
click at [1239, 117] on textarea at bounding box center [1283, 109] width 249 height 26
click at [966, 44] on div at bounding box center [720, 354] width 1440 height 709
click at [1408, 22] on icon "close" at bounding box center [1409, 20] width 7 height 7
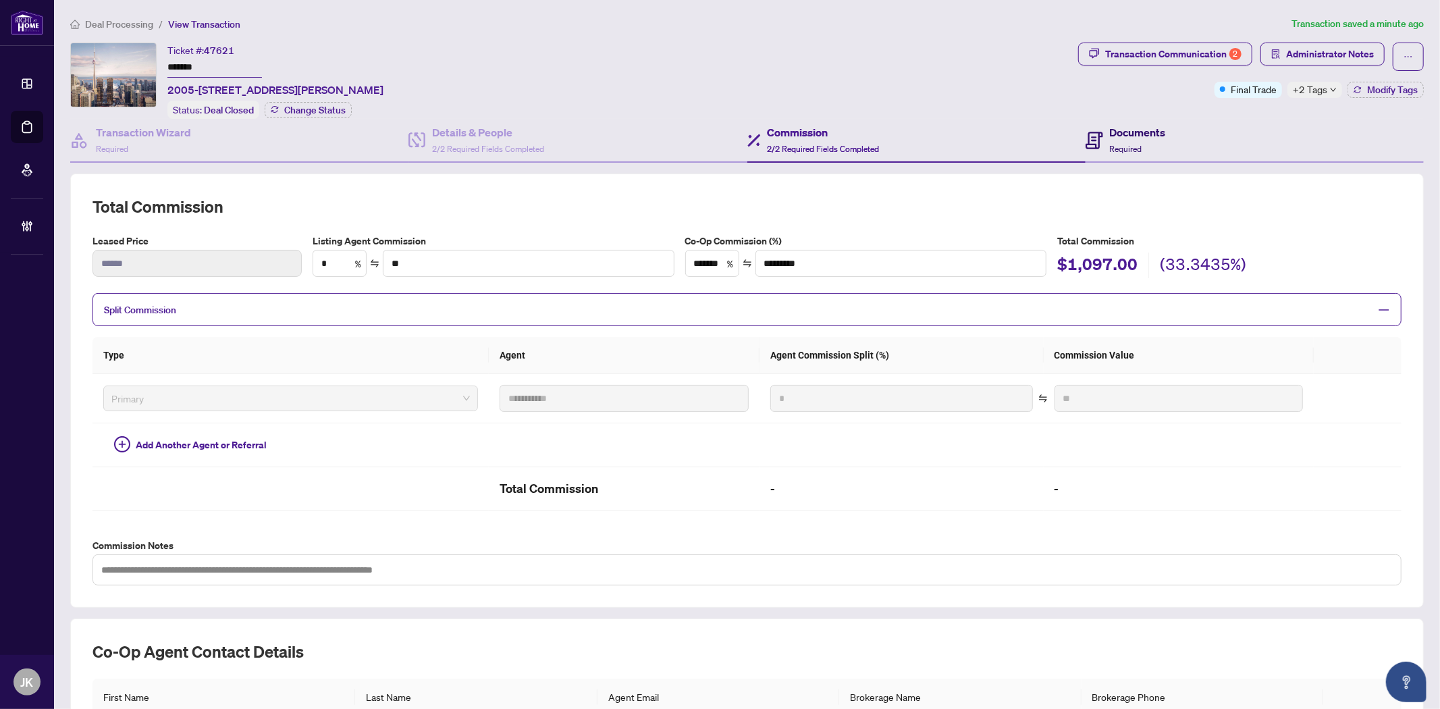
click at [1110, 133] on h4 "Documents" at bounding box center [1138, 132] width 56 height 16
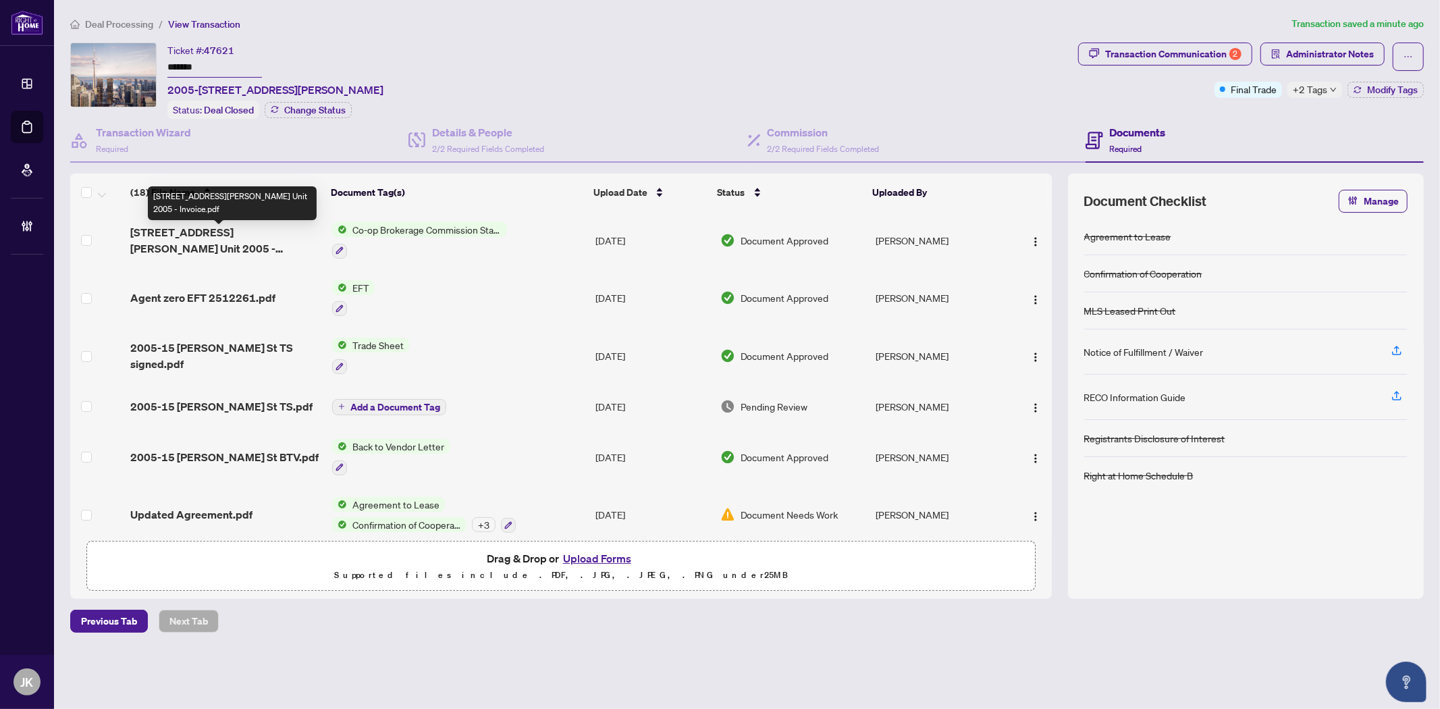
click at [246, 240] on span "[STREET_ADDRESS][PERSON_NAME] Unit 2005 - Invoice.pdf" at bounding box center [225, 240] width 190 height 32
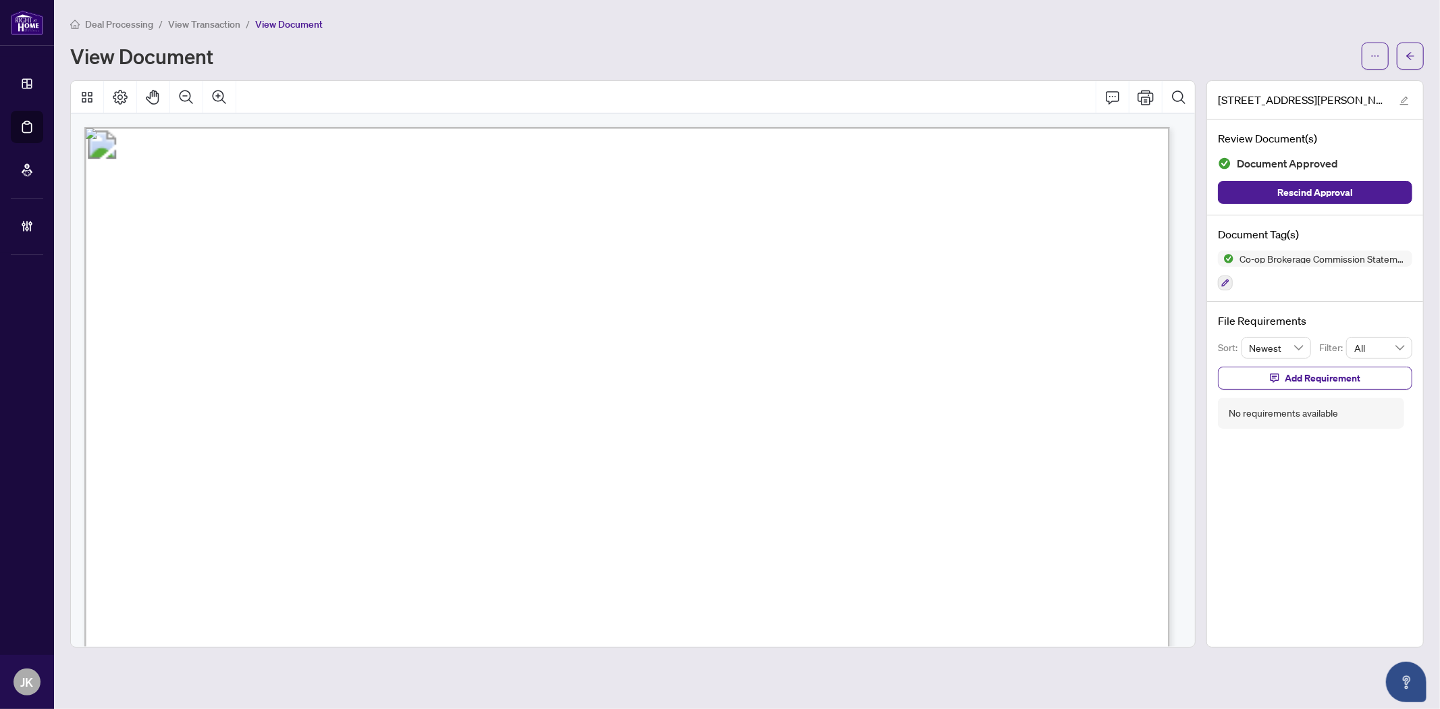
scroll to position [375, 0]
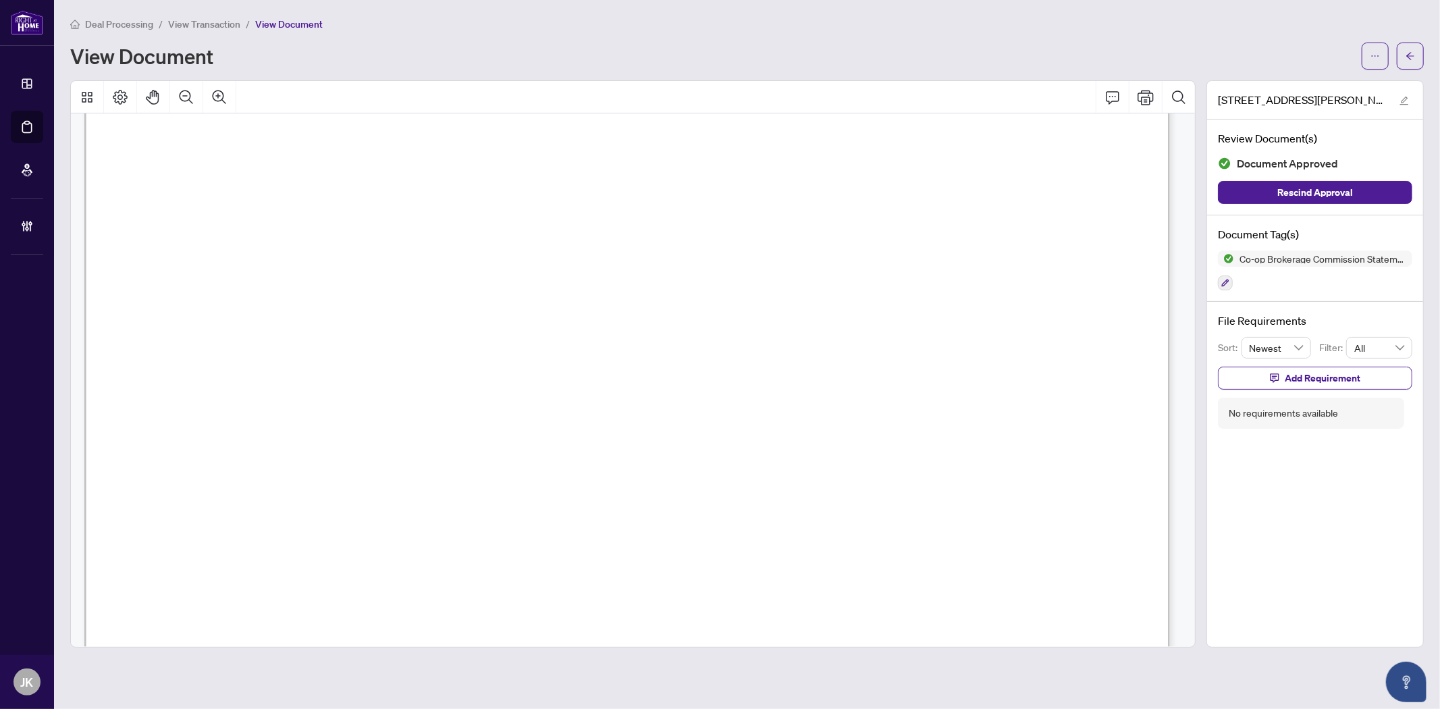
click at [901, 10] on main "Deal Processing / View Transaction / View Document View Document [STREET_ADDRES…" at bounding box center [747, 354] width 1386 height 709
click at [1412, 49] on span "button" at bounding box center [1410, 56] width 9 height 22
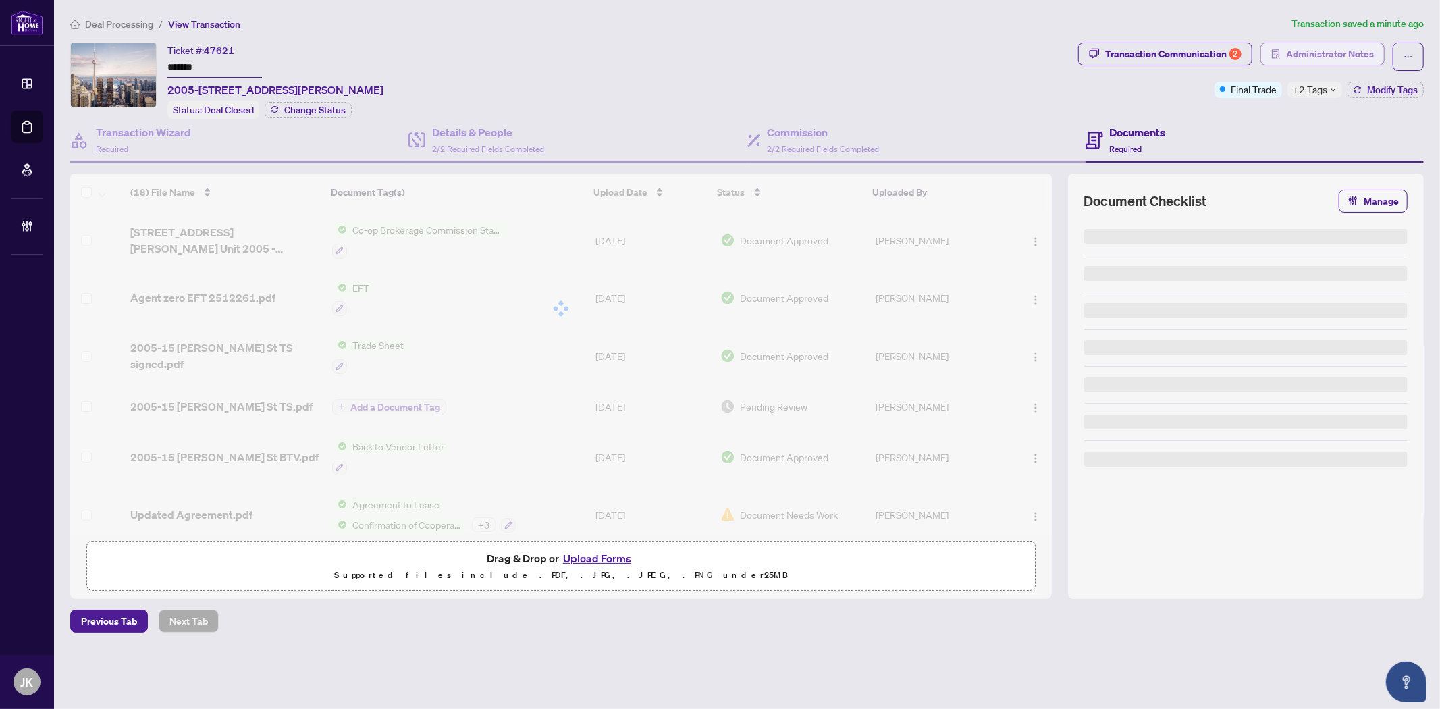
click at [1303, 48] on span "Administrator Notes" at bounding box center [1330, 54] width 88 height 22
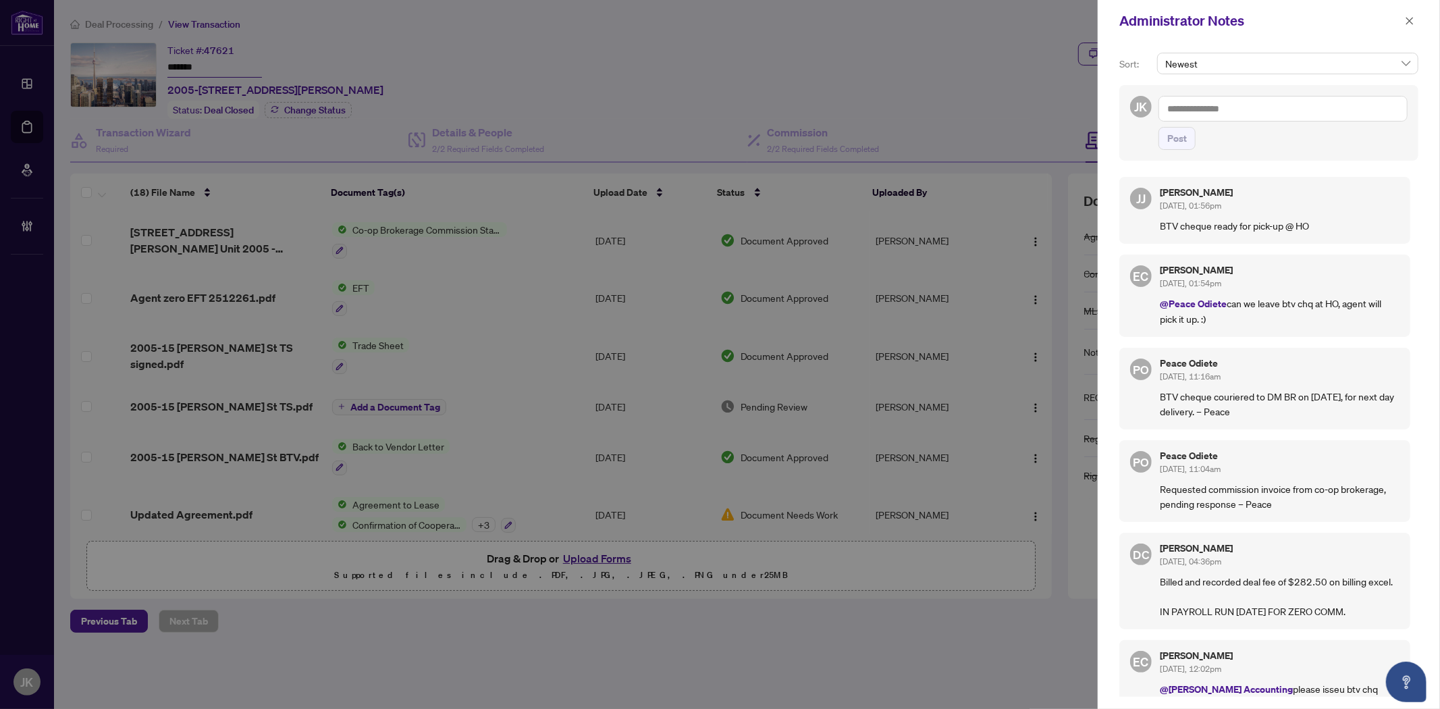
click at [698, 43] on div at bounding box center [720, 354] width 1440 height 709
drag, startPoint x: 1070, startPoint y: 2, endPoint x: 1146, endPoint y: 2, distance: 76.3
click at [1070, 5] on div at bounding box center [720, 354] width 1440 height 709
click at [1411, 18] on icon "close" at bounding box center [1409, 20] width 9 height 9
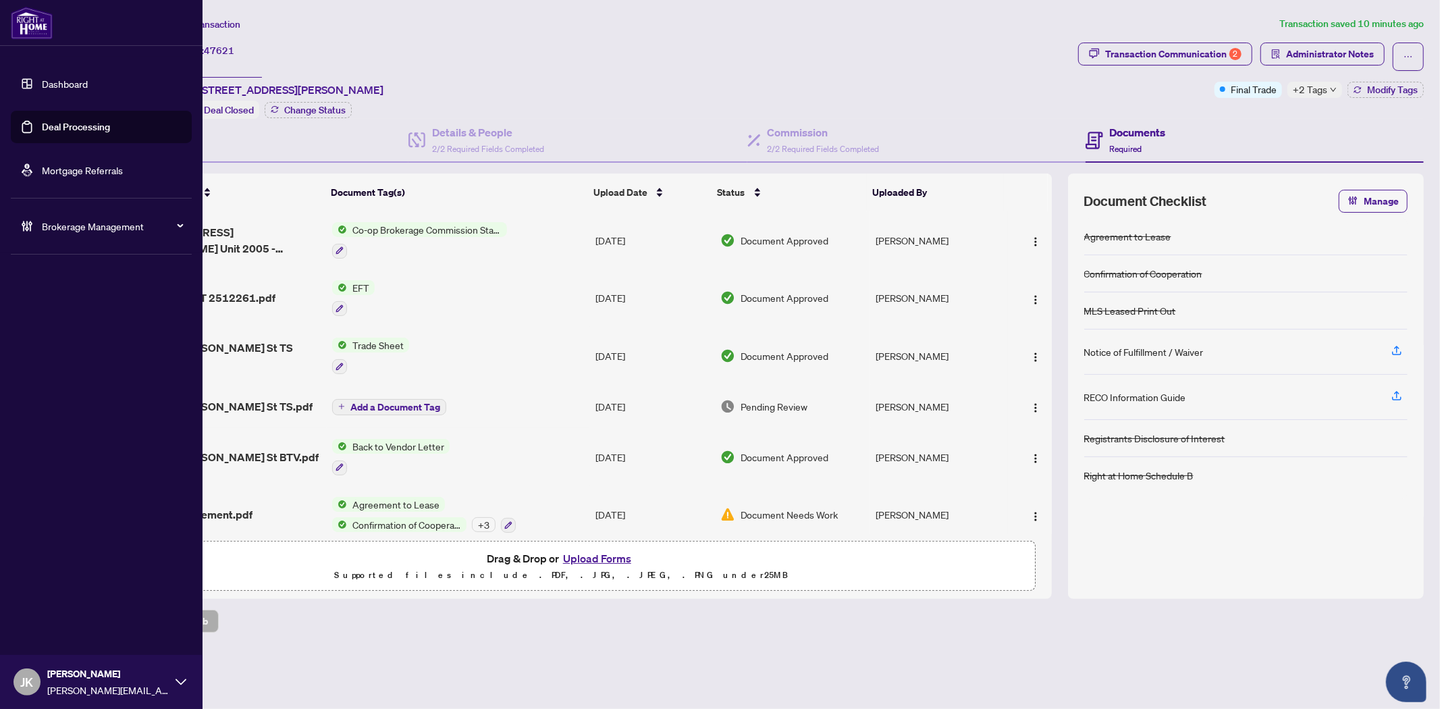
click at [72, 123] on link "Deal Processing" at bounding box center [76, 127] width 68 height 12
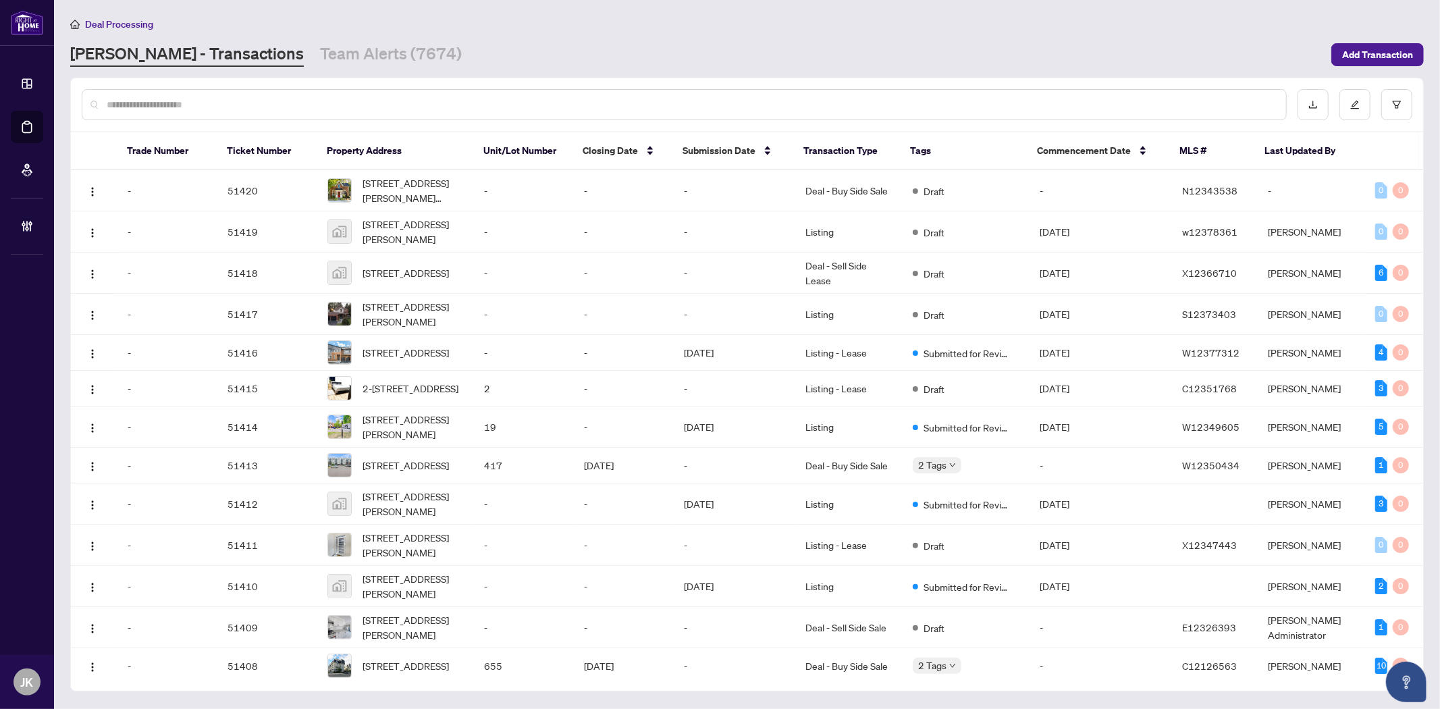
click at [255, 111] on div at bounding box center [684, 104] width 1205 height 31
click at [255, 108] on input "text" at bounding box center [691, 104] width 1169 height 15
click at [386, 106] on input "text" at bounding box center [691, 104] width 1169 height 15
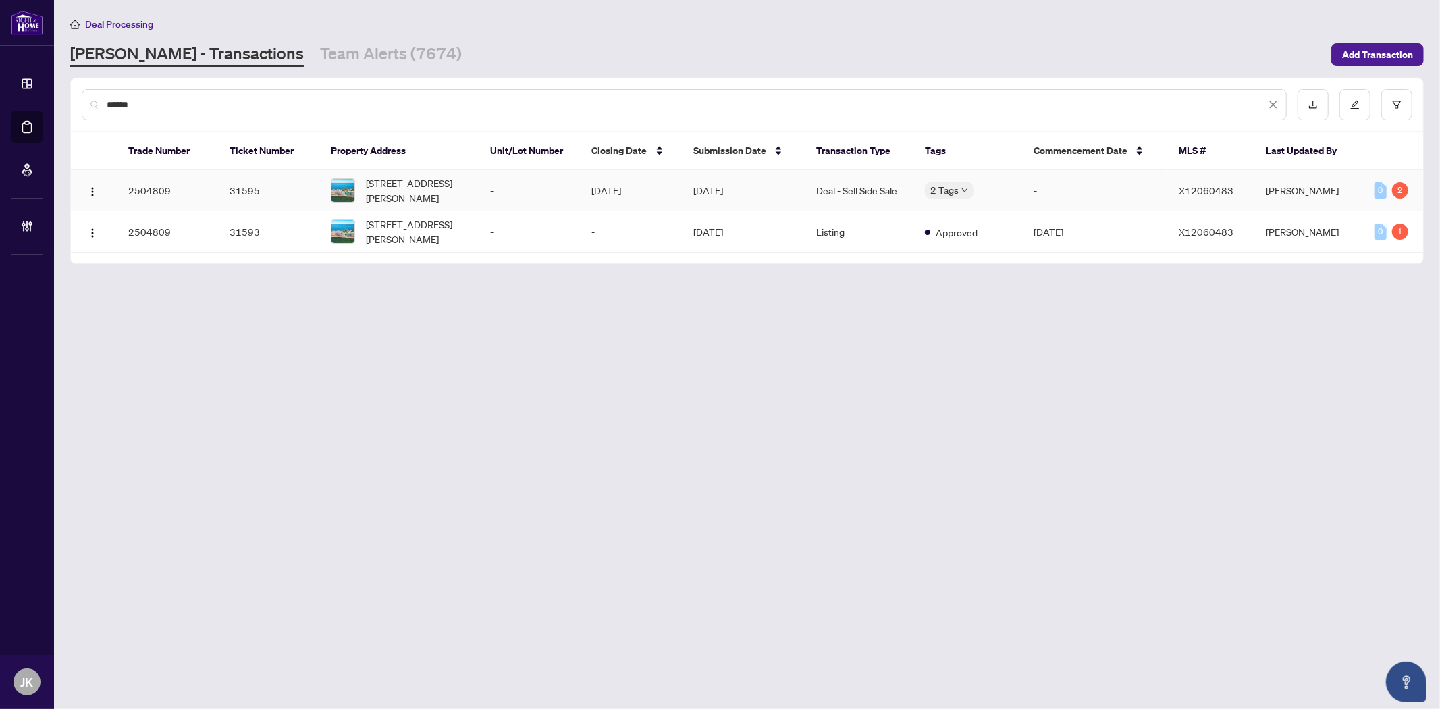
type input "******"
click at [835, 193] on td "Deal - Sell Side Sale" at bounding box center [859, 190] width 109 height 41
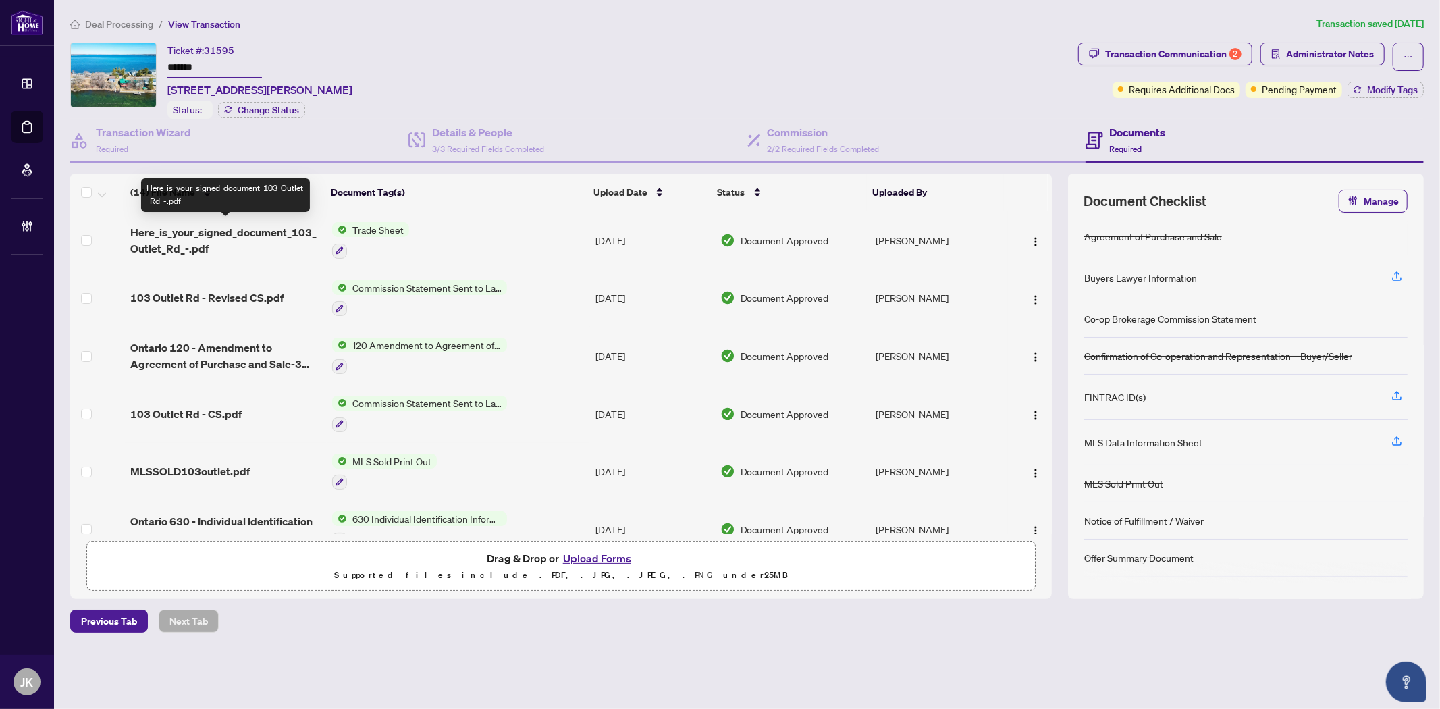
click at [287, 232] on span "Here_is_your_signed_document_103_Outlet_Rd_-.pdf" at bounding box center [225, 240] width 190 height 32
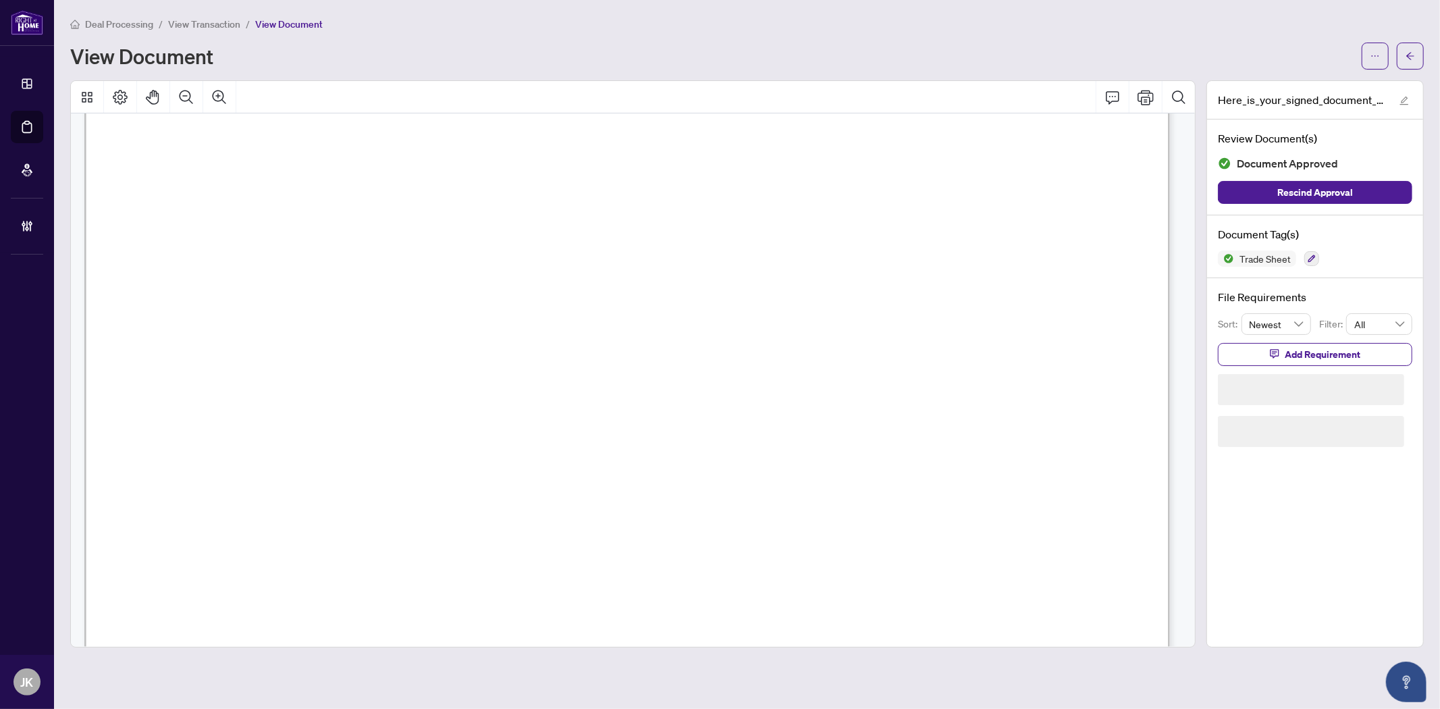
scroll to position [450, 0]
click at [1414, 57] on icon "arrow-left" at bounding box center [1410, 55] width 9 height 9
